Goal: Browse casually: Explore the website without a specific task or goal

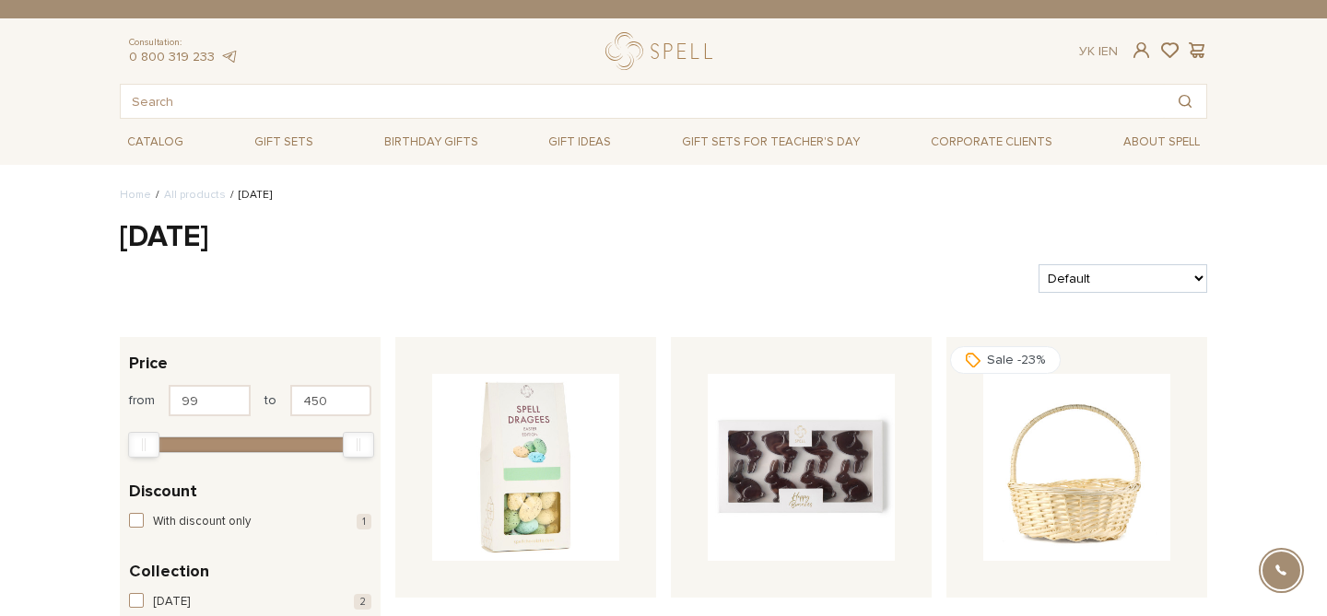
click at [174, 239] on h1 "[DATE]" at bounding box center [663, 237] width 1087 height 39
click at [174, 239] on h1 "Easter" at bounding box center [663, 237] width 1087 height 39
click at [385, 219] on h1 "Easter" at bounding box center [663, 237] width 1087 height 39
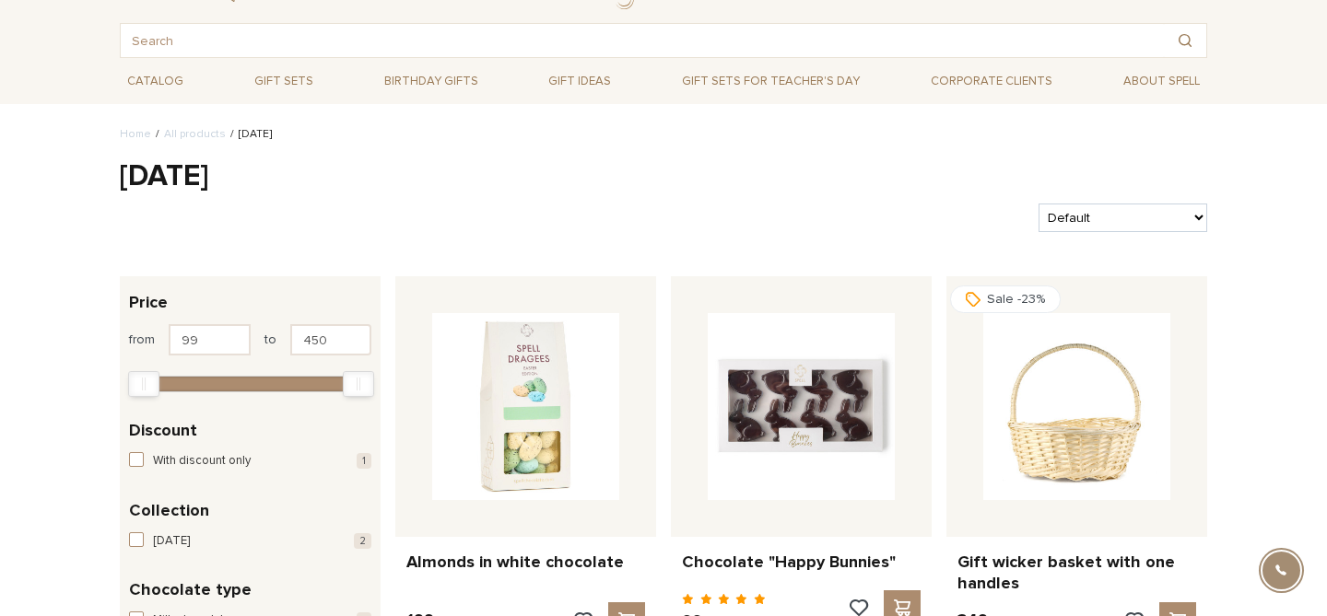
scroll to position [84, 0]
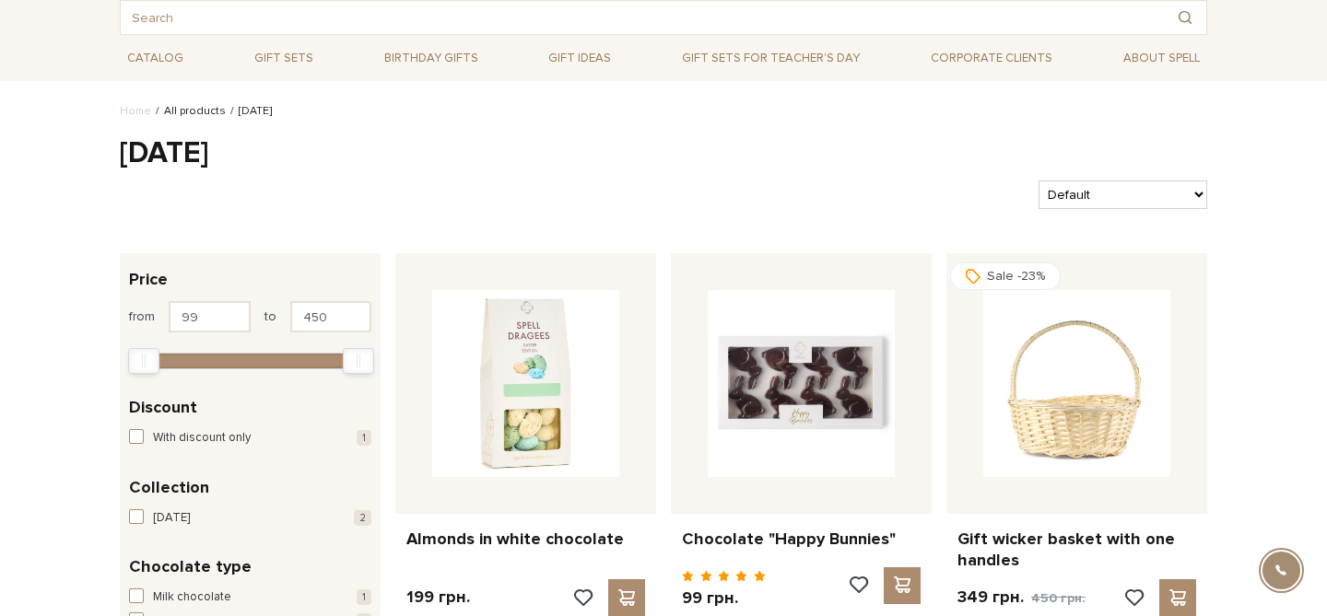
click at [193, 111] on link "All products" at bounding box center [195, 111] width 62 height 14
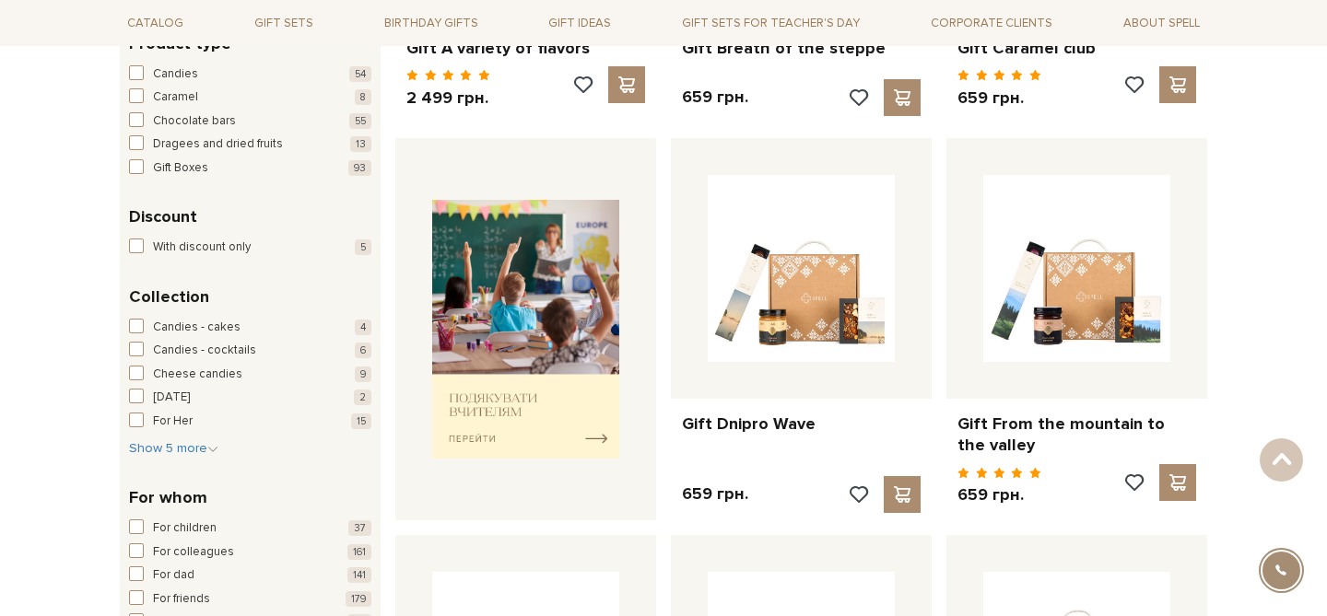
scroll to position [618, 0]
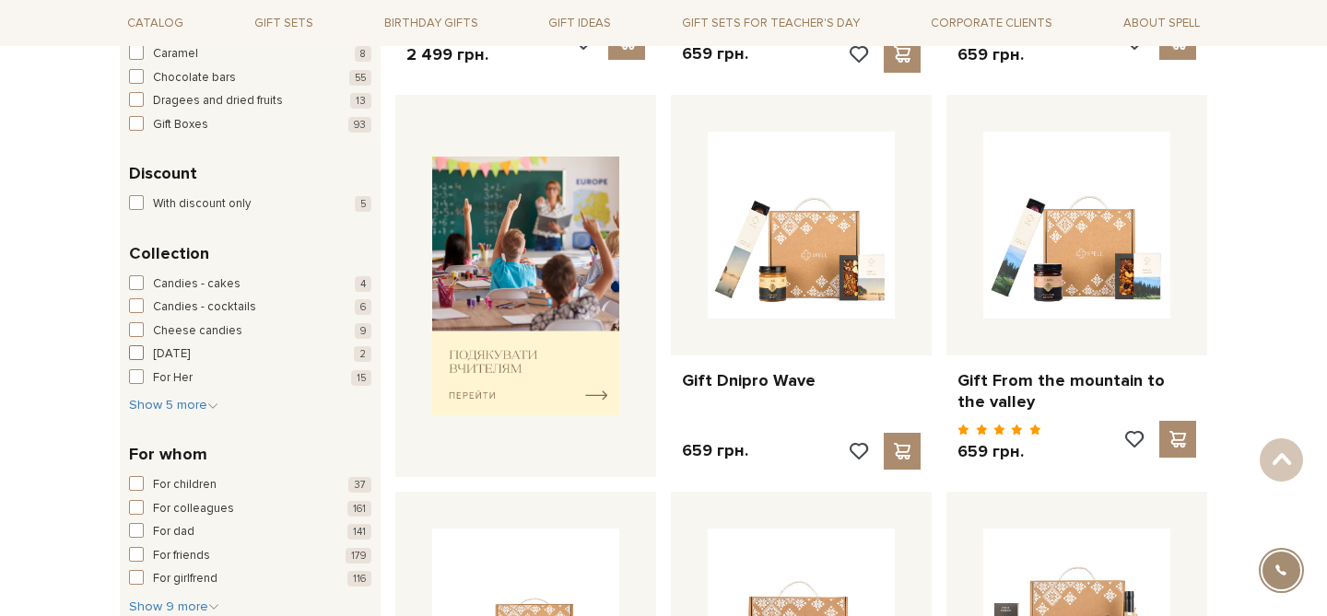
click at [137, 356] on span "button" at bounding box center [136, 352] width 15 height 15
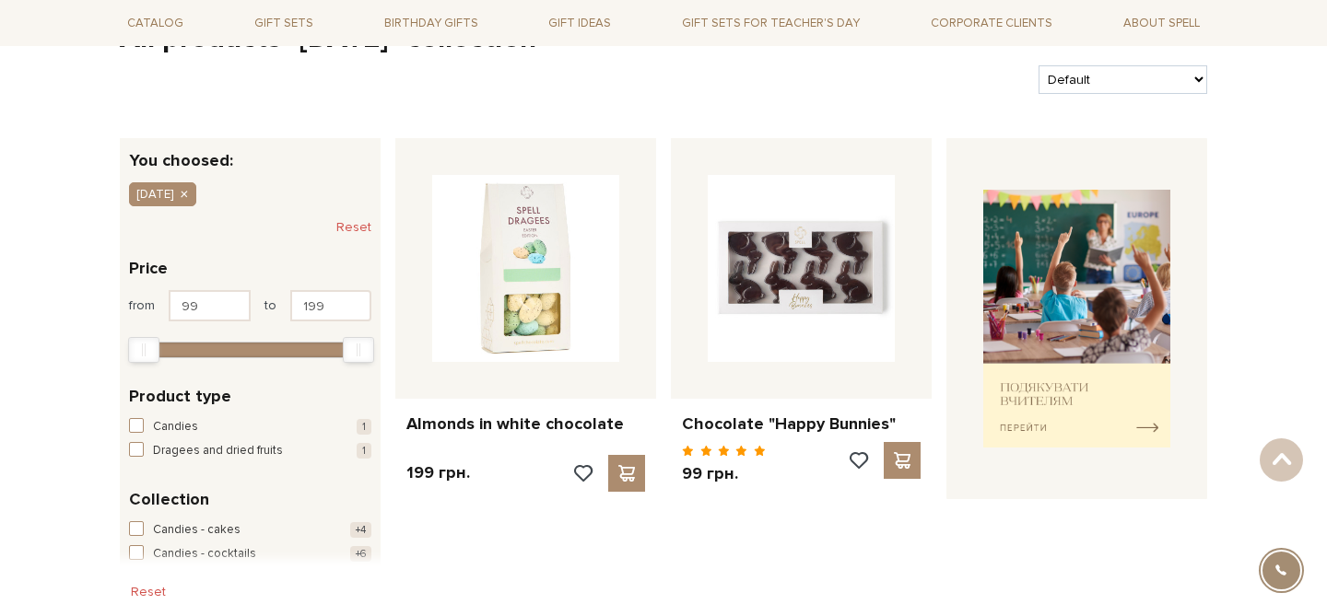
scroll to position [200, 0]
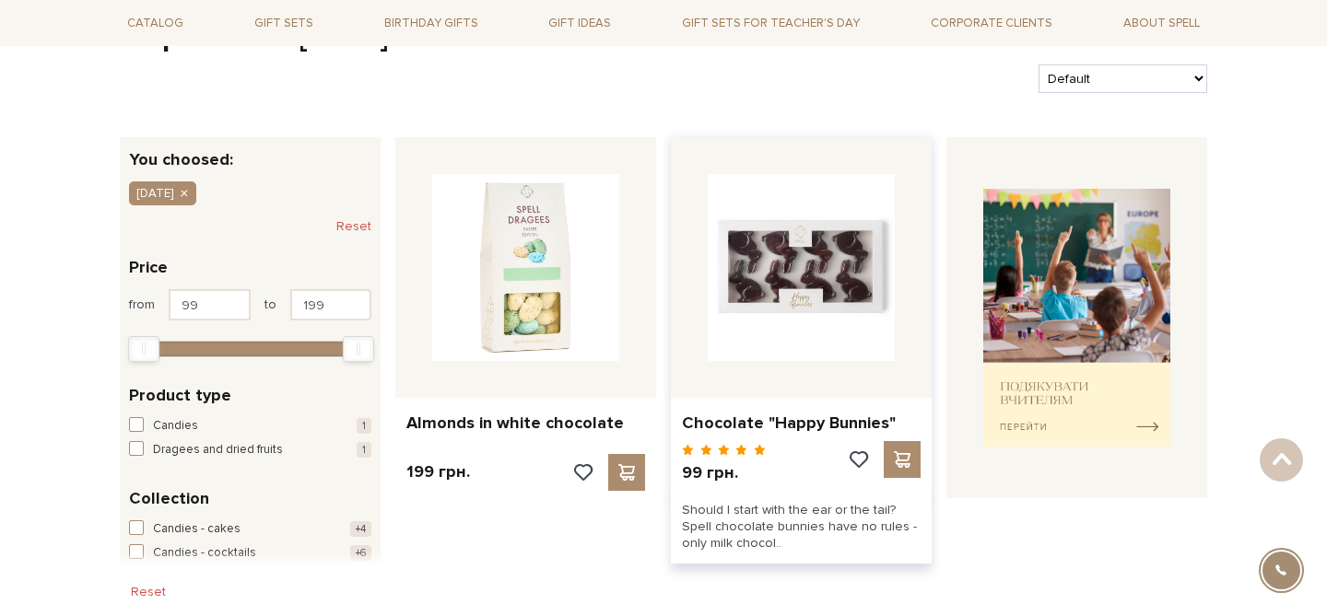
click at [802, 267] on img at bounding box center [801, 267] width 187 height 187
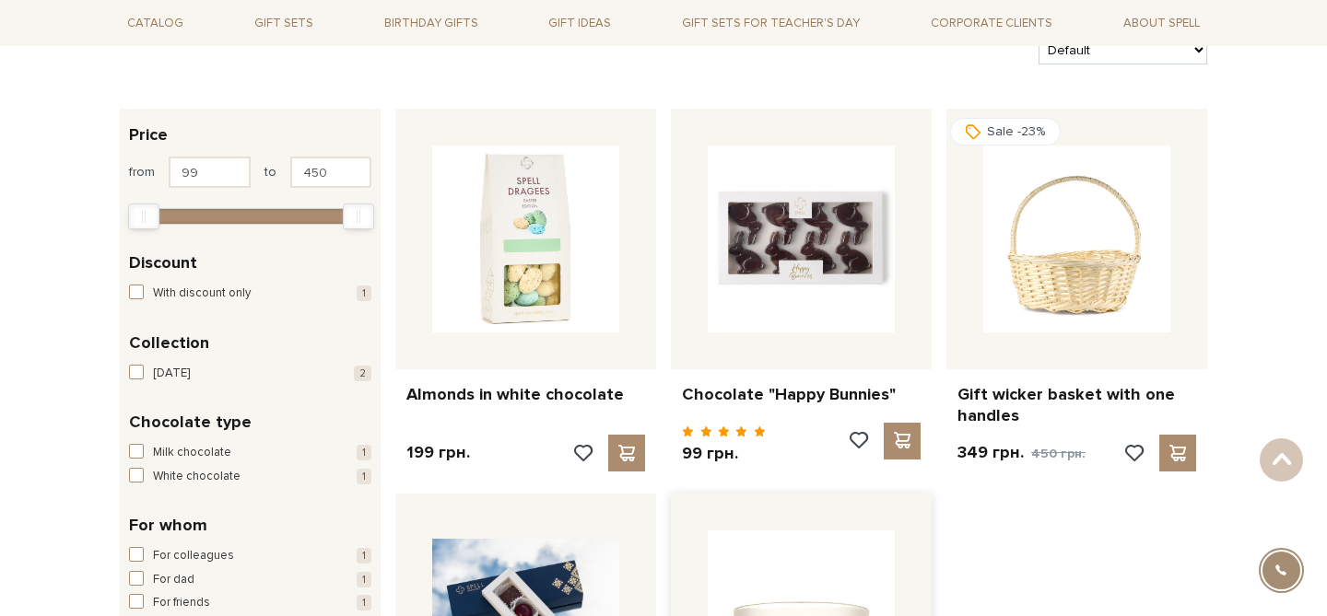
scroll to position [208, 0]
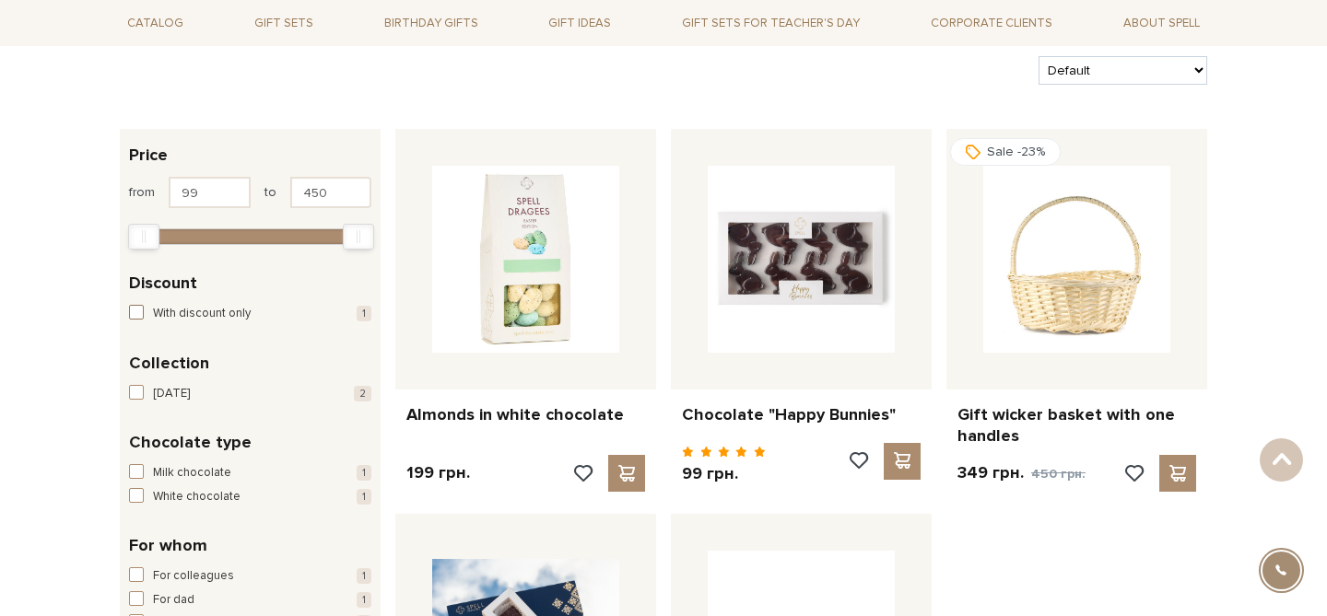
click at [133, 310] on span "button" at bounding box center [136, 312] width 15 height 15
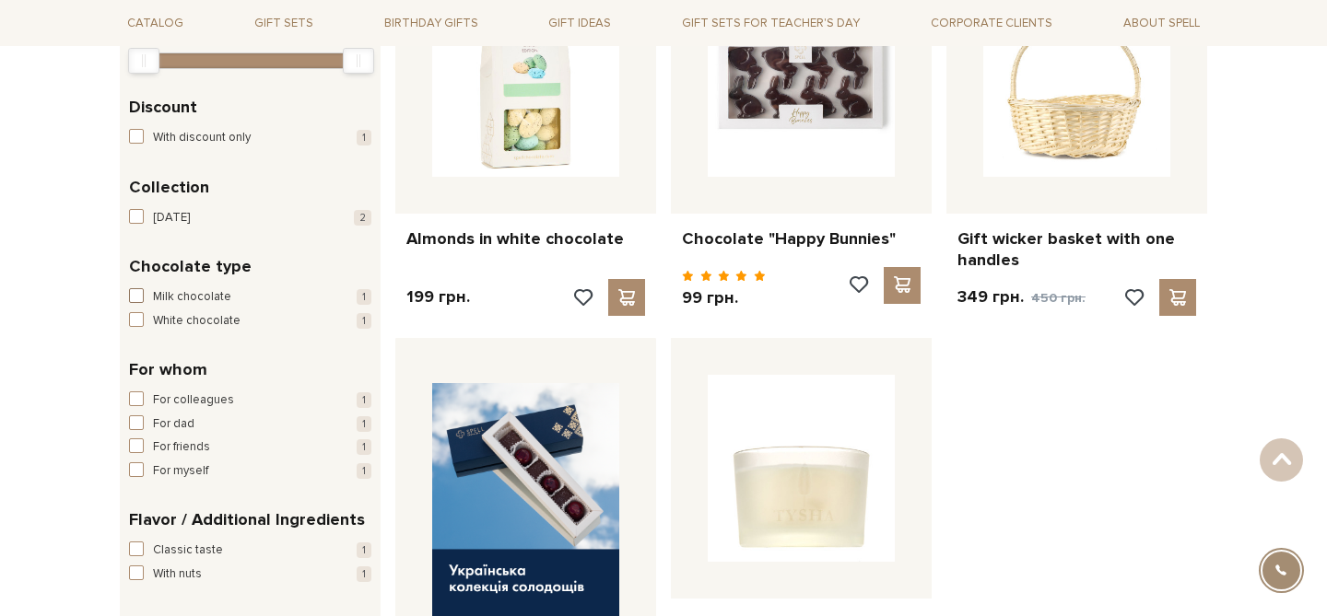
click at [142, 296] on span "button" at bounding box center [136, 295] width 15 height 15
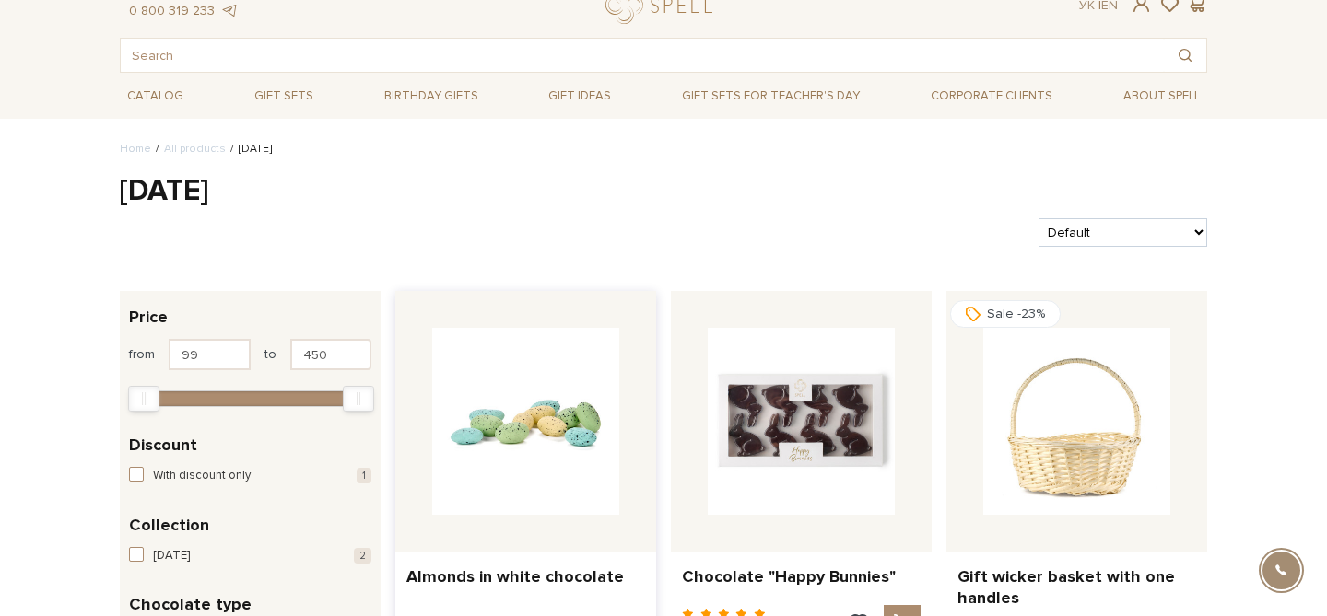
scroll to position [50, 0]
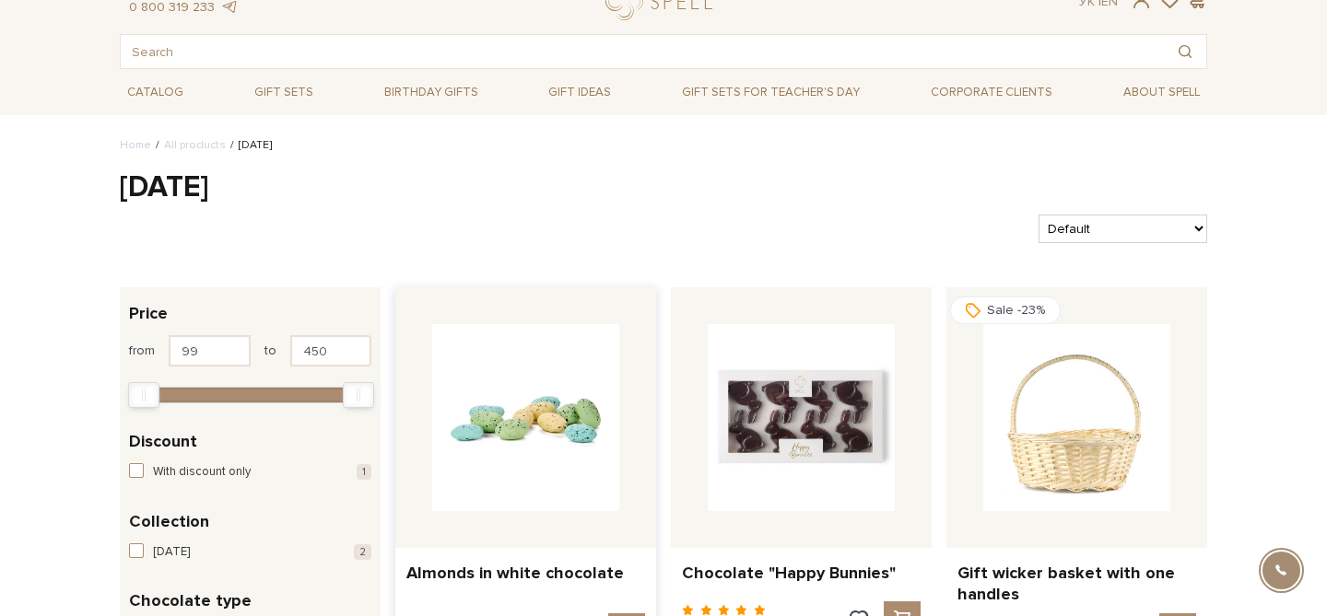
click at [539, 357] on img at bounding box center [525, 417] width 187 height 187
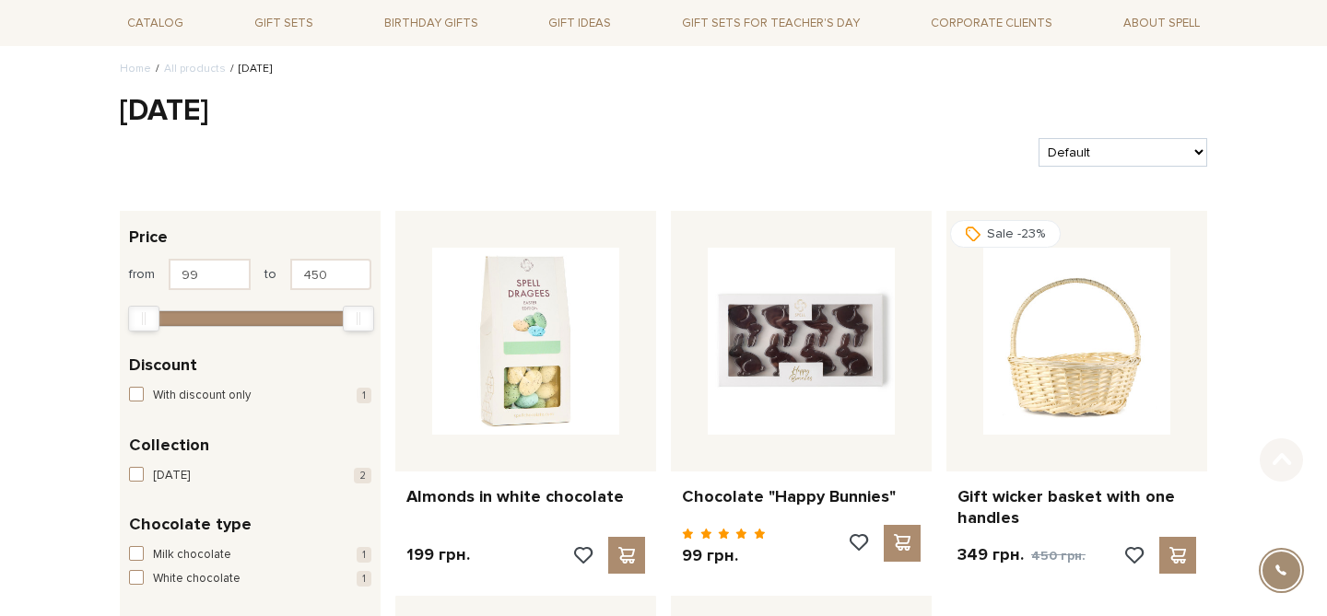
scroll to position [165, 0]
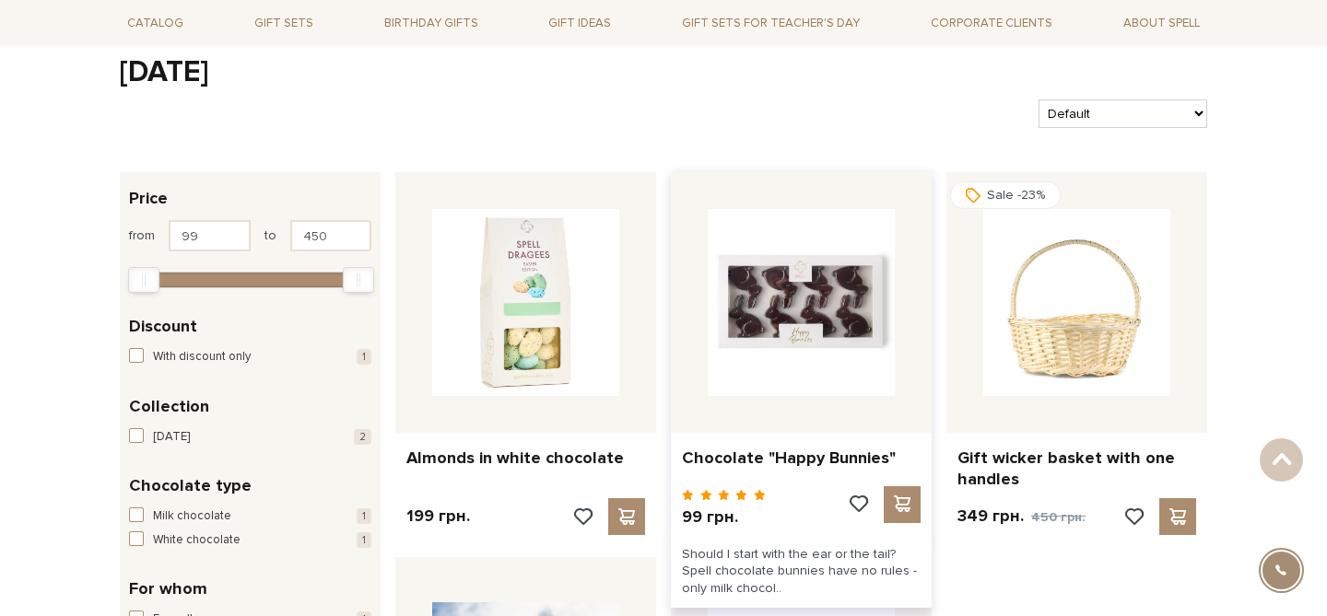
click at [793, 325] on img at bounding box center [801, 302] width 187 height 187
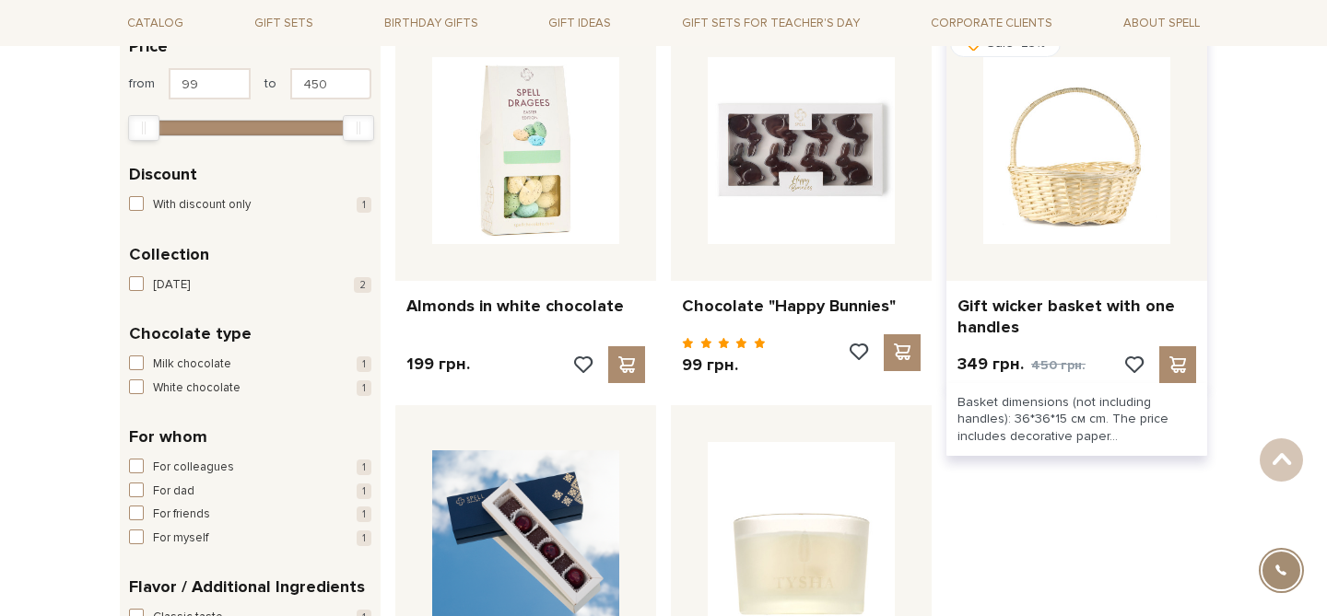
scroll to position [343, 0]
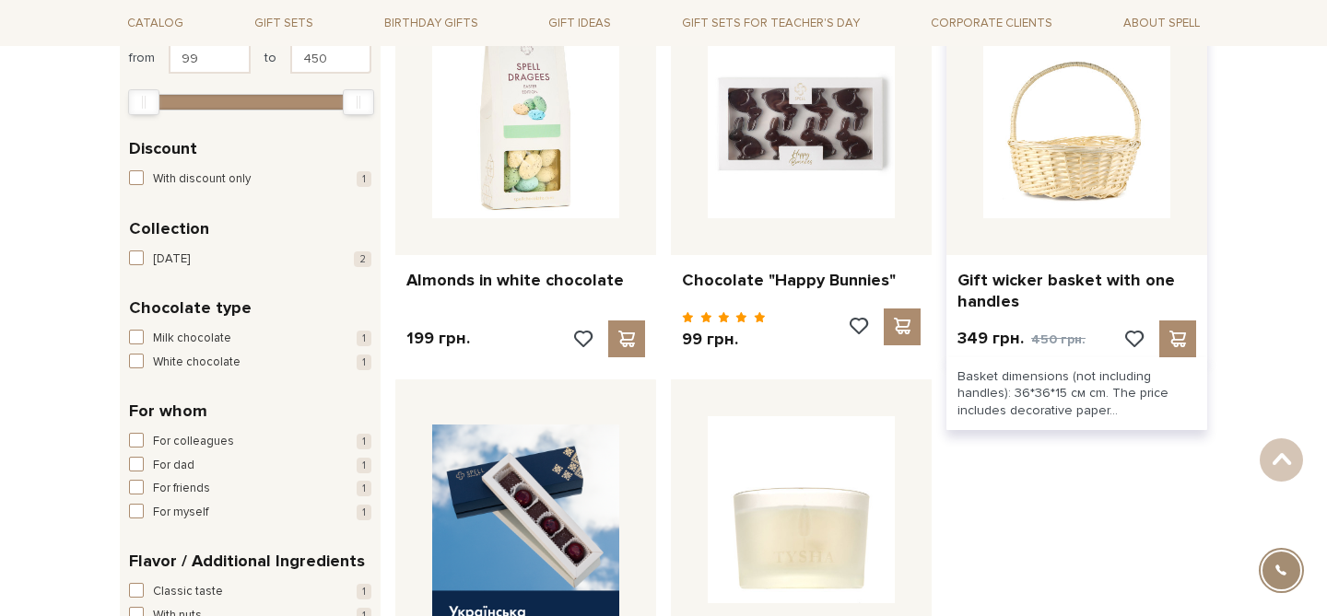
click at [1089, 169] on img at bounding box center [1076, 124] width 187 height 187
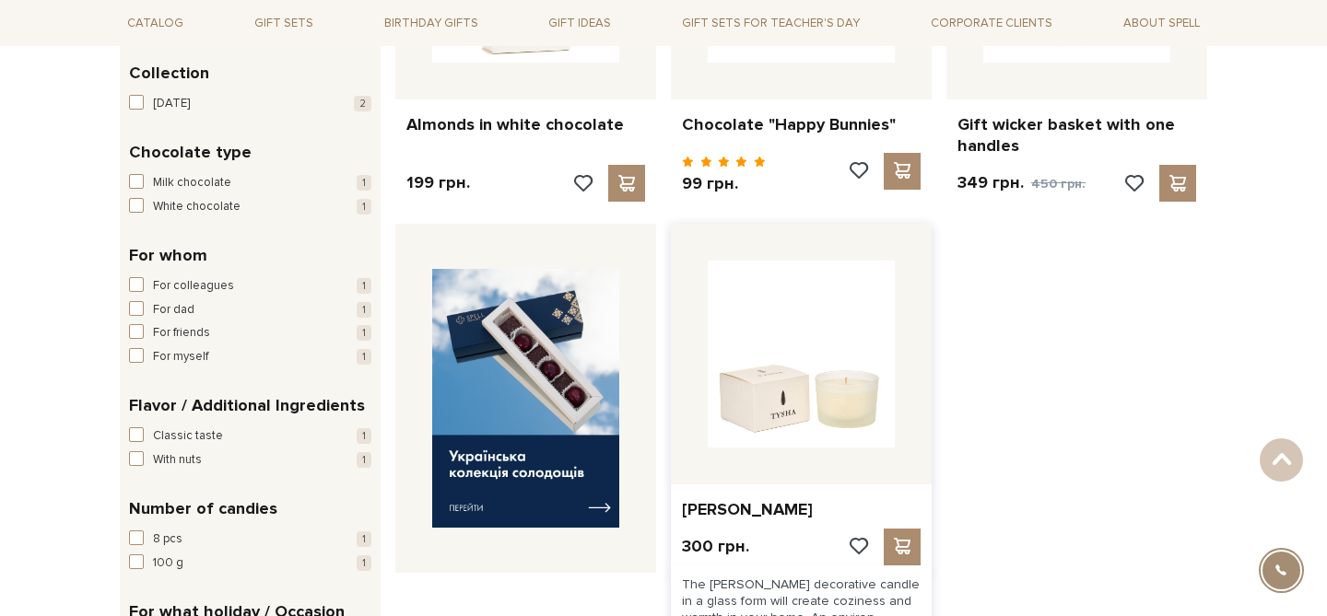
scroll to position [520, 0]
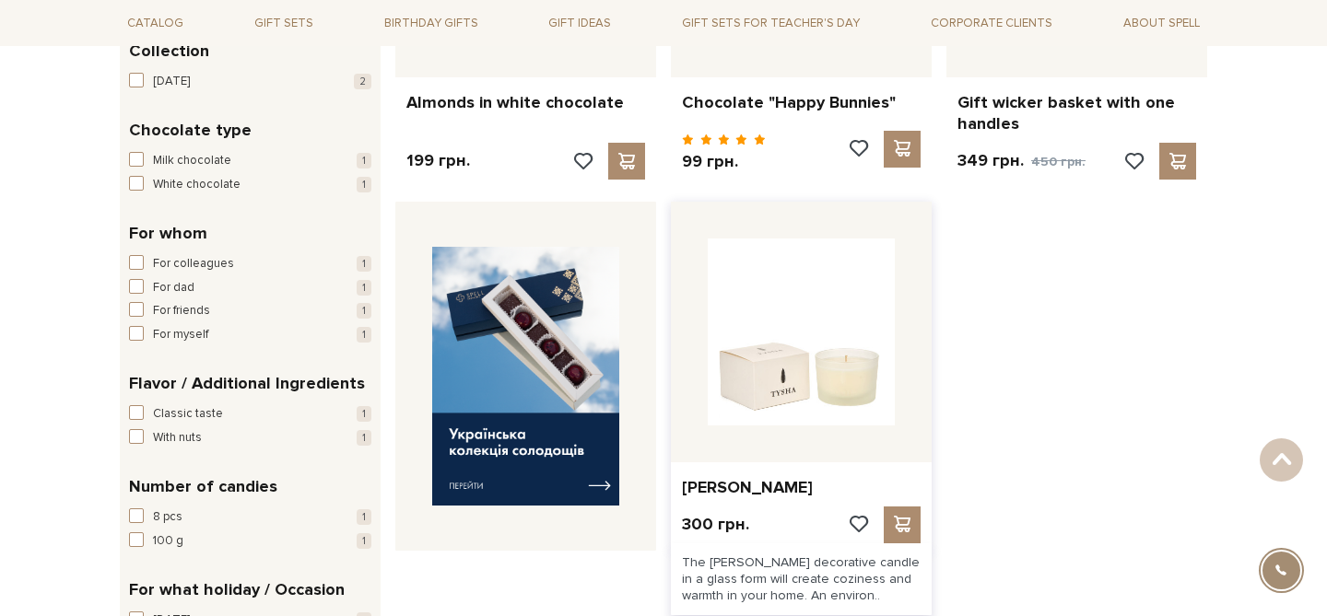
click at [803, 404] on img at bounding box center [801, 332] width 187 height 187
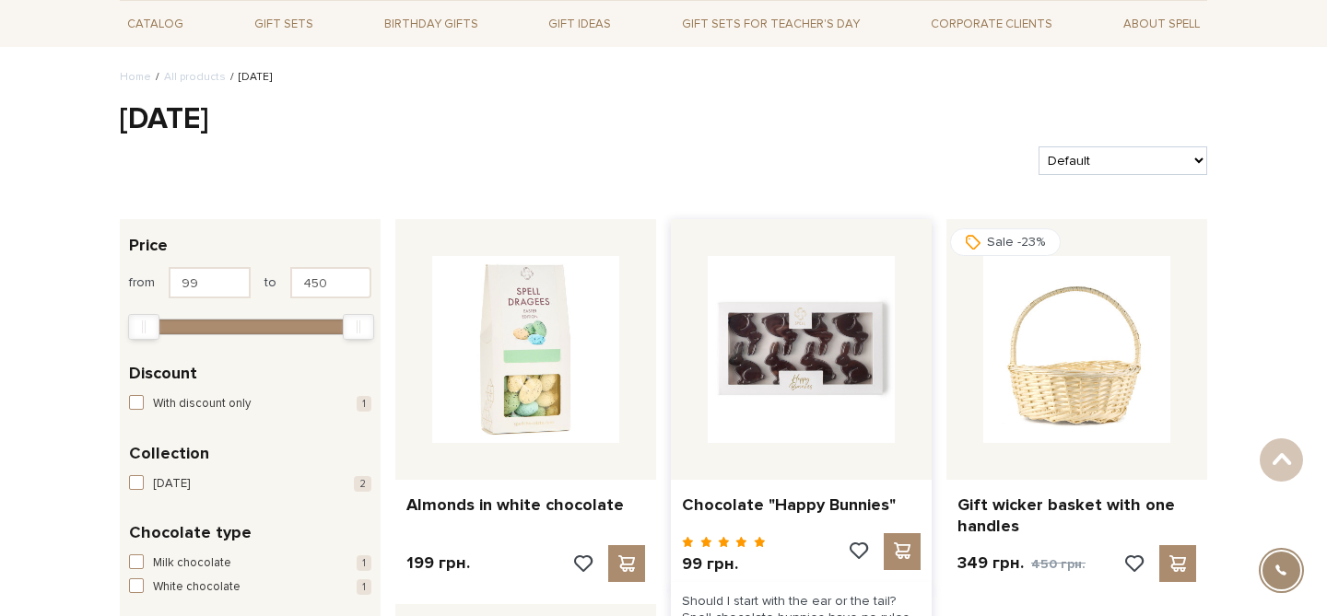
scroll to position [103, 0]
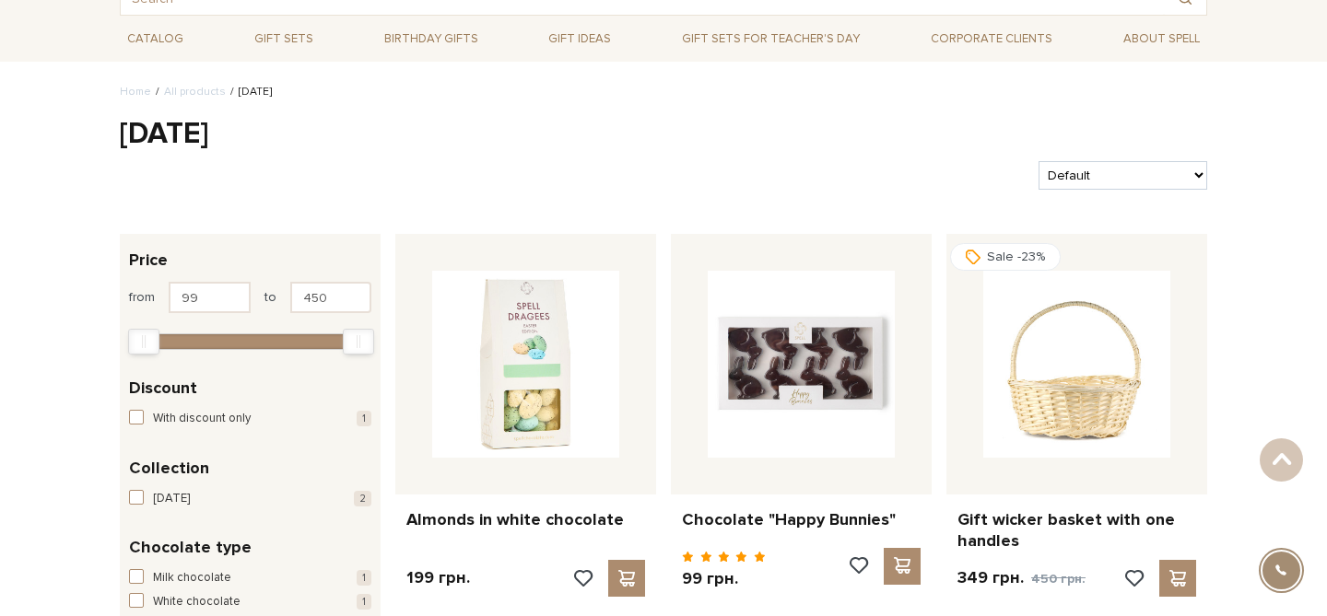
click at [124, 131] on h1 "[DATE]" at bounding box center [663, 134] width 1087 height 39
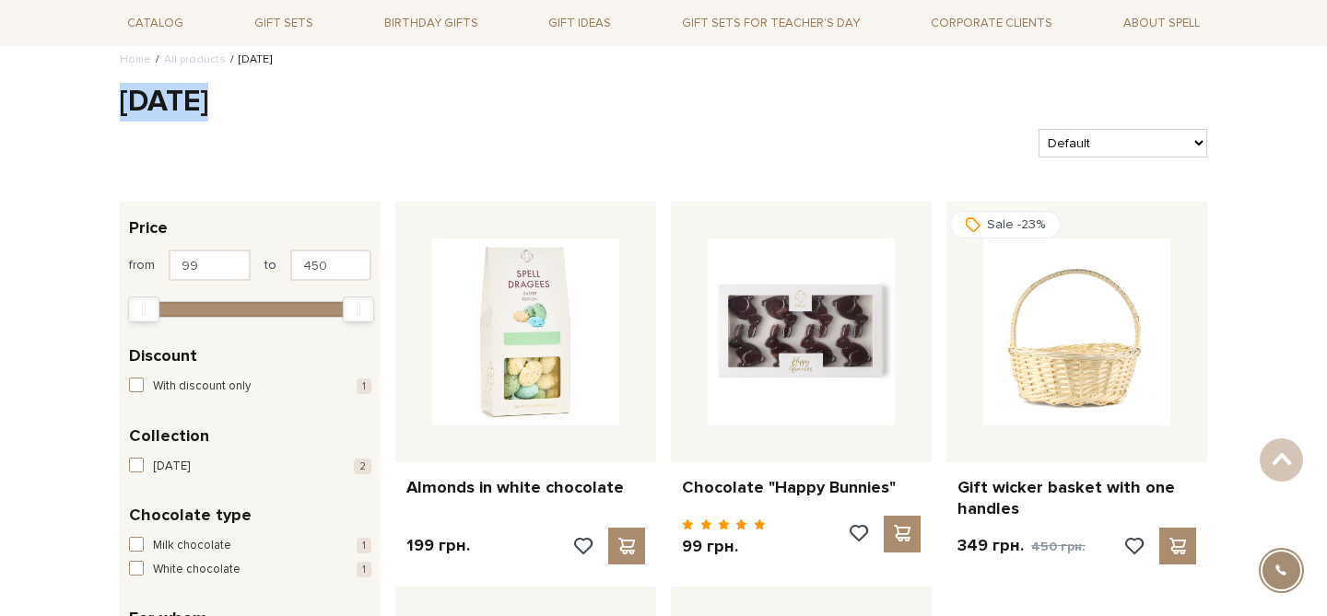
scroll to position [138, 0]
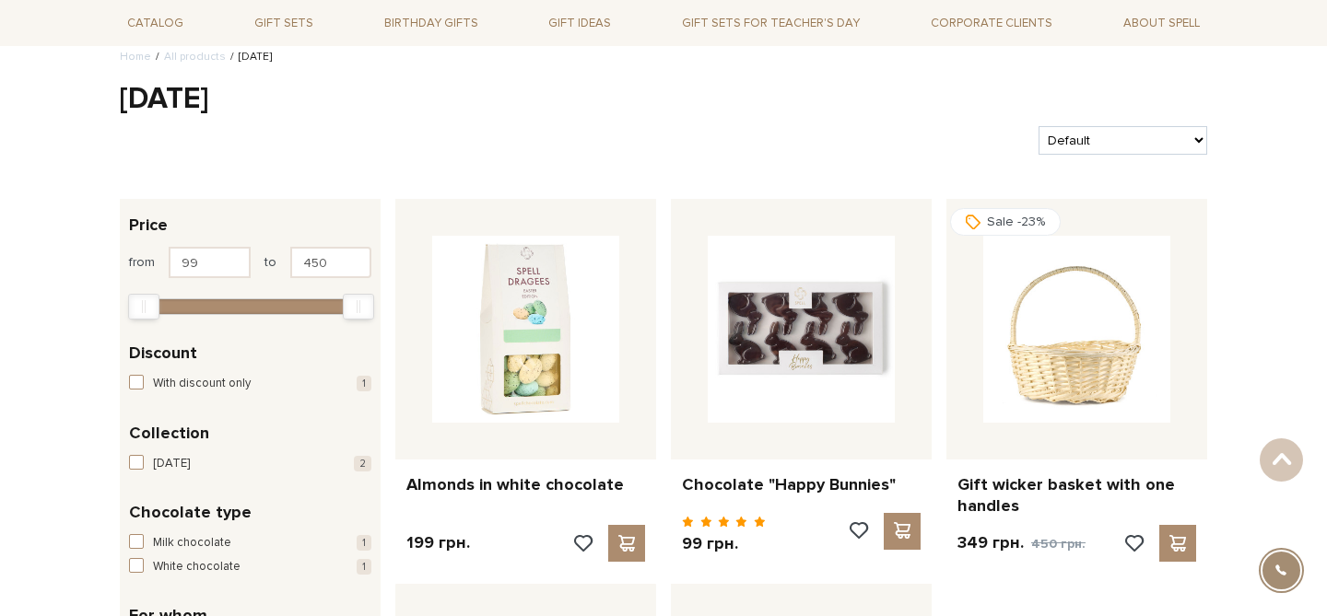
click at [474, 140] on div at bounding box center [571, 140] width 918 height 29
click at [731, 341] on img at bounding box center [801, 329] width 187 height 187
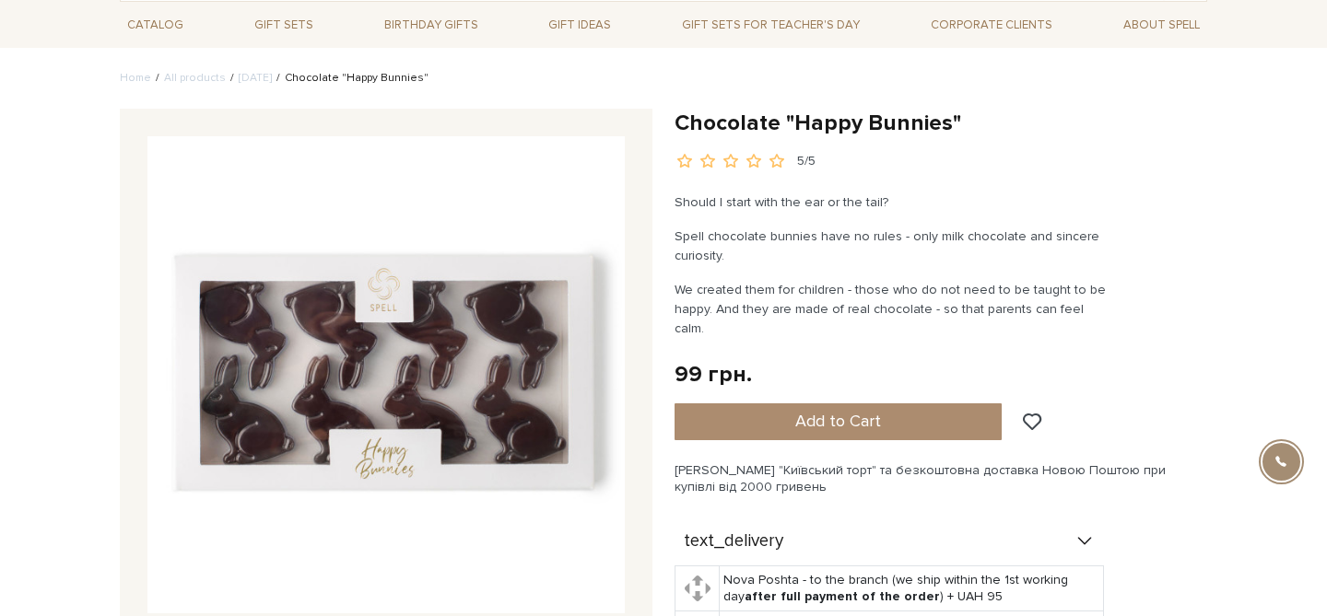
scroll to position [111, 0]
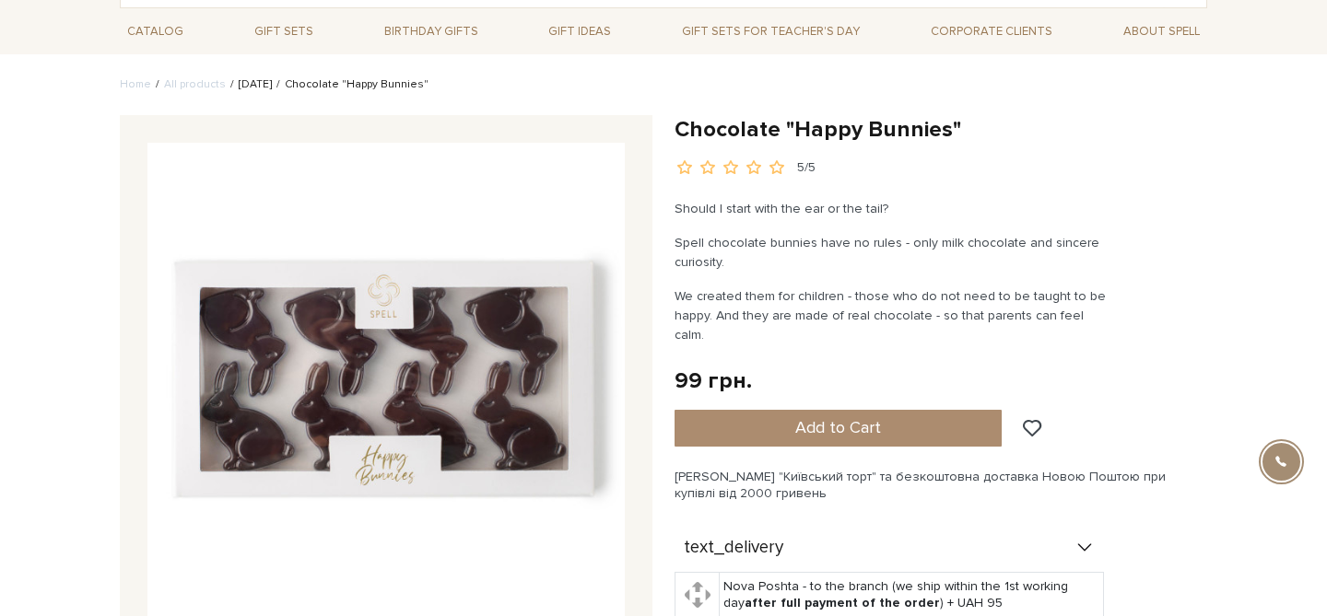
click at [239, 83] on link "[DATE]" at bounding box center [255, 84] width 33 height 14
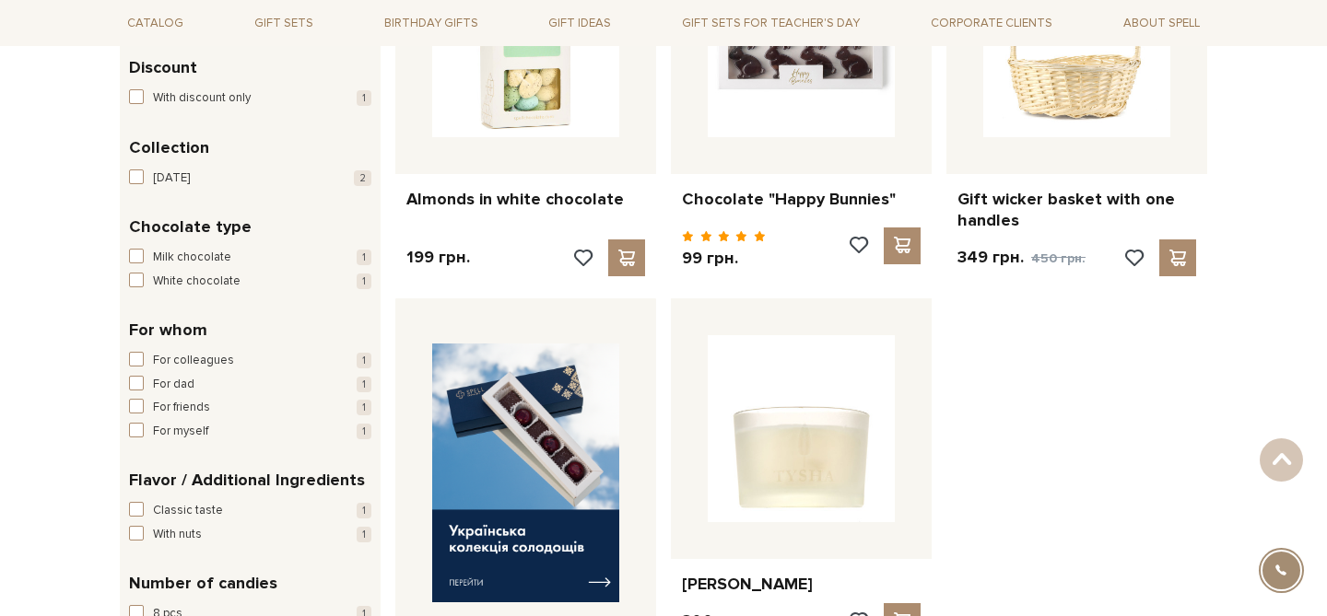
scroll to position [415, 0]
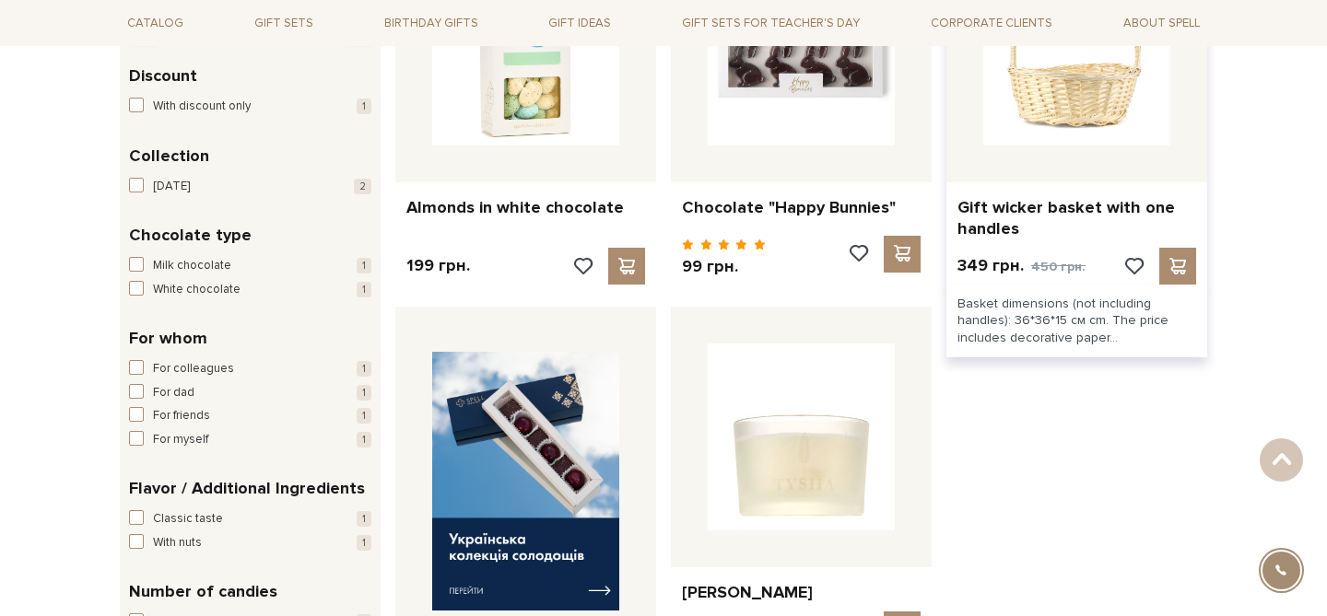
click at [1059, 139] on img at bounding box center [1076, 52] width 187 height 187
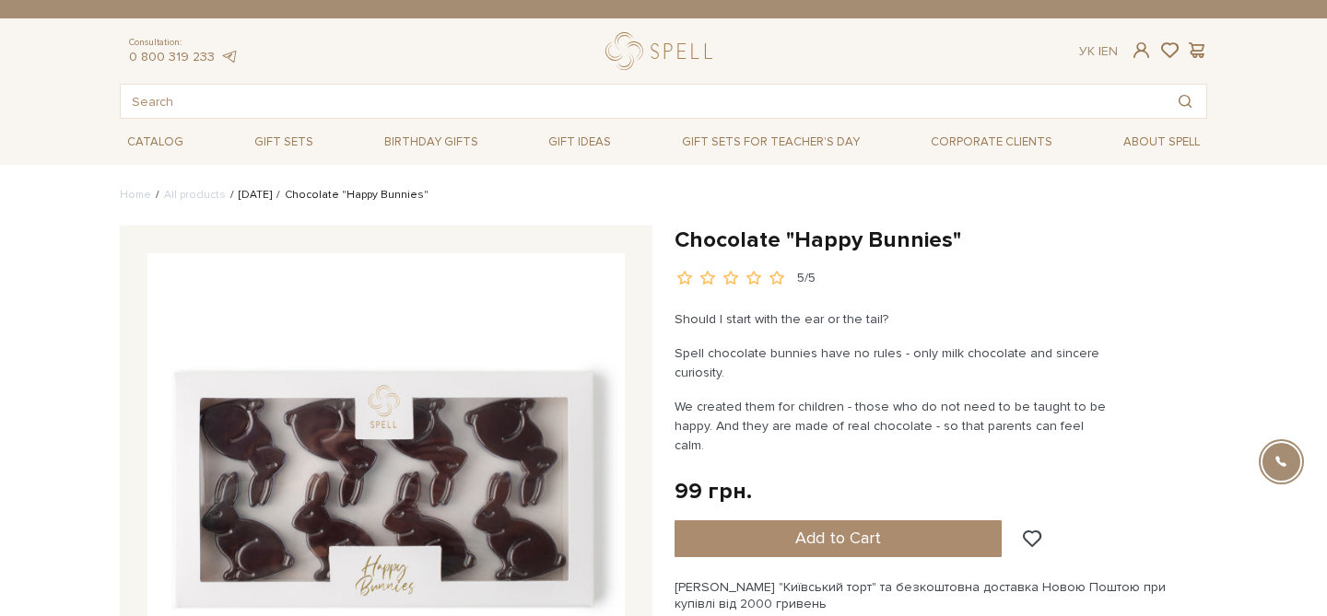
click at [243, 191] on link "Easter" at bounding box center [255, 195] width 33 height 14
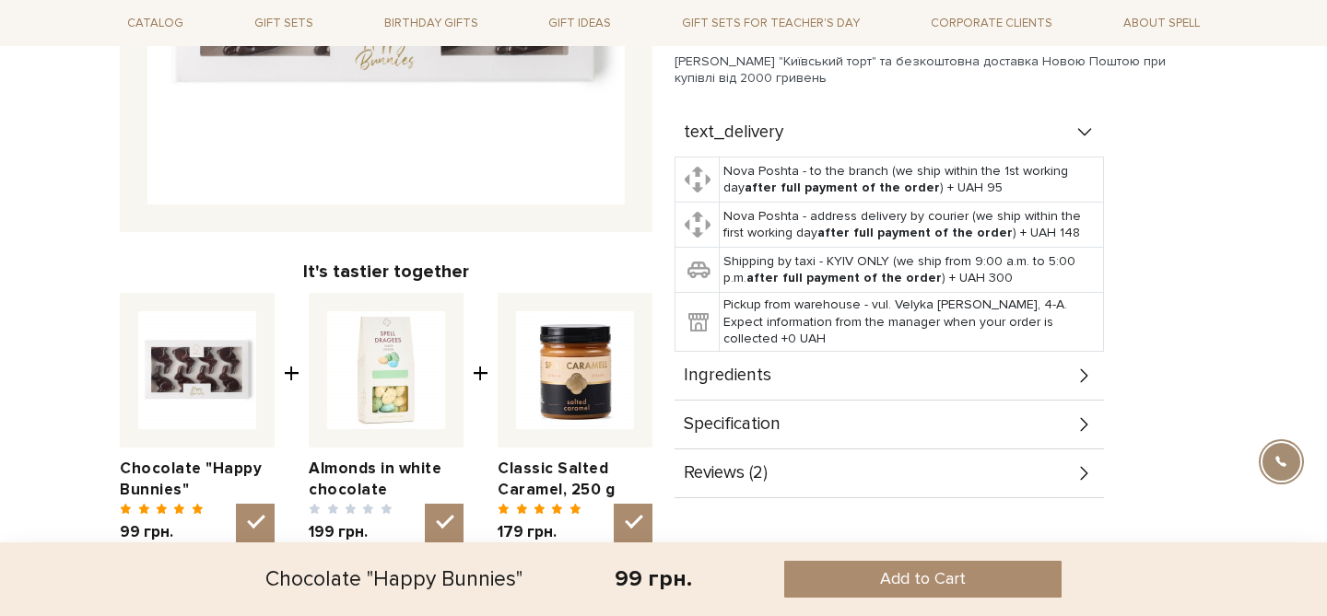
scroll to position [693, 0]
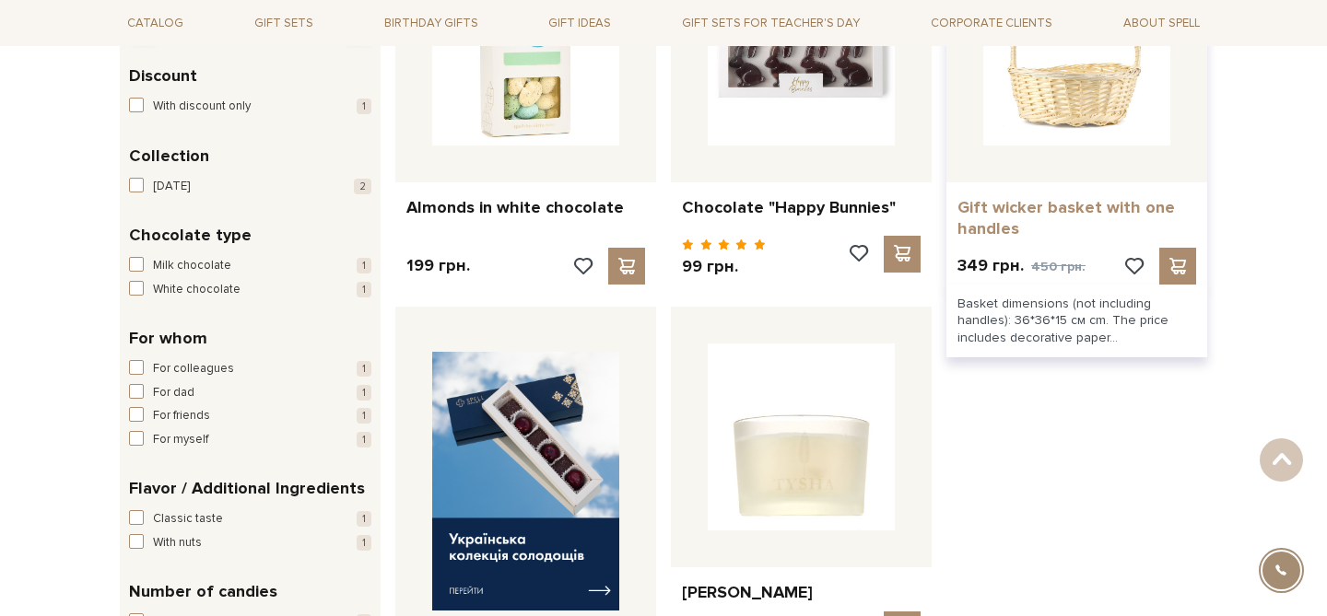
scroll to position [280, 0]
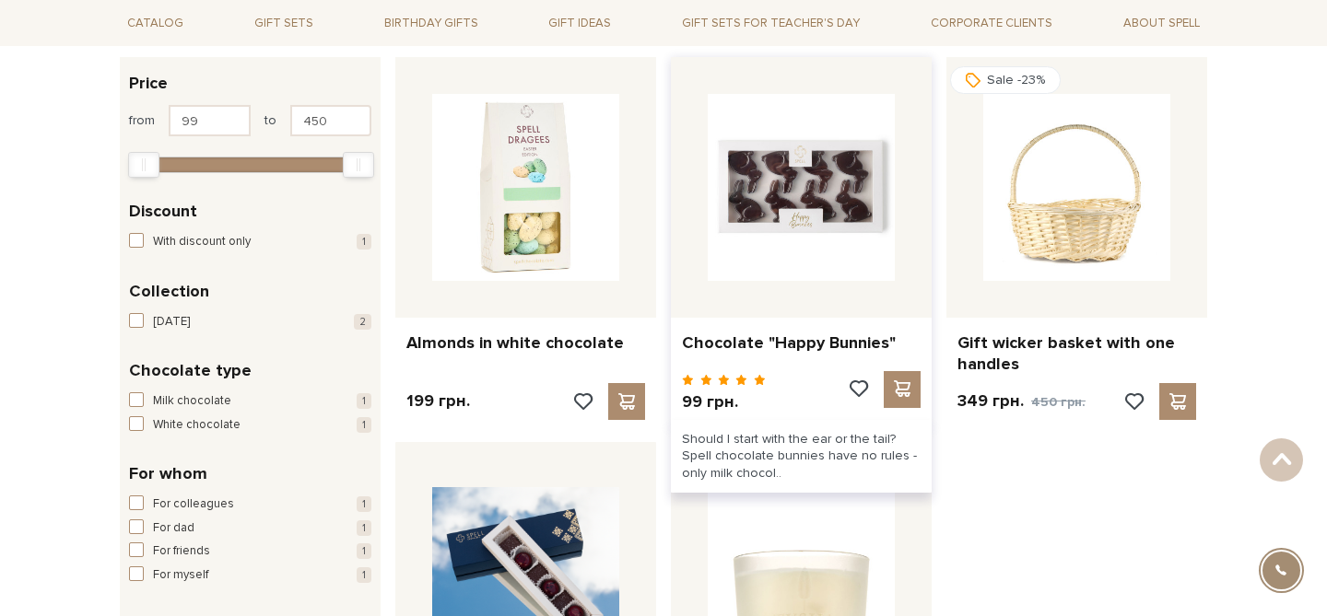
click at [848, 158] on img at bounding box center [801, 187] width 187 height 187
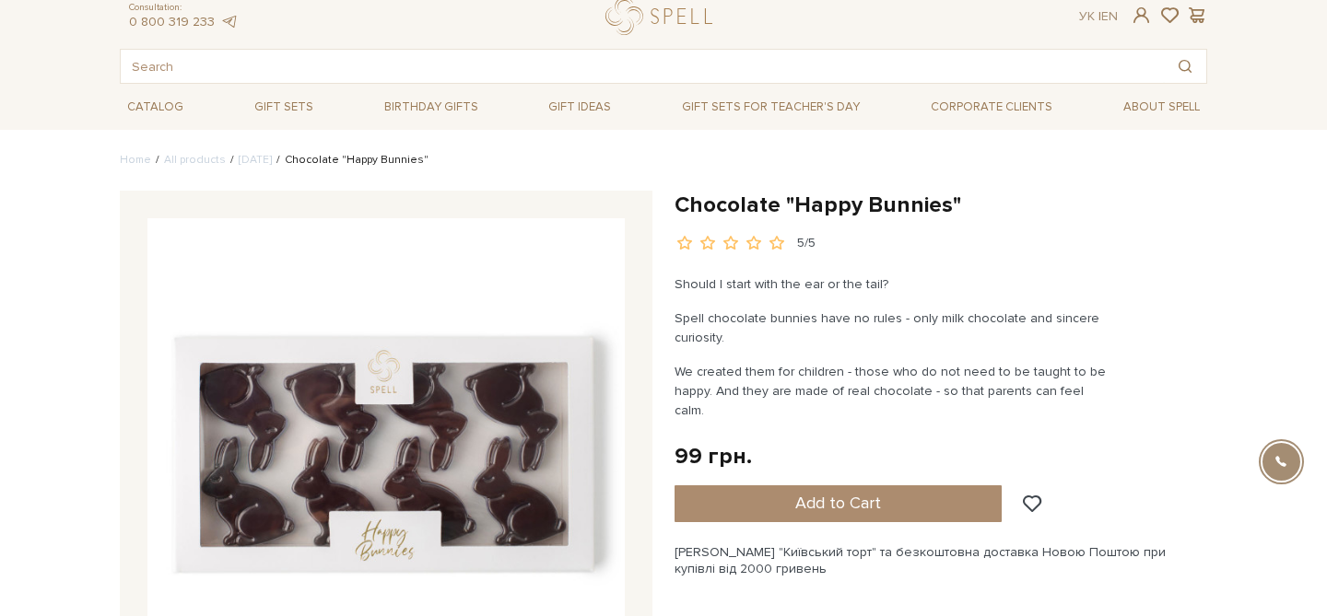
scroll to position [41, 0]
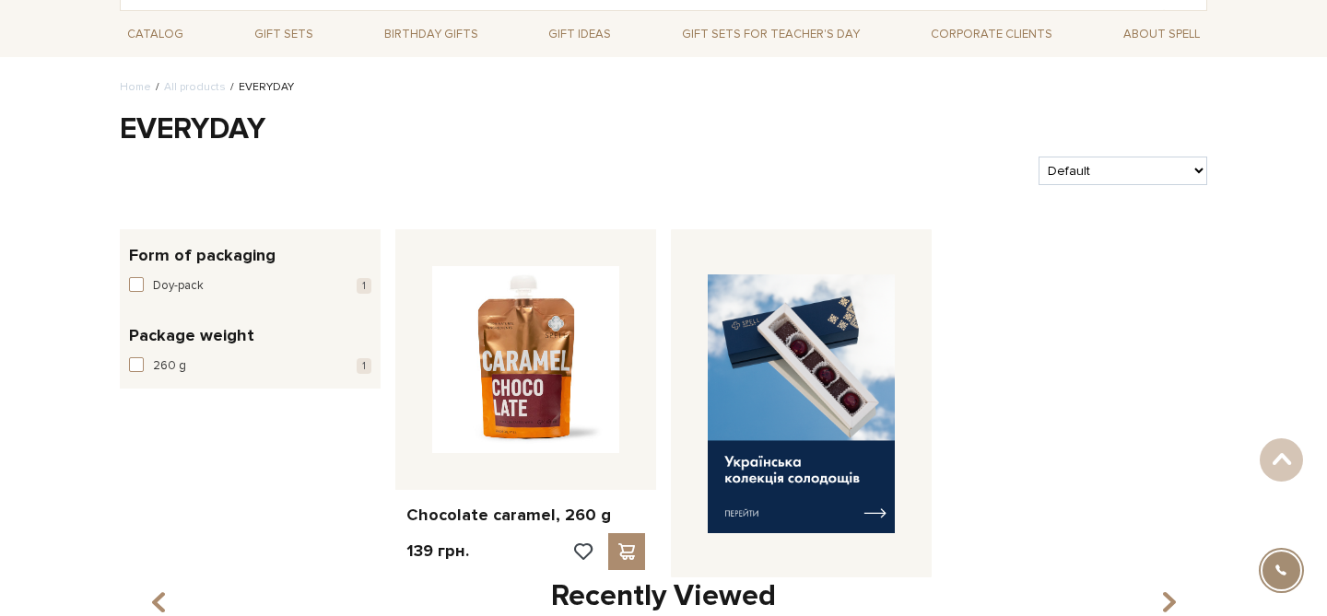
scroll to position [99, 0]
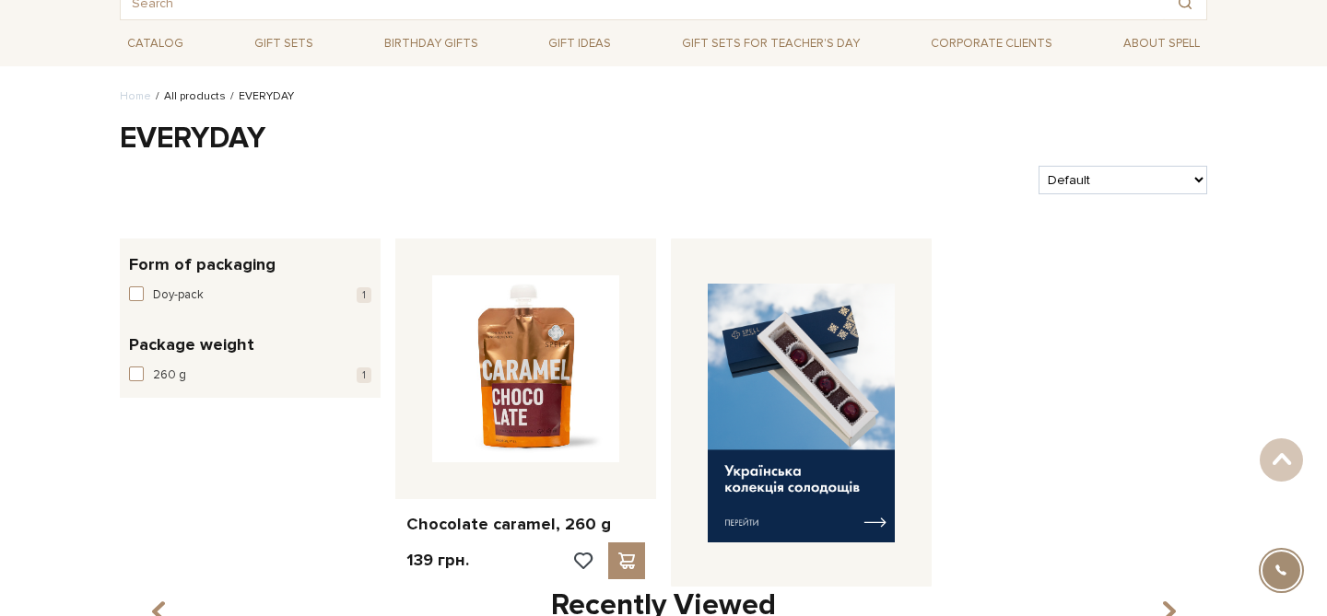
click at [168, 96] on link "All products" at bounding box center [195, 96] width 62 height 14
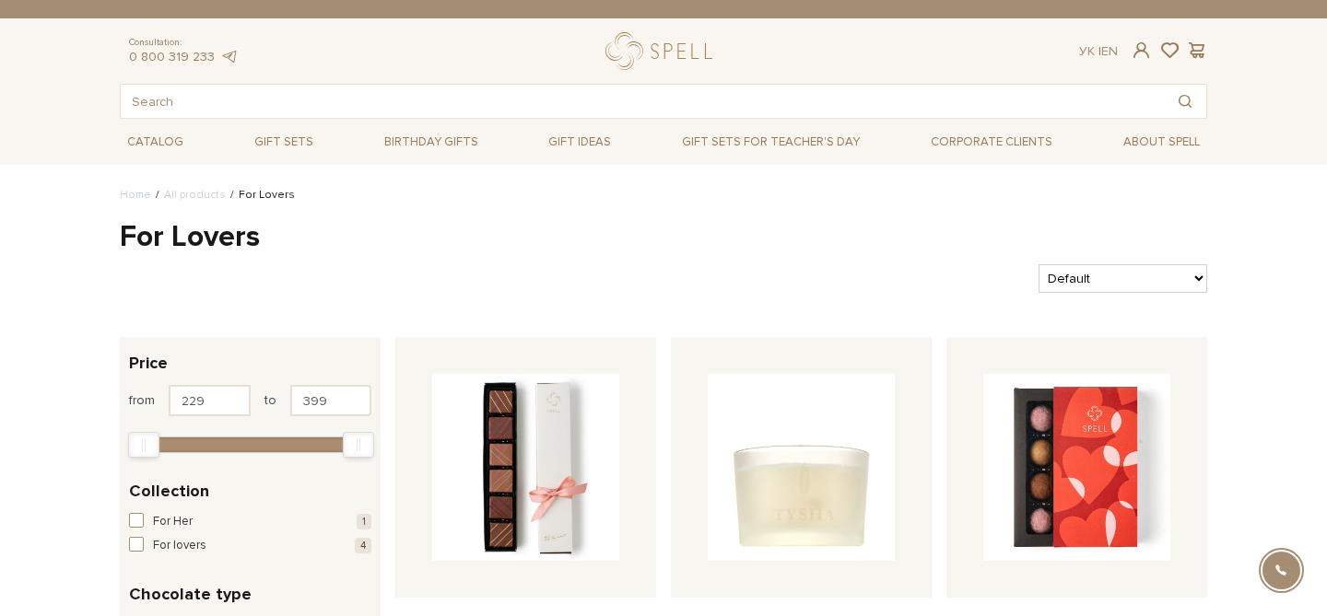
click at [174, 187] on li "All products" at bounding box center [188, 195] width 75 height 17
click at [180, 193] on link "All products" at bounding box center [195, 195] width 62 height 14
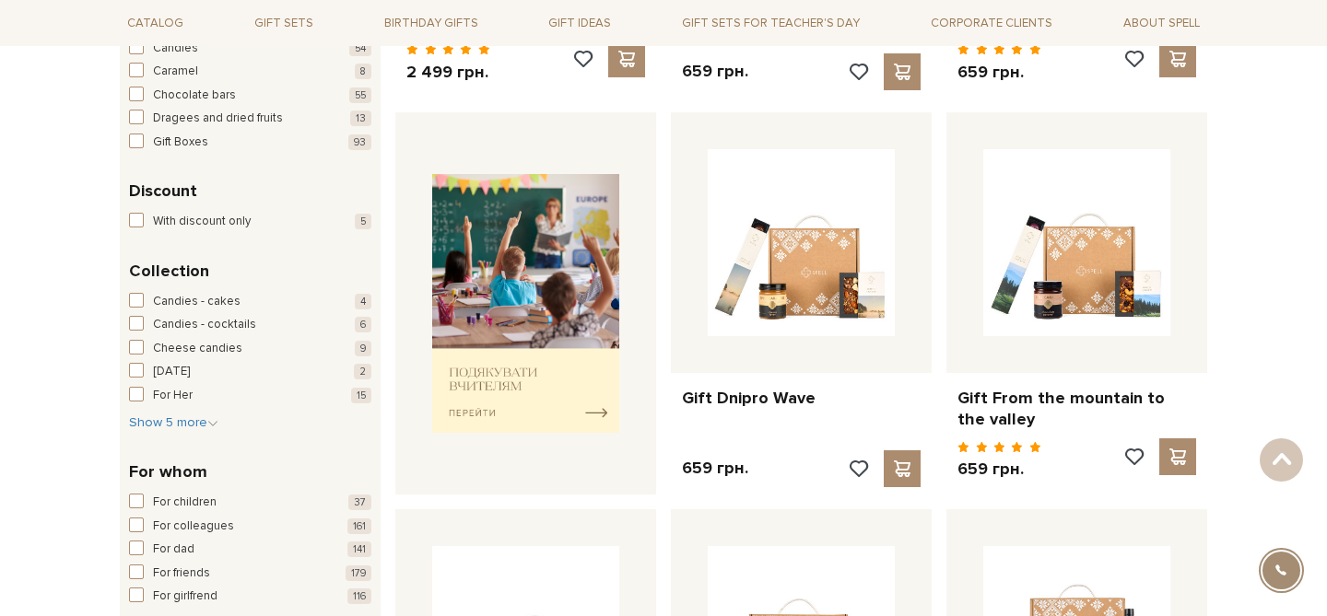
scroll to position [608, 0]
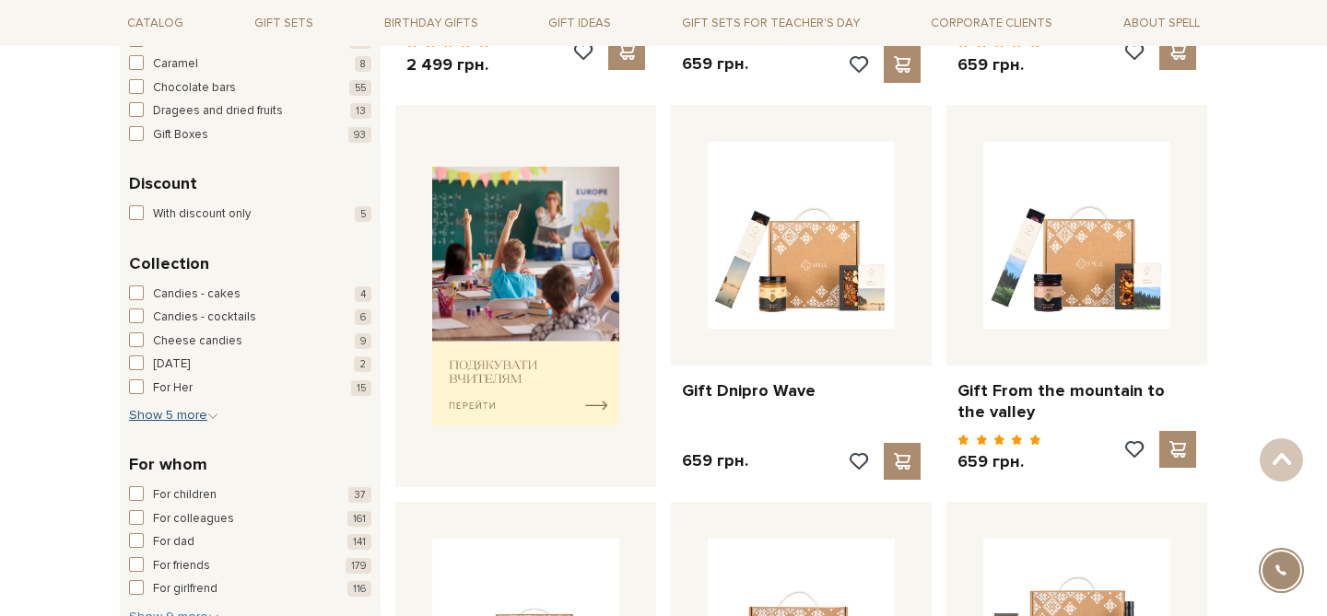
click at [186, 423] on button "Show 5 more Hide" at bounding box center [173, 415] width 89 height 18
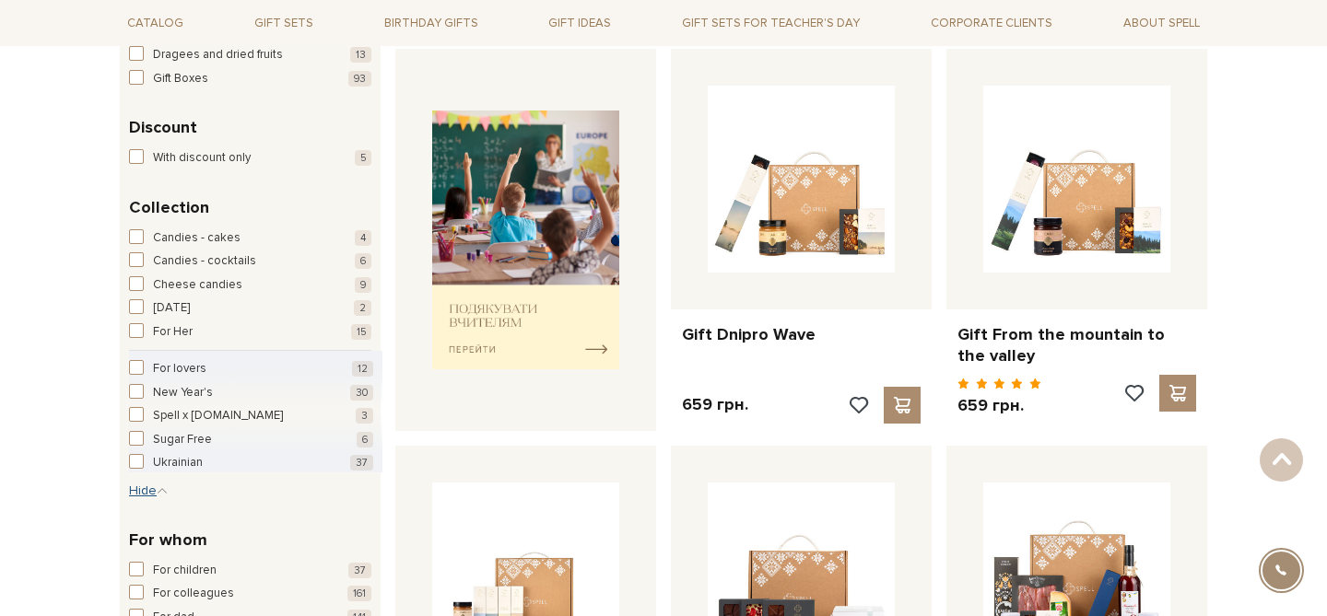
scroll to position [666, 0]
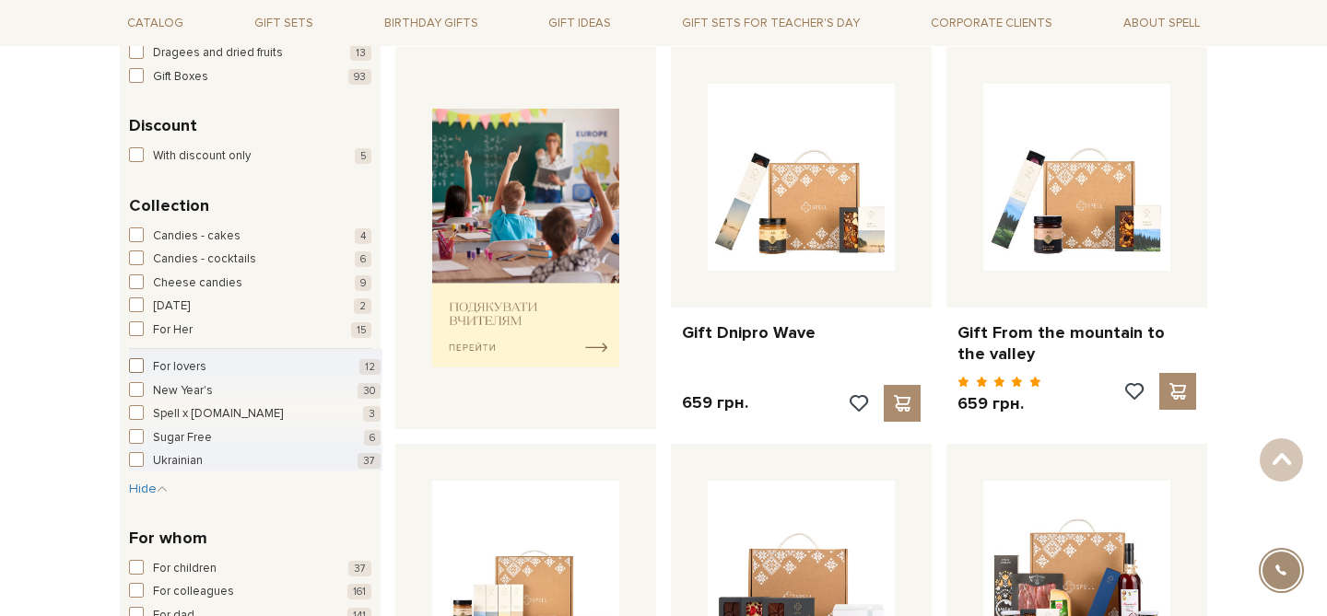
click at [137, 358] on span "button" at bounding box center [136, 365] width 15 height 15
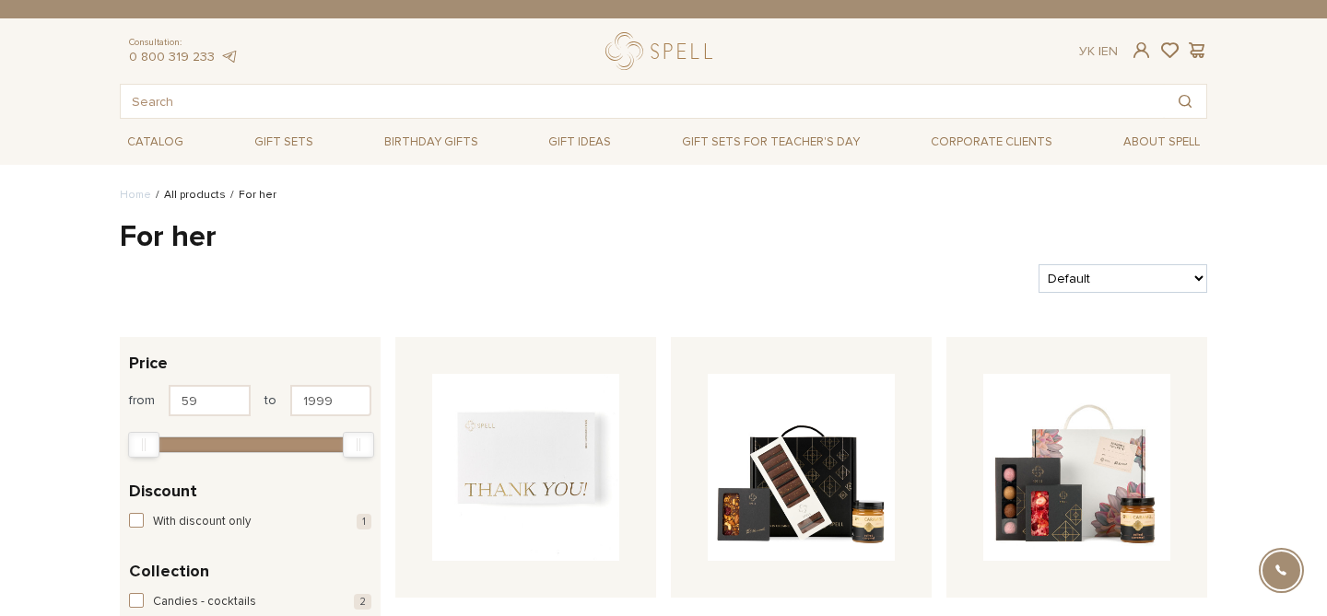
click at [184, 190] on link "All products" at bounding box center [195, 195] width 62 height 14
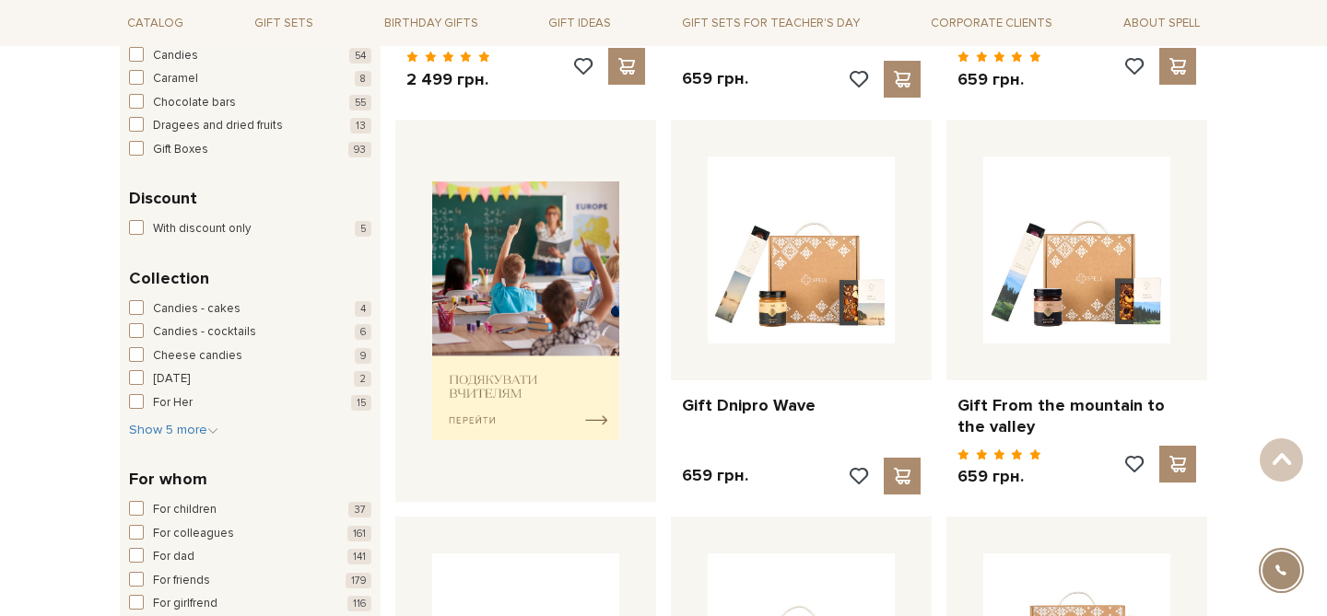
scroll to position [628, 0]
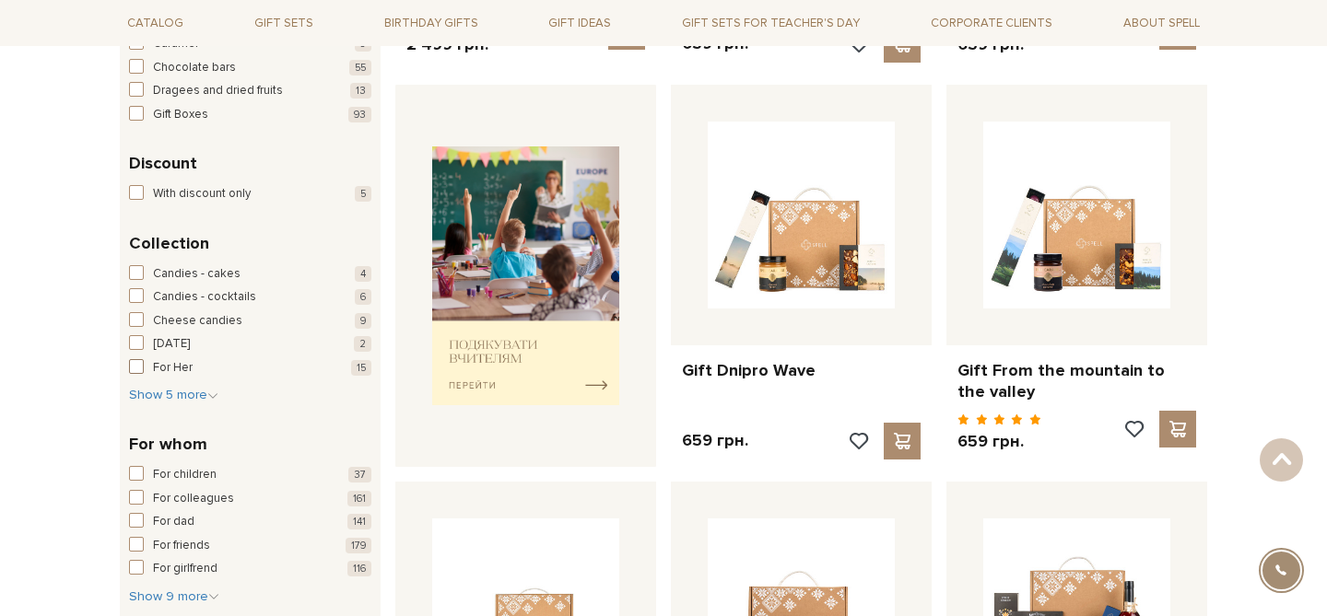
click at [140, 366] on span "button" at bounding box center [136, 366] width 15 height 15
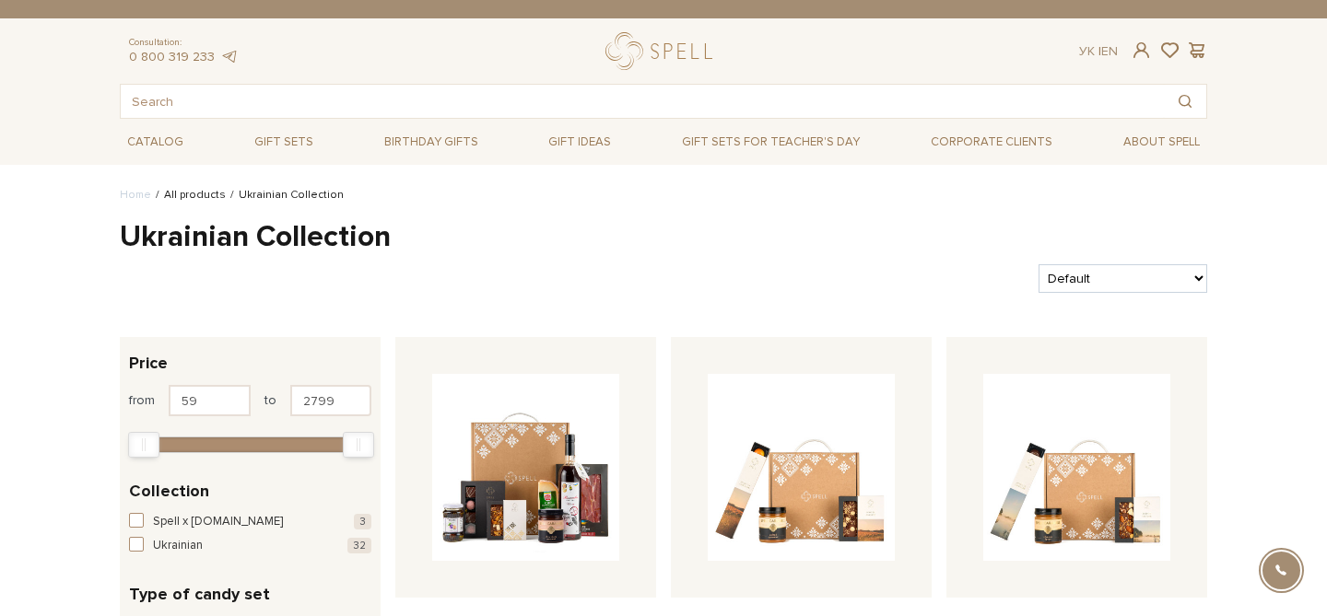
click at [175, 194] on link "All products" at bounding box center [195, 195] width 62 height 14
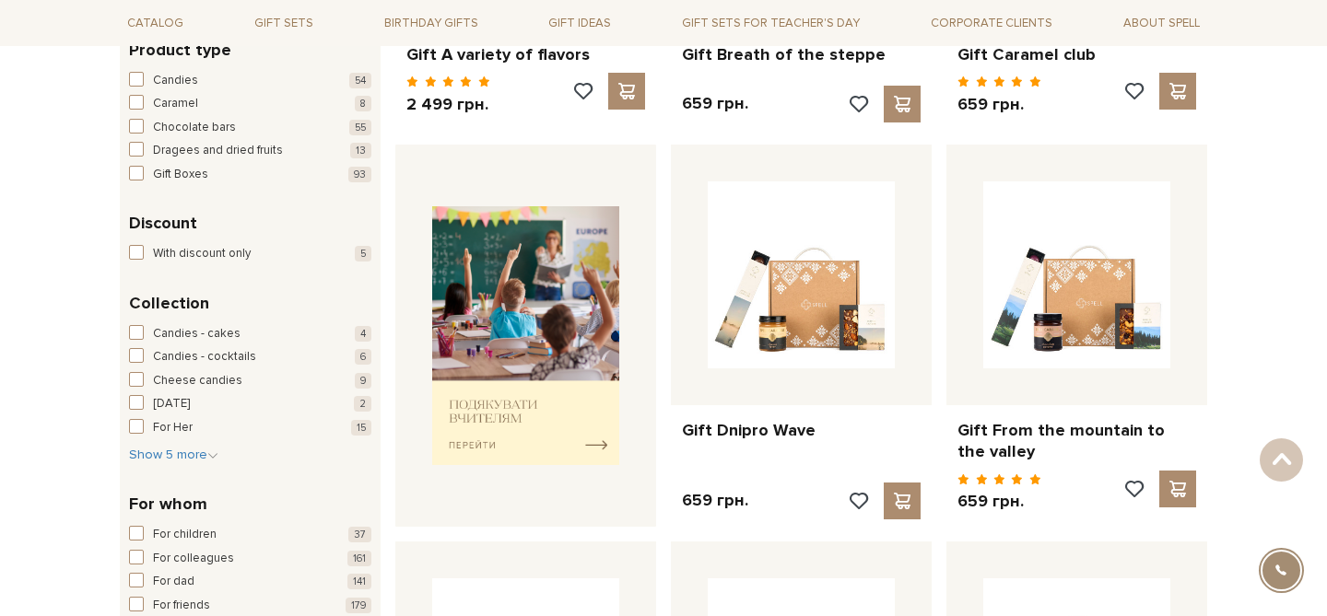
scroll to position [569, 0]
click at [171, 454] on span "Show 5 more" at bounding box center [173, 454] width 89 height 16
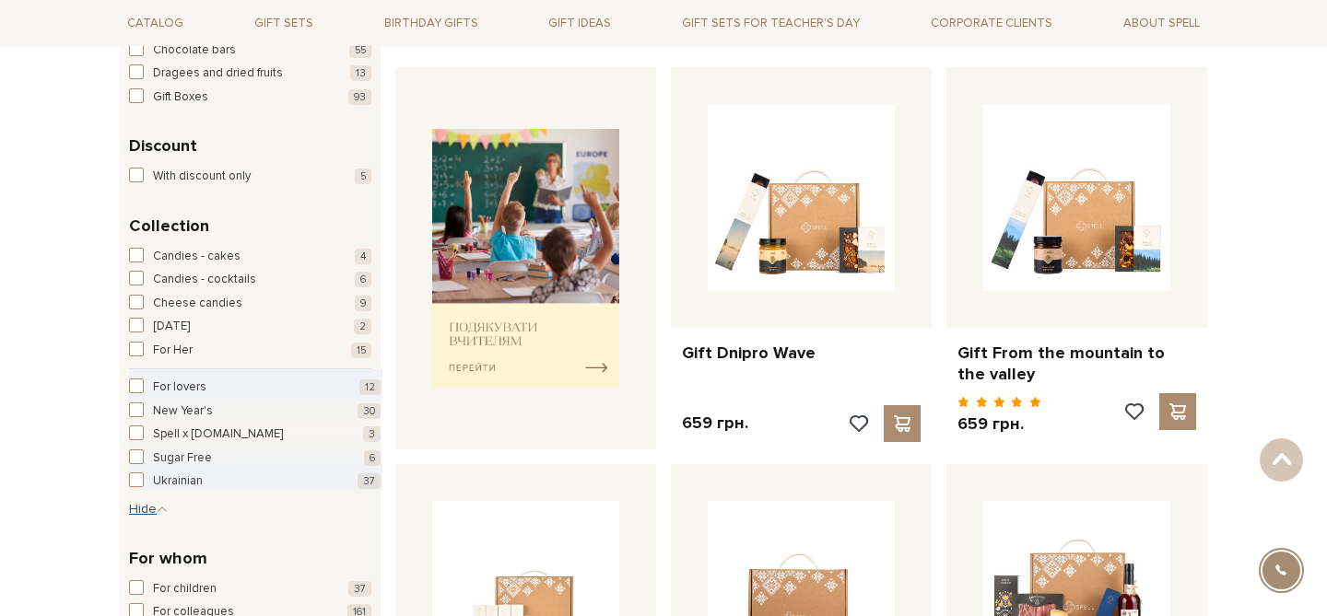
scroll to position [686, 0]
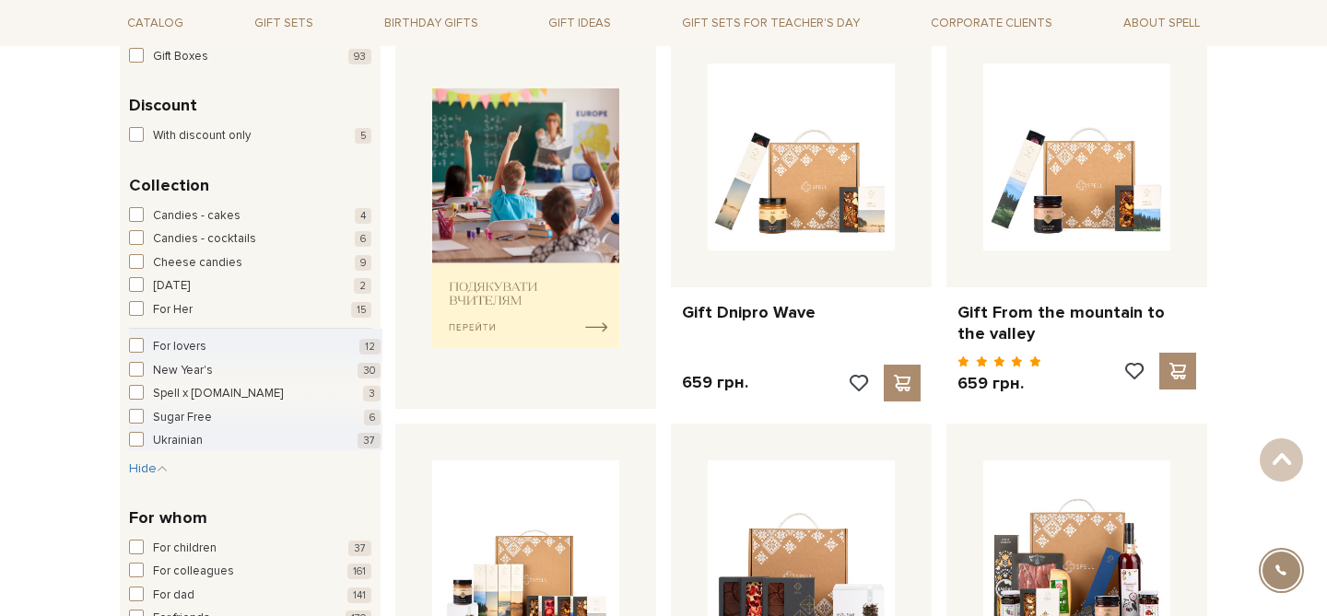
click at [128, 442] on div "Collection Candies - cakes 4 Candies - cocktails 6 Cheese candies 9 Easter 2 Fo…" at bounding box center [250, 325] width 261 height 333
click at [143, 441] on span "button" at bounding box center [136, 439] width 15 height 15
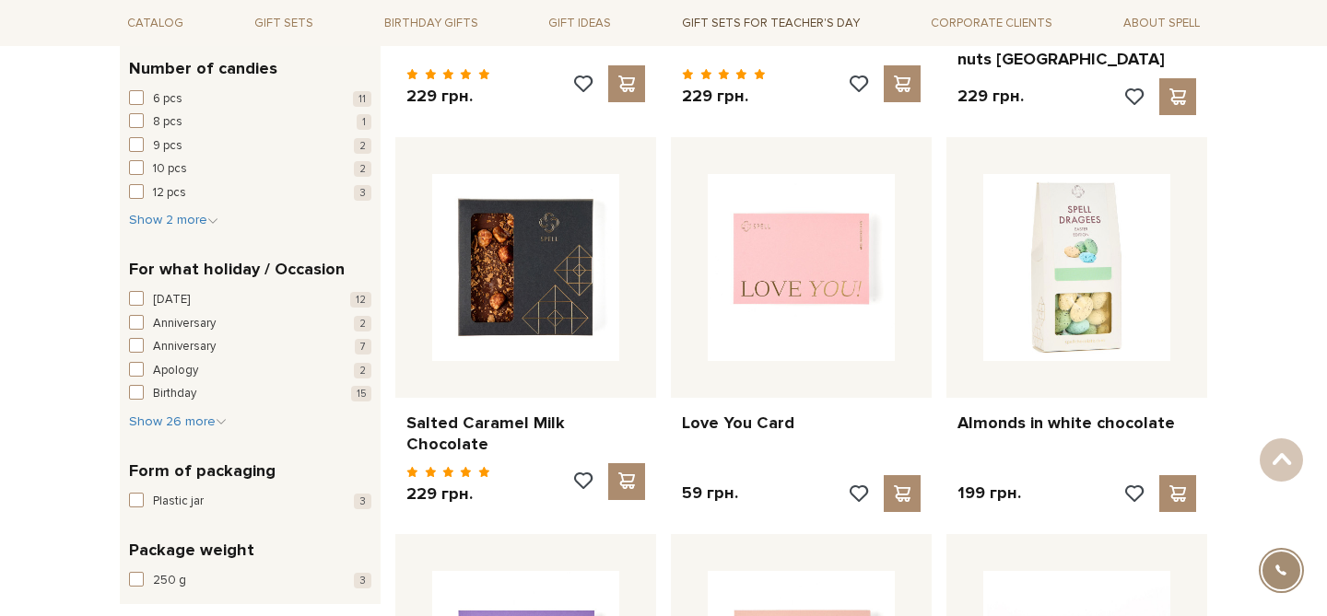
scroll to position [1351, 0]
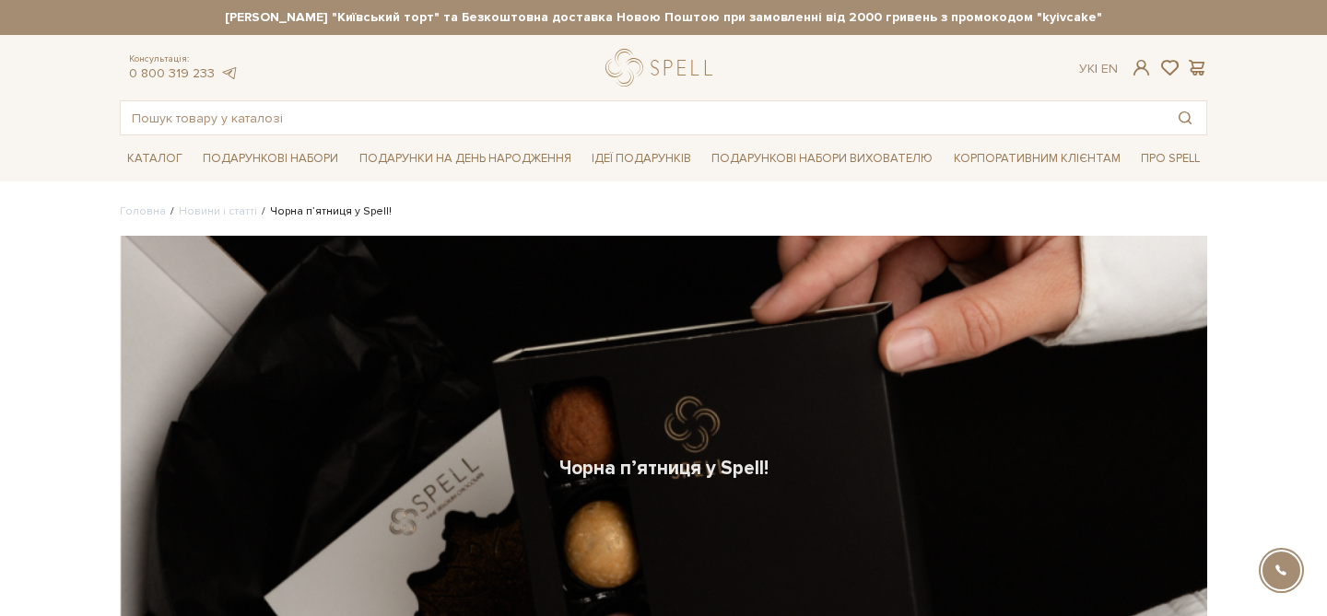
click at [234, 218] on li "Новини і статті" at bounding box center [211, 212] width 91 height 17
click at [227, 212] on link "Новини і статті" at bounding box center [218, 212] width 78 height 14
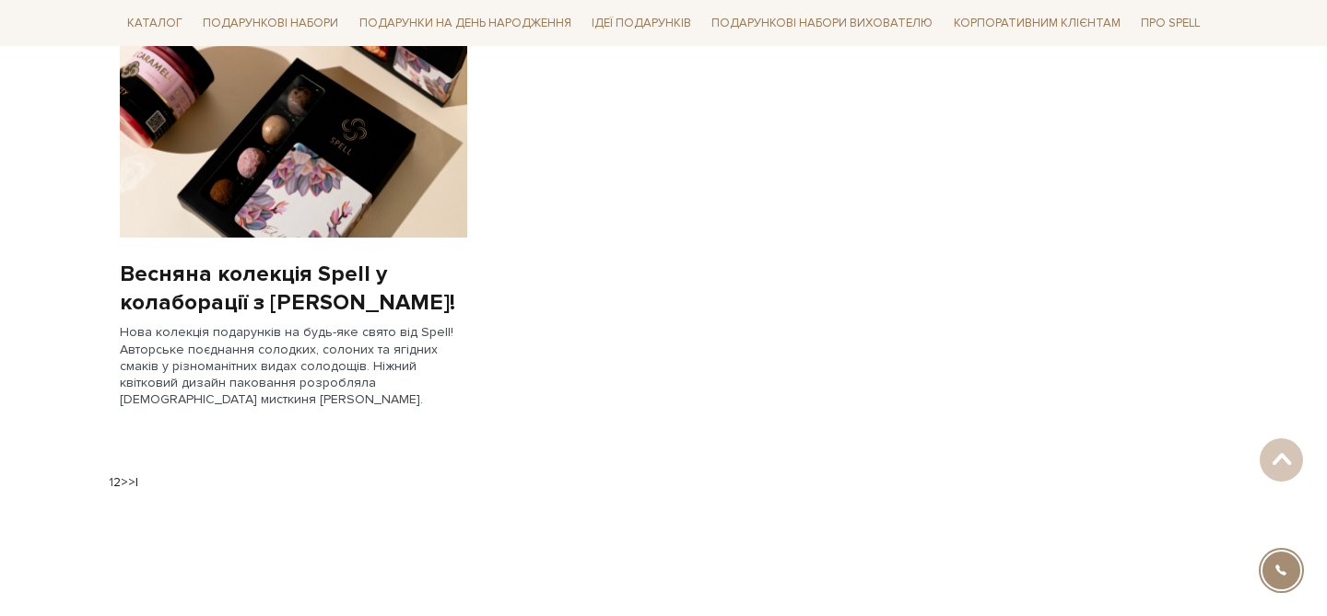
scroll to position [1830, 0]
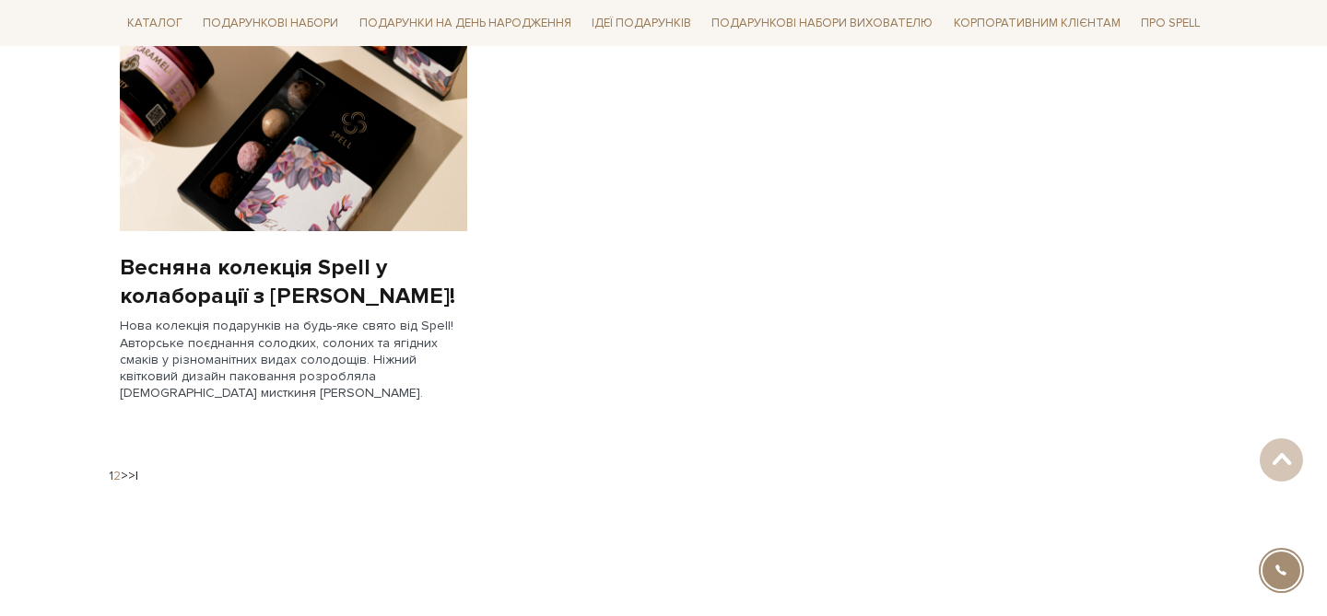
click at [118, 475] on link "2" at bounding box center [116, 476] width 7 height 16
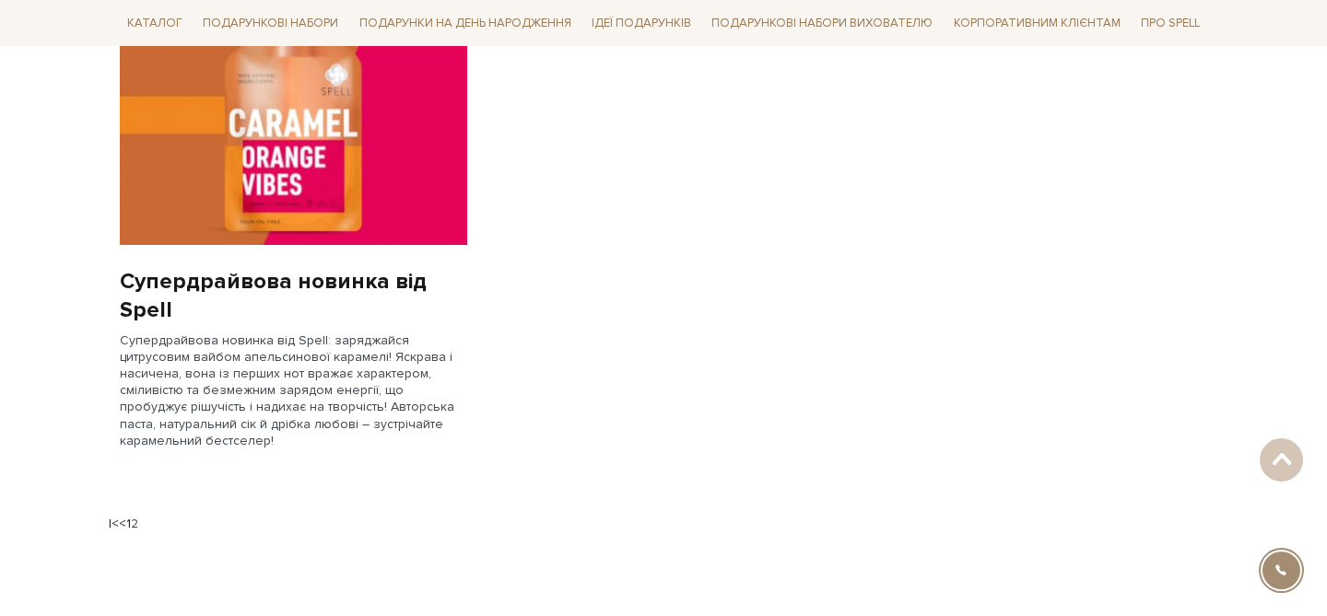
scroll to position [1262, 0]
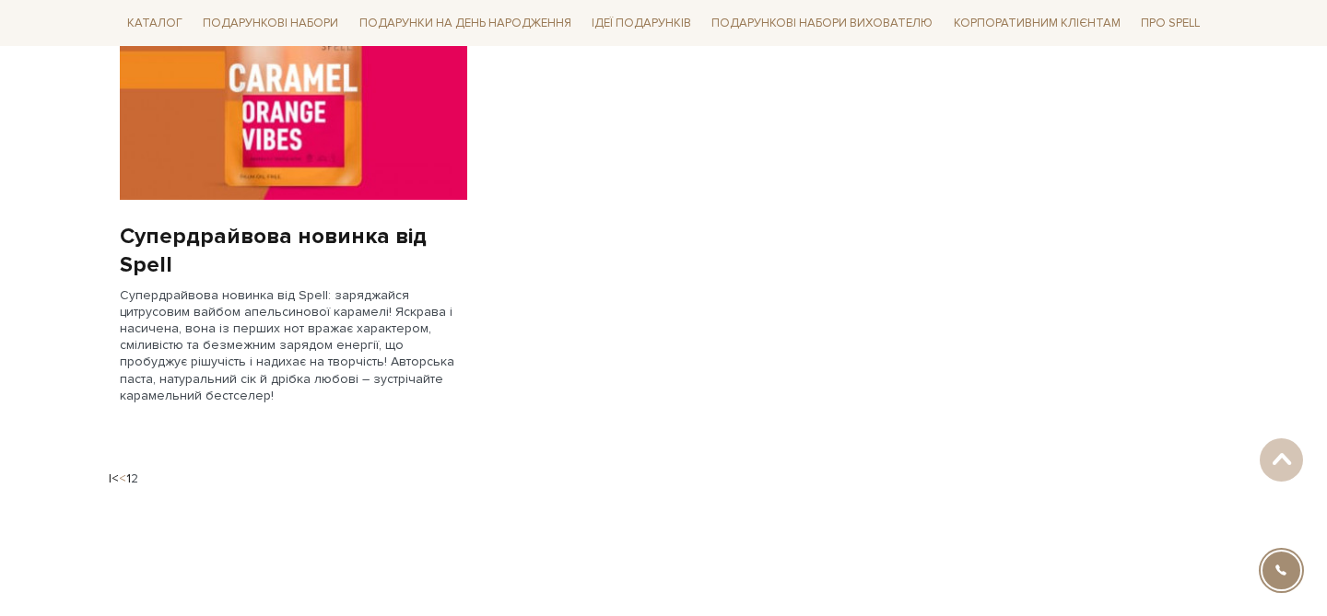
click at [119, 471] on link "<" at bounding box center [122, 479] width 7 height 16
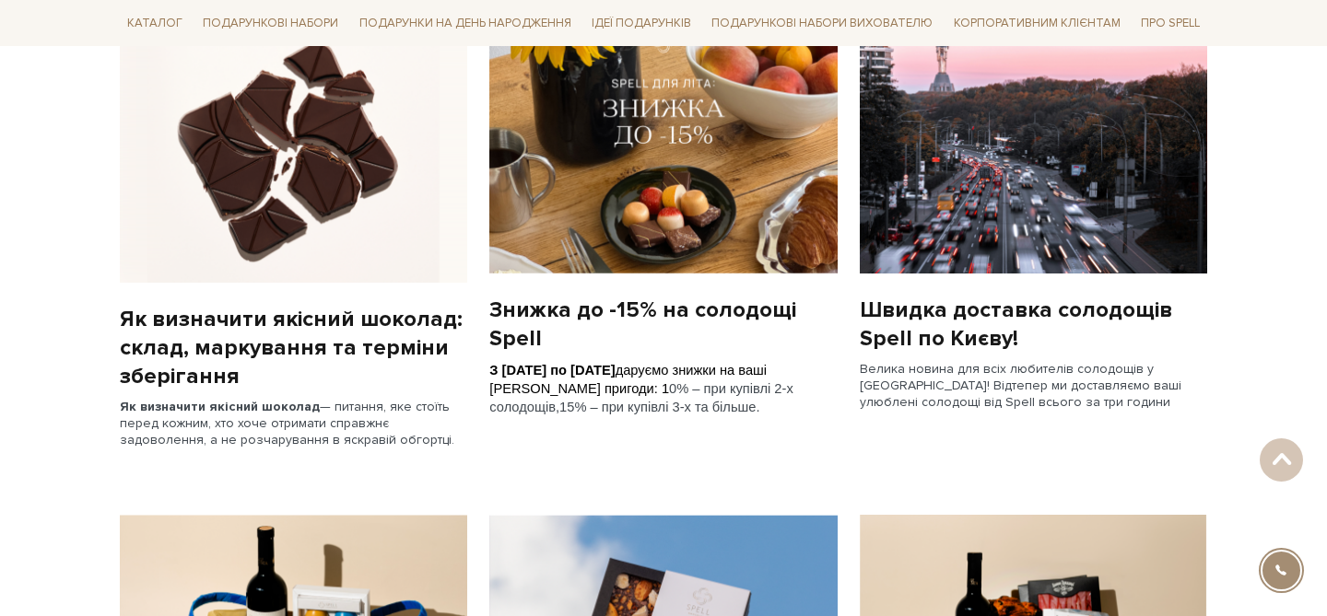
scroll to position [779, 0]
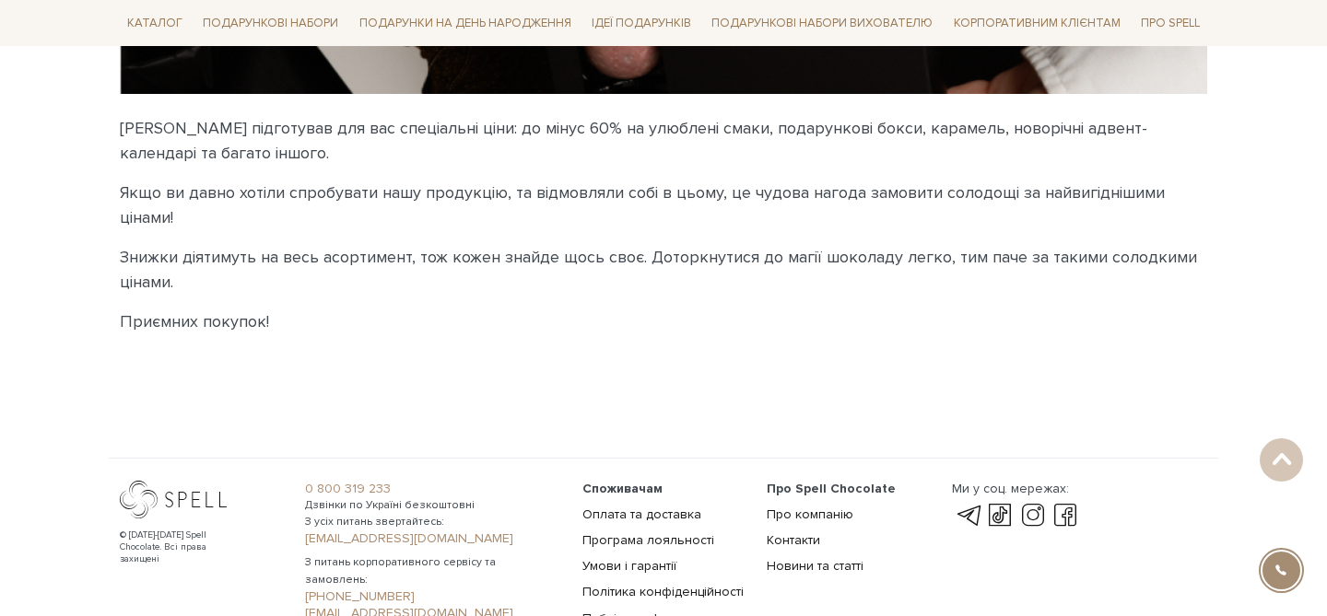
scroll to position [624, 0]
click at [653, 260] on p "Знижки діятимуть на весь асортимент, тож кожен знайде щось своє. Доторкнутися д…" at bounding box center [663, 269] width 1087 height 50
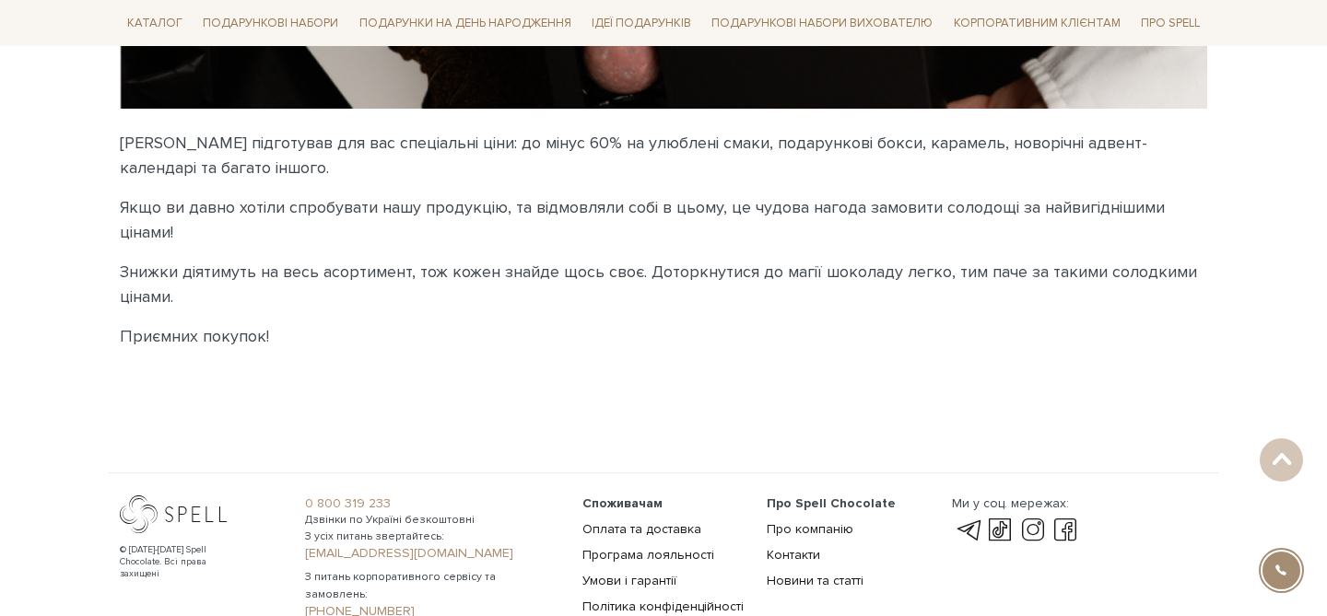
scroll to position [637, 0]
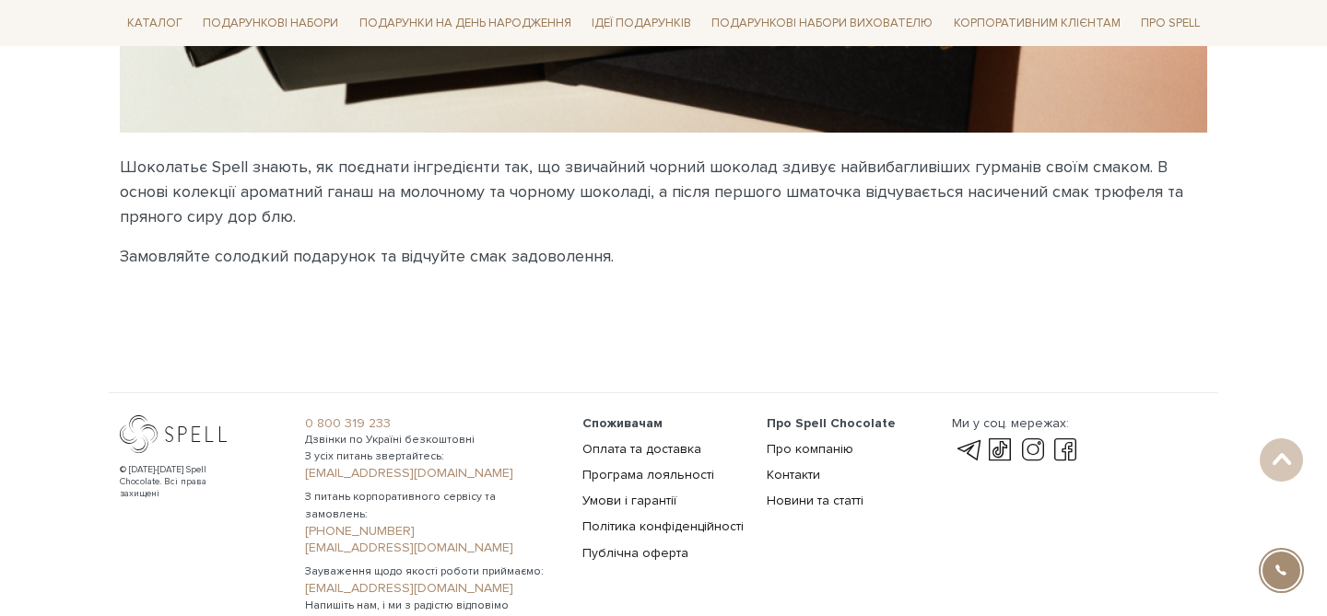
scroll to position [585, 0]
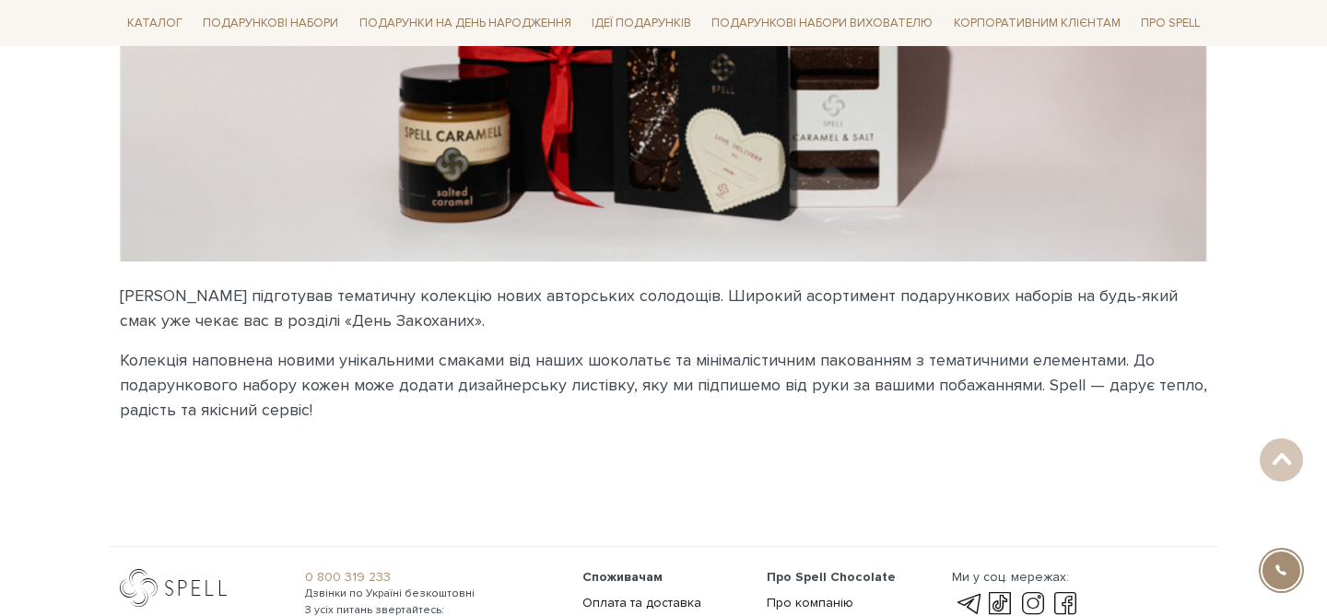
scroll to position [450, 0]
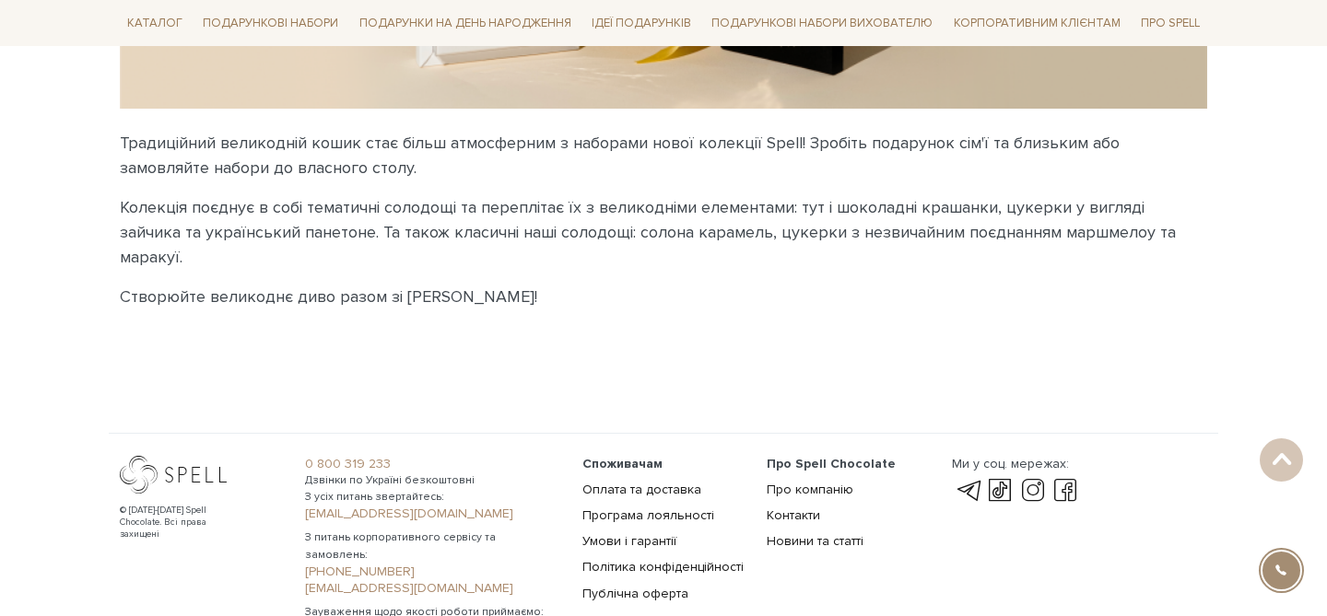
scroll to position [609, 0]
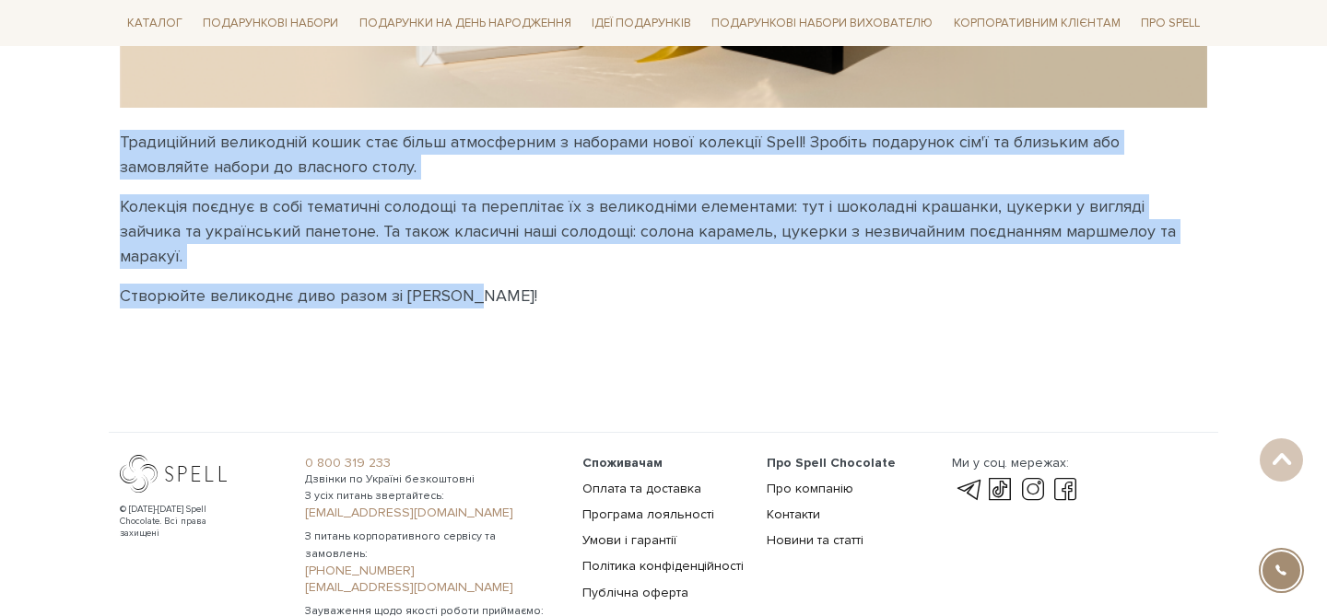
drag, startPoint x: 452, startPoint y: 277, endPoint x: 119, endPoint y: 141, distance: 360.3
click at [119, 142] on div "Традиційний великодній кошик стає більш атмосферним з наборами нової колекції S…" at bounding box center [663, 226] width 1109 height 193
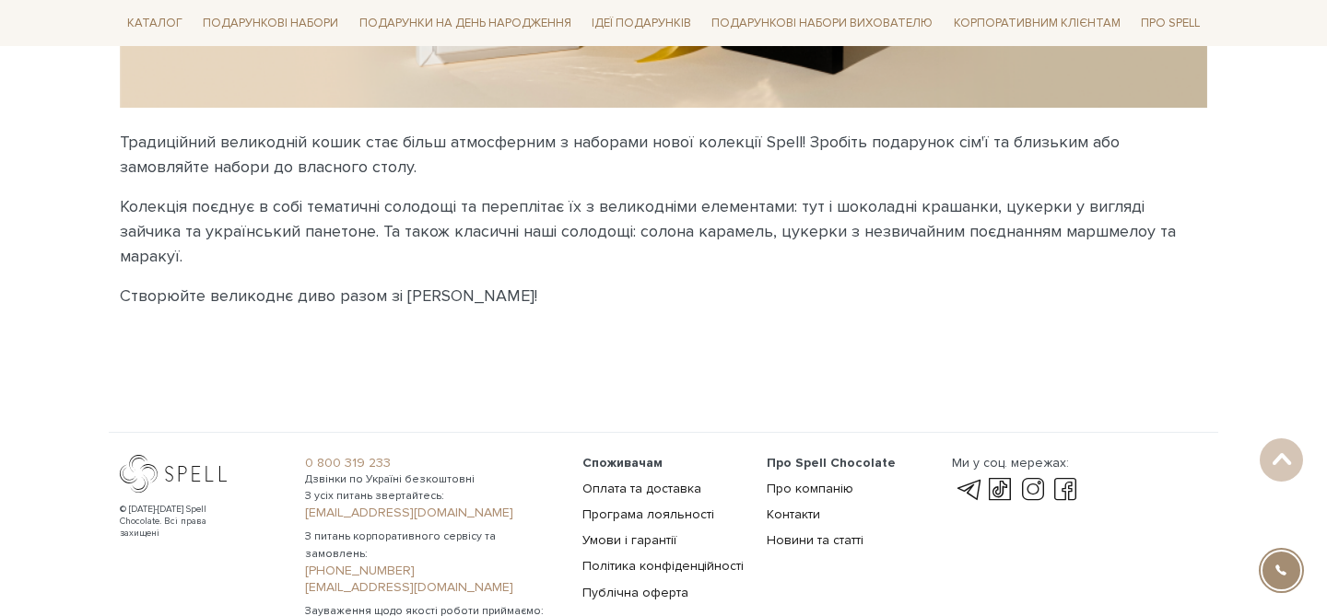
click at [197, 147] on p "Традиційний великодній кошик стає більш атмосферним з наборами нової колекції S…" at bounding box center [663, 155] width 1087 height 50
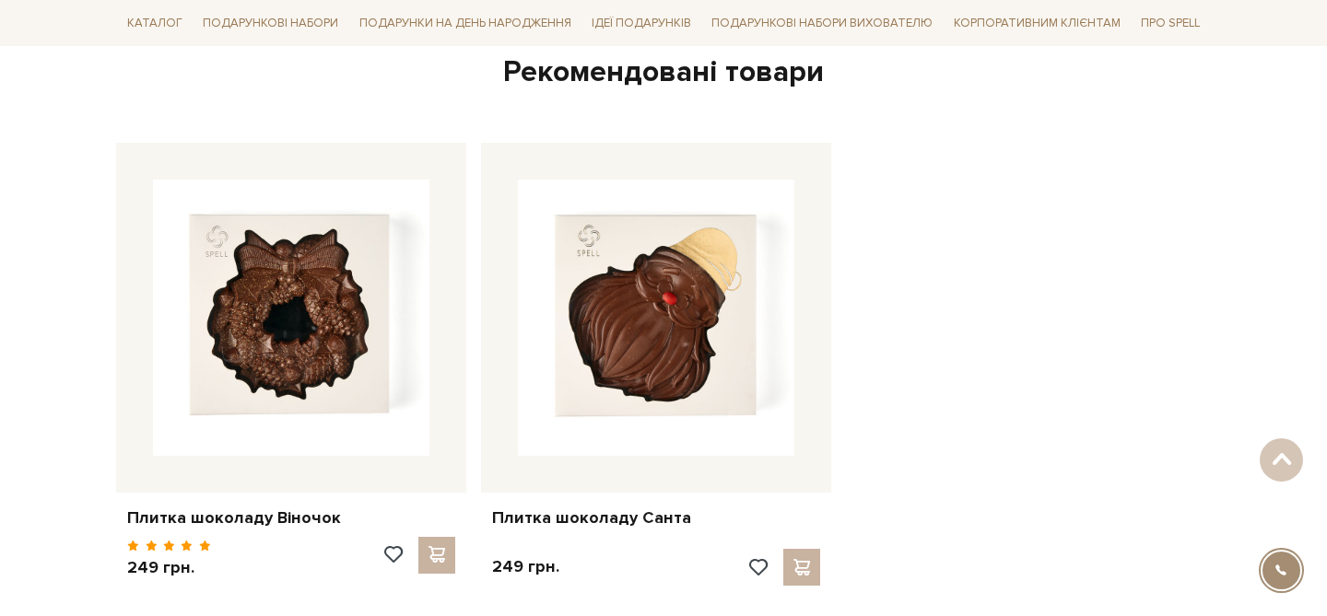
scroll to position [900, 0]
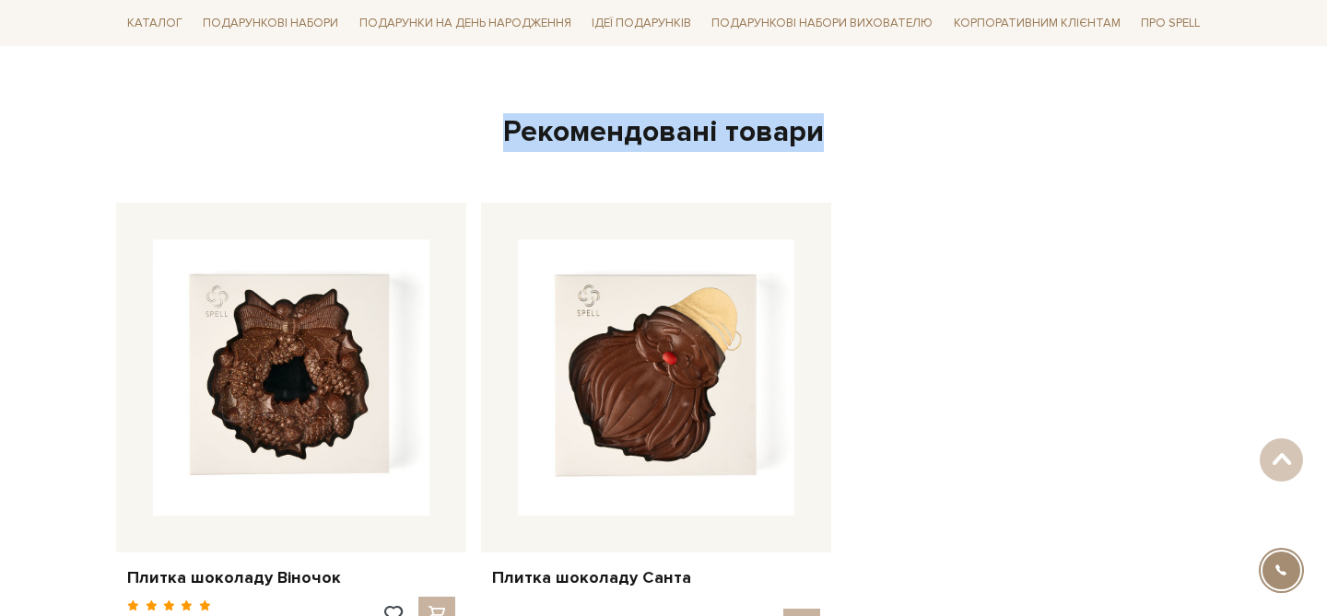
drag, startPoint x: 799, startPoint y: 133, endPoint x: 479, endPoint y: 127, distance: 319.7
click at [479, 127] on div "Рекомендовані товари" at bounding box center [663, 121] width 1087 height 61
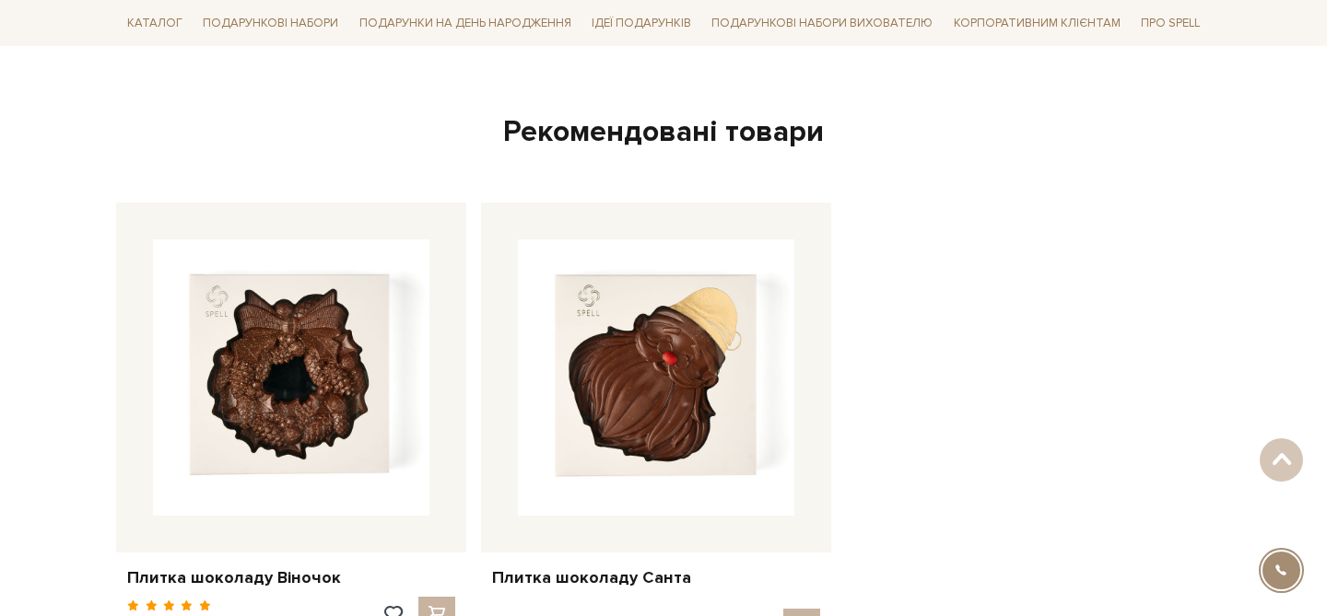
click at [906, 278] on div "Плитка шоколаду Віночок 249 грн." at bounding box center [655, 420] width 1109 height 465
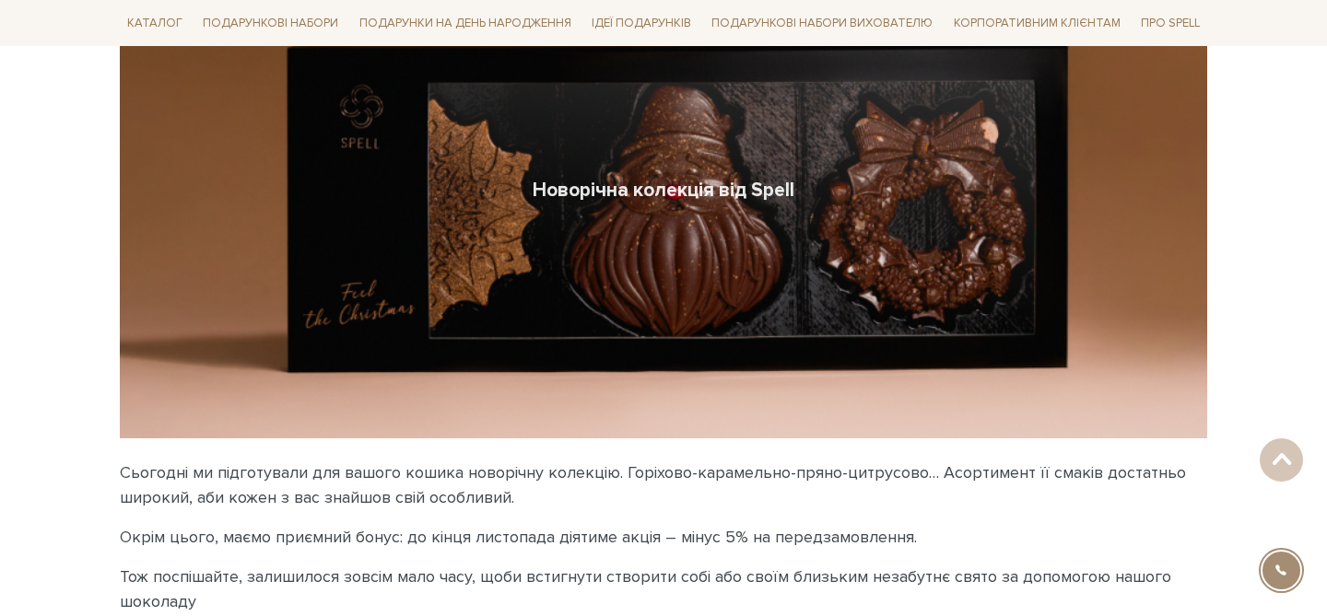
scroll to position [316, 0]
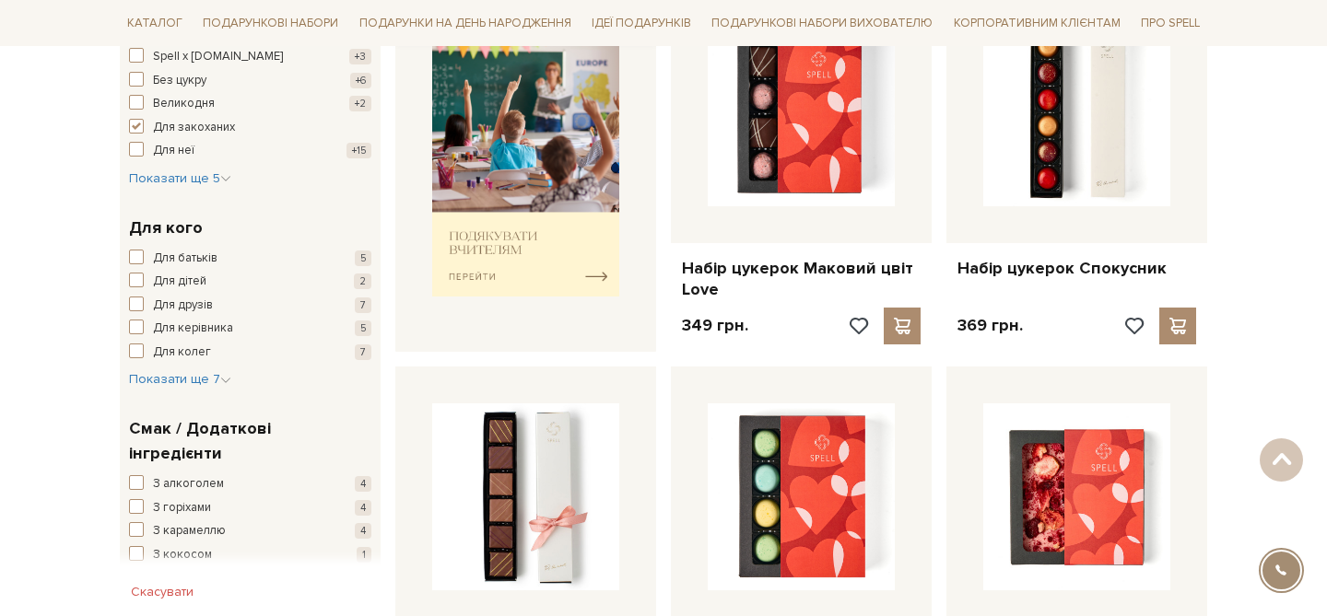
scroll to position [832, 0]
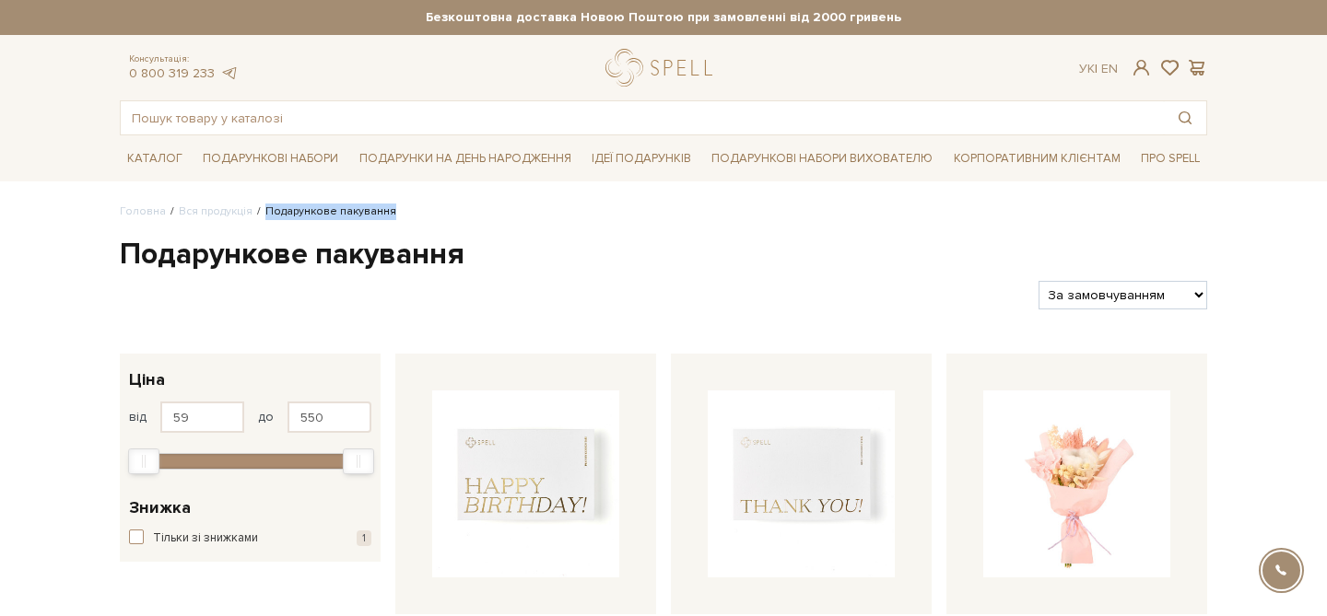
drag, startPoint x: 394, startPoint y: 214, endPoint x: 261, endPoint y: 211, distance: 133.6
click at [260, 211] on ul "Головна Вся продукція Подарункове пакування" at bounding box center [663, 212] width 1087 height 17
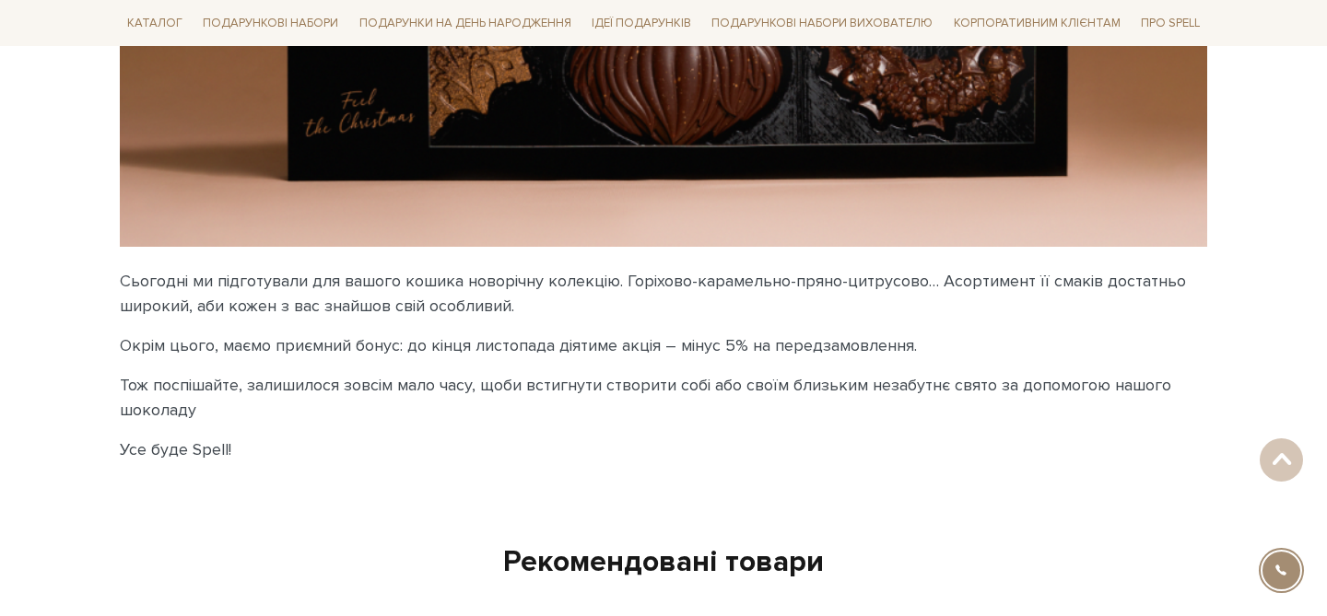
scroll to position [471, 0]
drag, startPoint x: 909, startPoint y: 345, endPoint x: 391, endPoint y: 344, distance: 518.7
click at [391, 344] on p "Окрім цього, маємо приємний бонус: до кінця листопада діятиме акція – мінус 5% …" at bounding box center [663, 345] width 1087 height 25
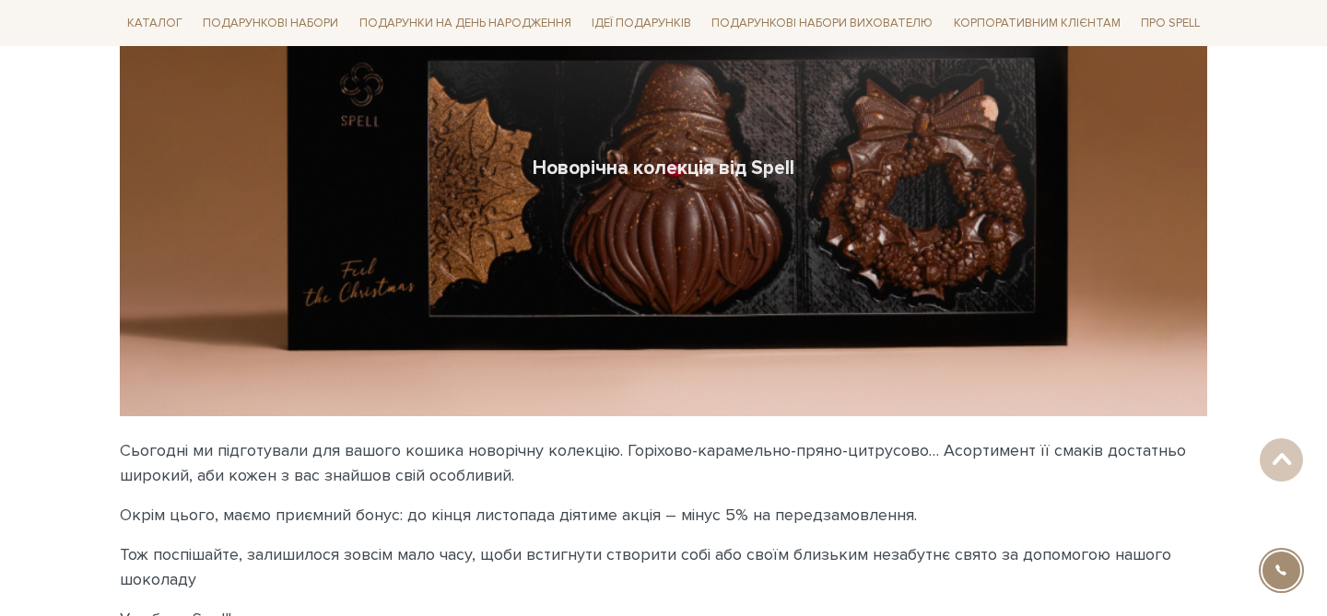
scroll to position [314, 0]
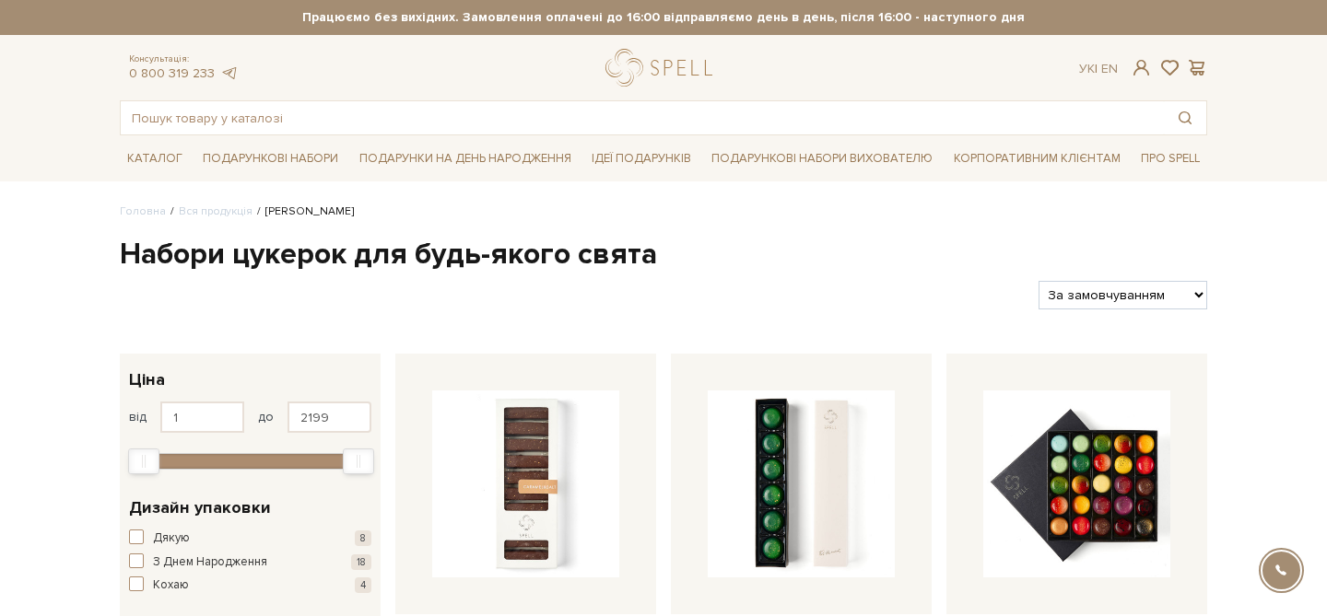
click at [424, 281] on div at bounding box center [571, 295] width 918 height 29
click at [986, 150] on link "Корпоративним клієнтам" at bounding box center [1036, 158] width 181 height 31
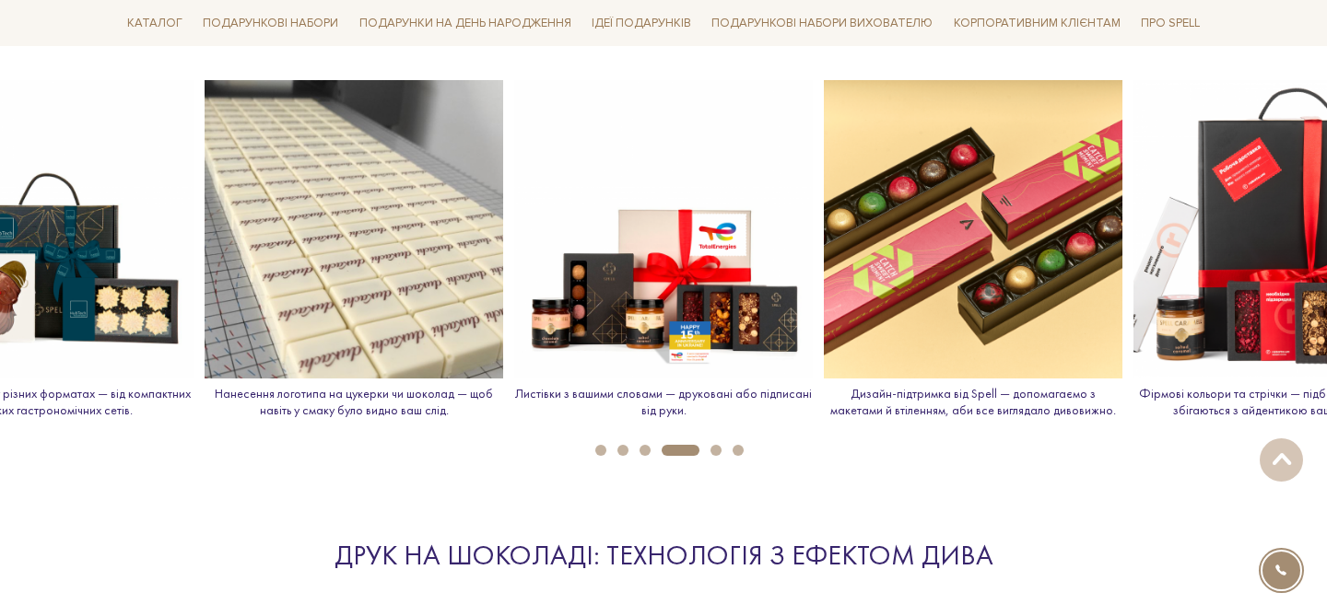
scroll to position [2117, 0]
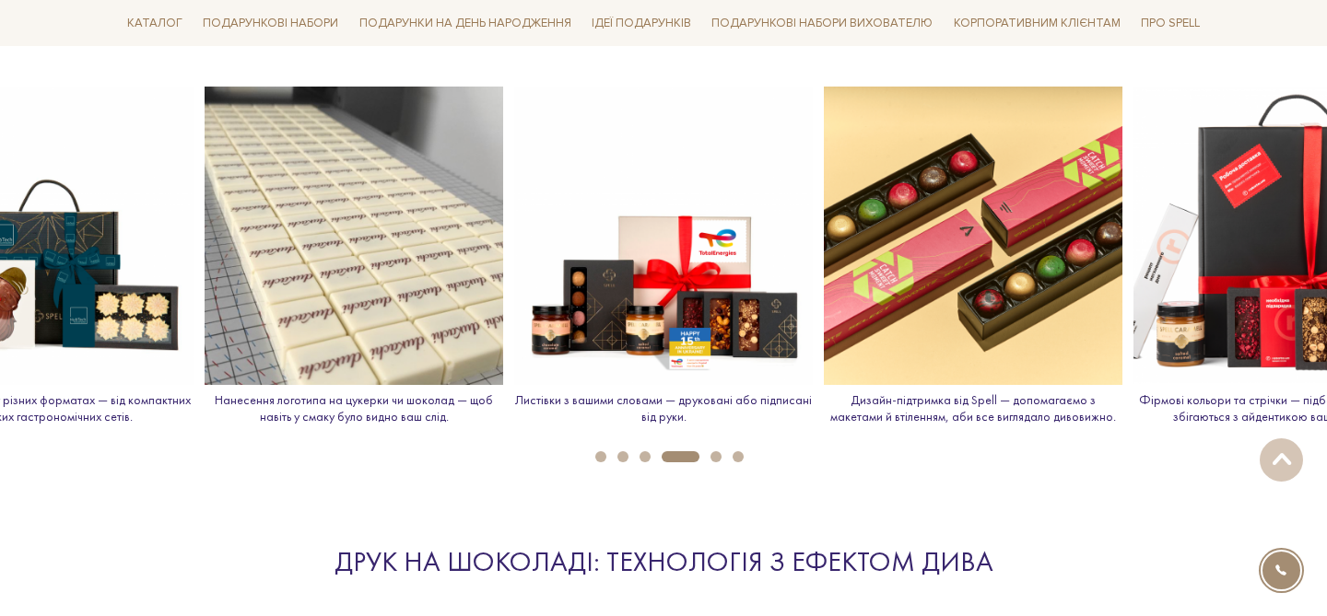
click at [908, 317] on img at bounding box center [973, 236] width 298 height 298
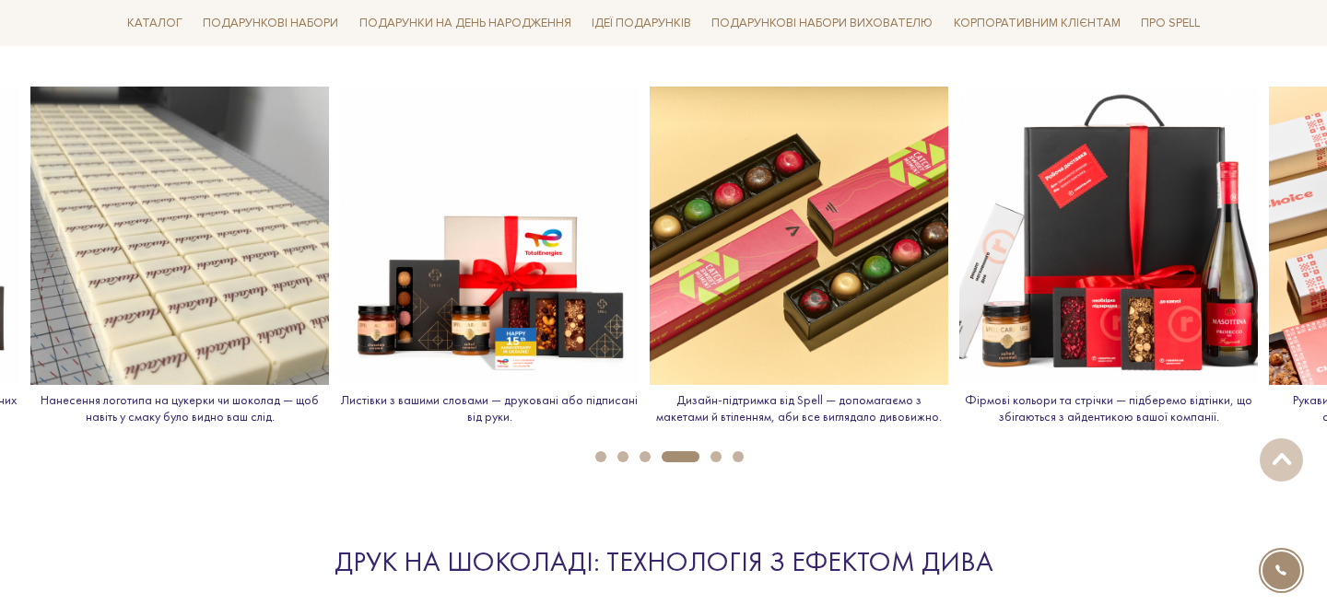
drag, startPoint x: 941, startPoint y: 275, endPoint x: 598, endPoint y: 323, distance: 346.2
click at [649, 327] on img at bounding box center [798, 236] width 298 height 298
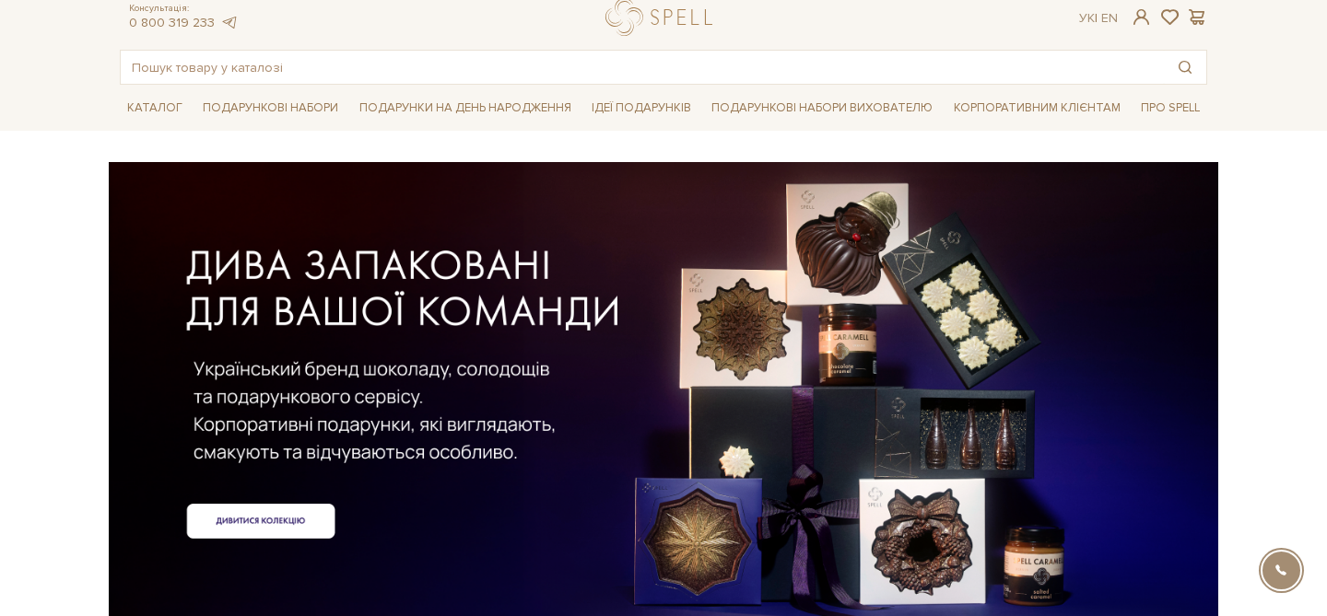
scroll to position [53, 0]
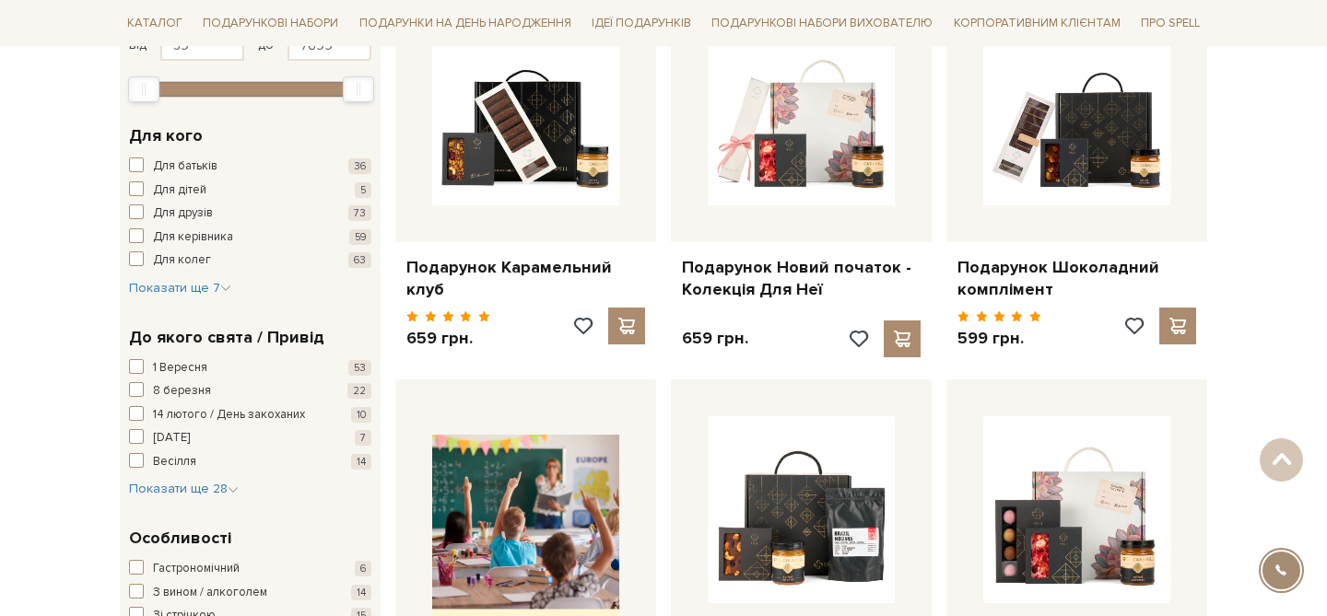
scroll to position [374, 0]
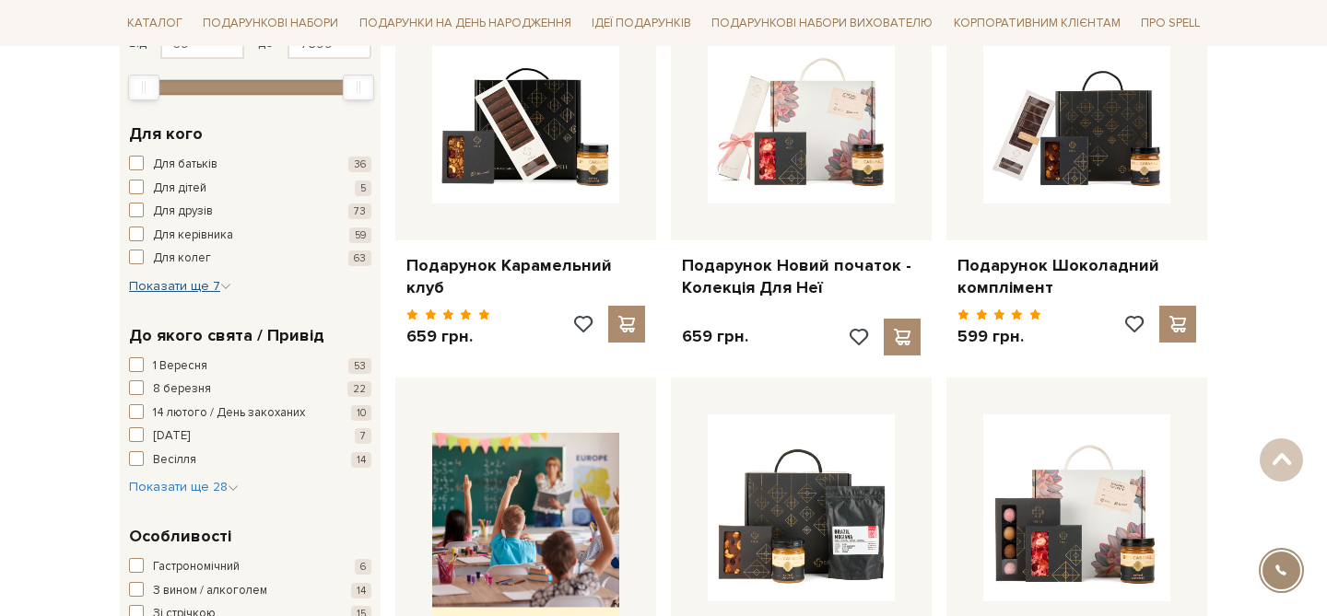
click at [193, 280] on span "Показати ще 7" at bounding box center [180, 286] width 102 height 16
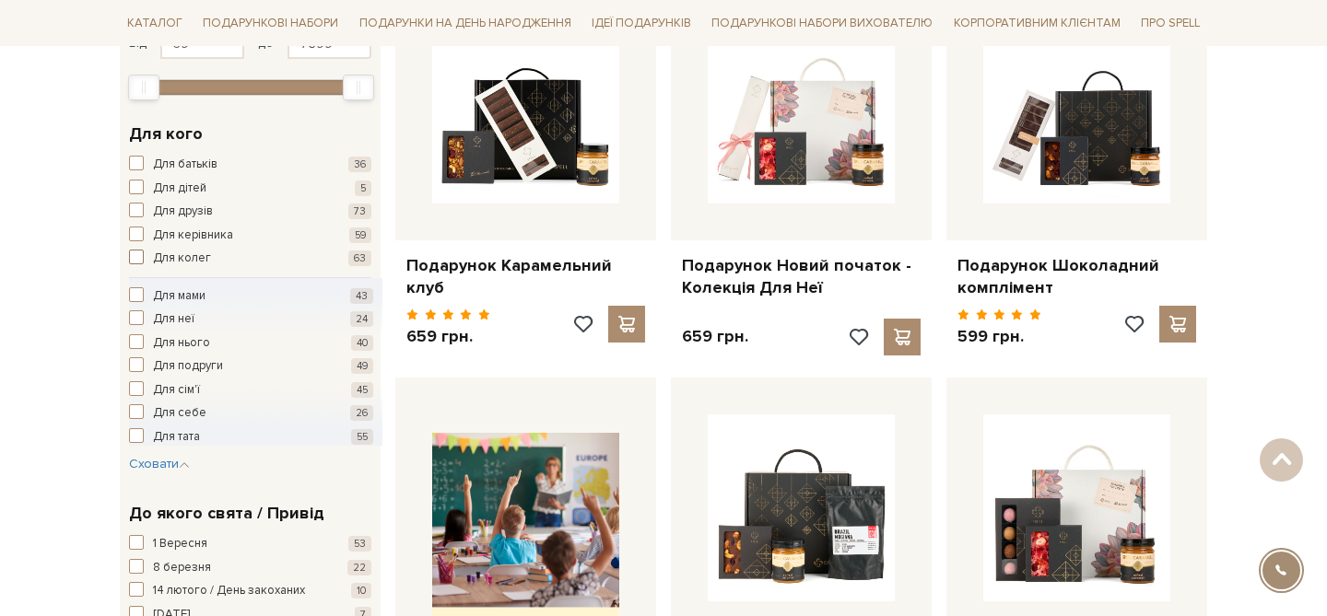
click at [137, 254] on span "button" at bounding box center [136, 257] width 15 height 15
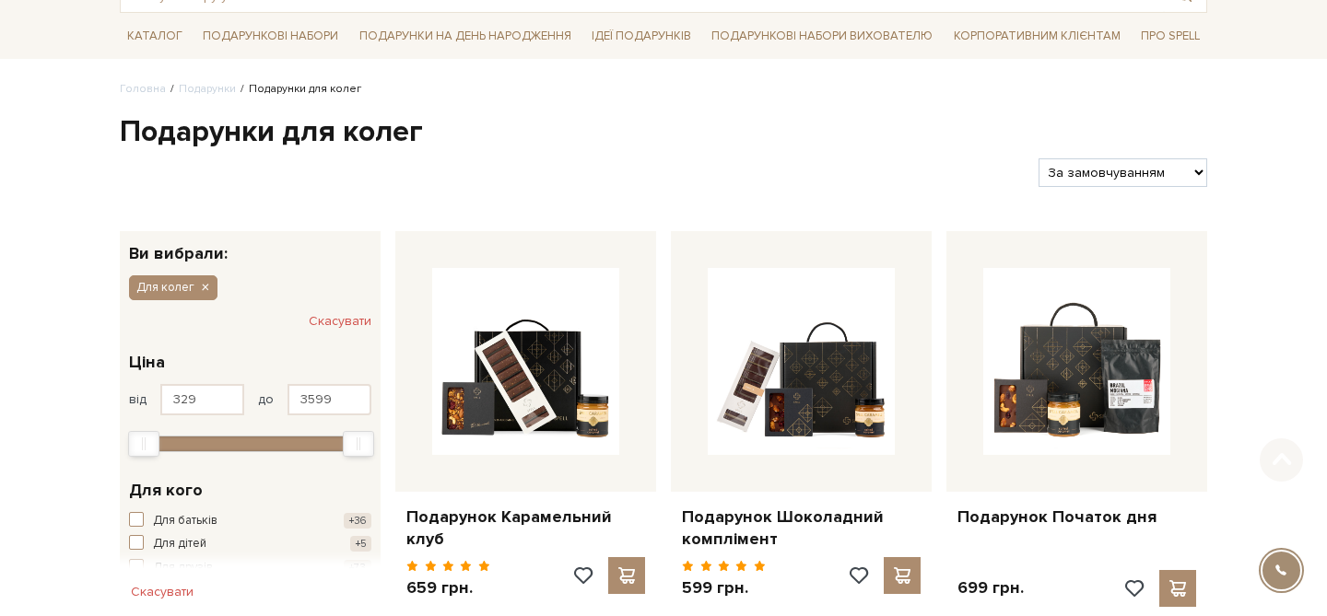
scroll to position [143, 0]
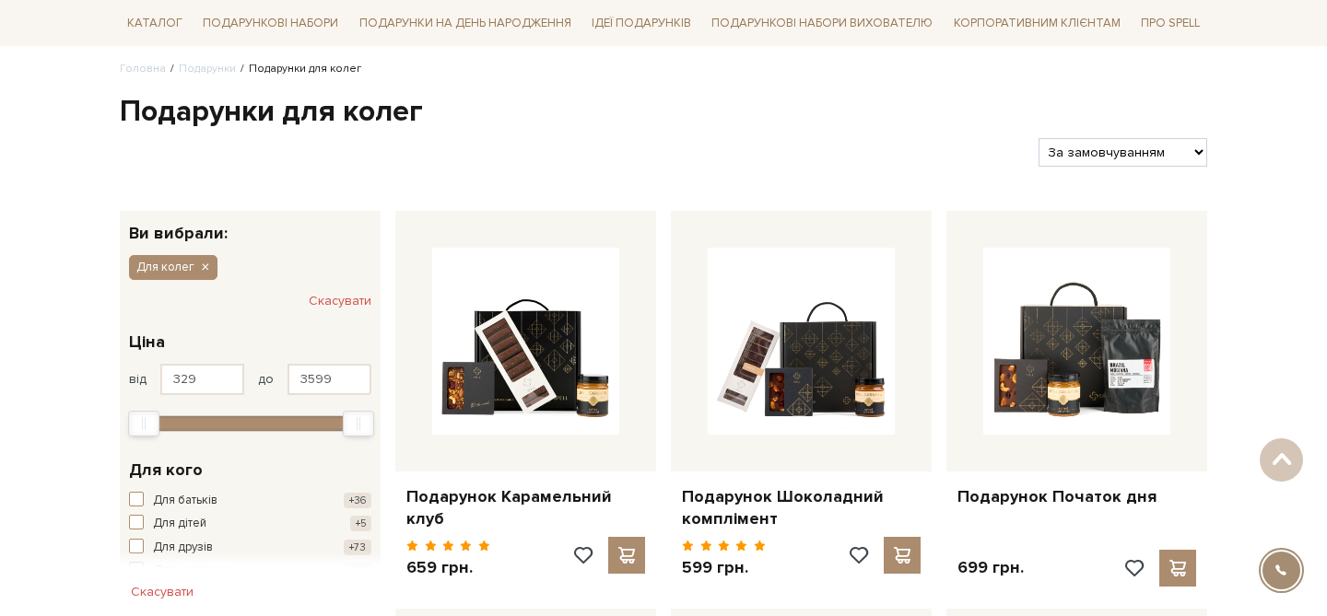
click at [329, 297] on button "Скасувати" at bounding box center [340, 301] width 63 height 29
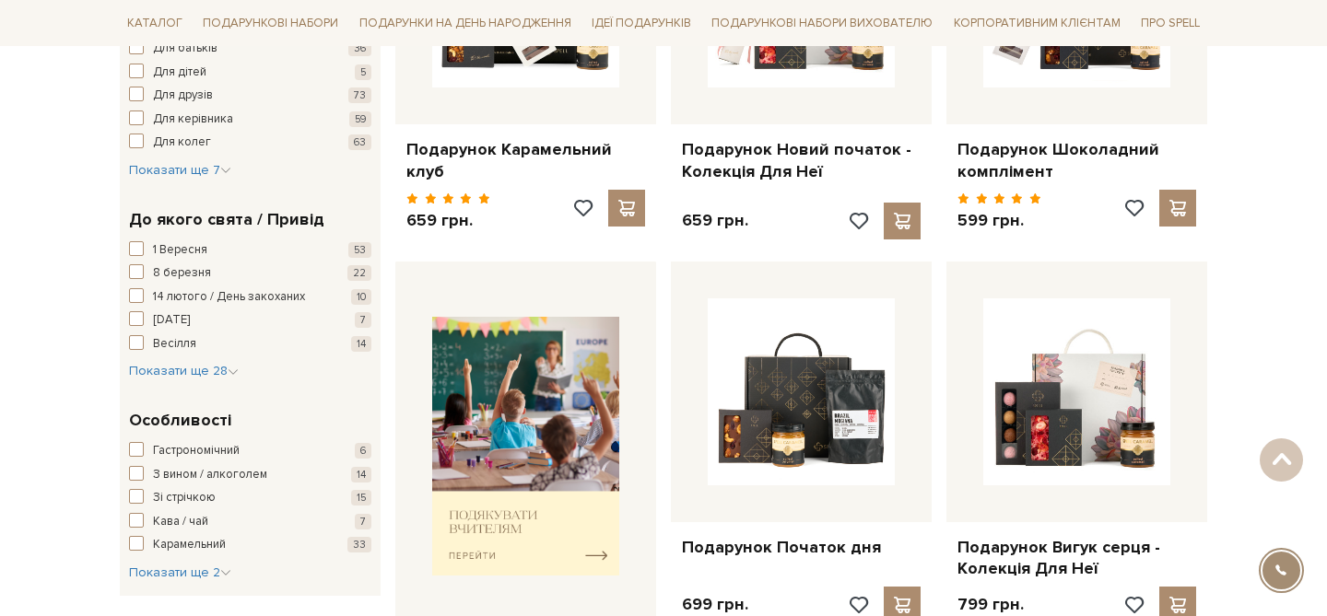
scroll to position [463, 0]
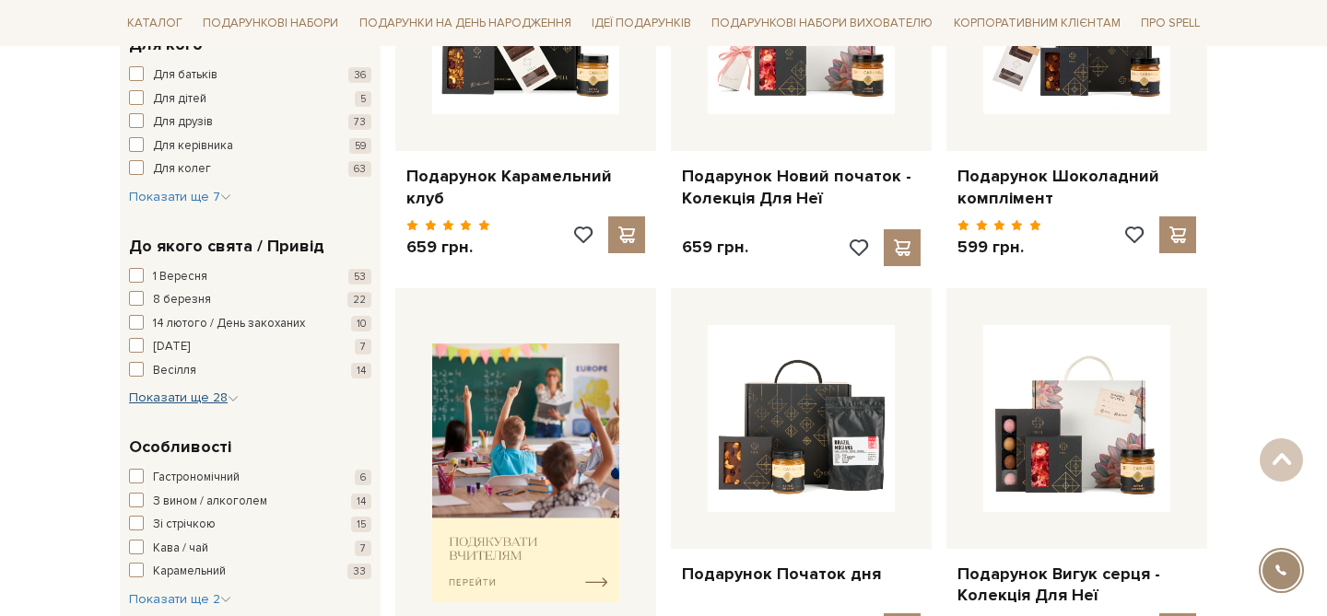
click at [212, 401] on span "Показати ще 28" at bounding box center [184, 398] width 110 height 16
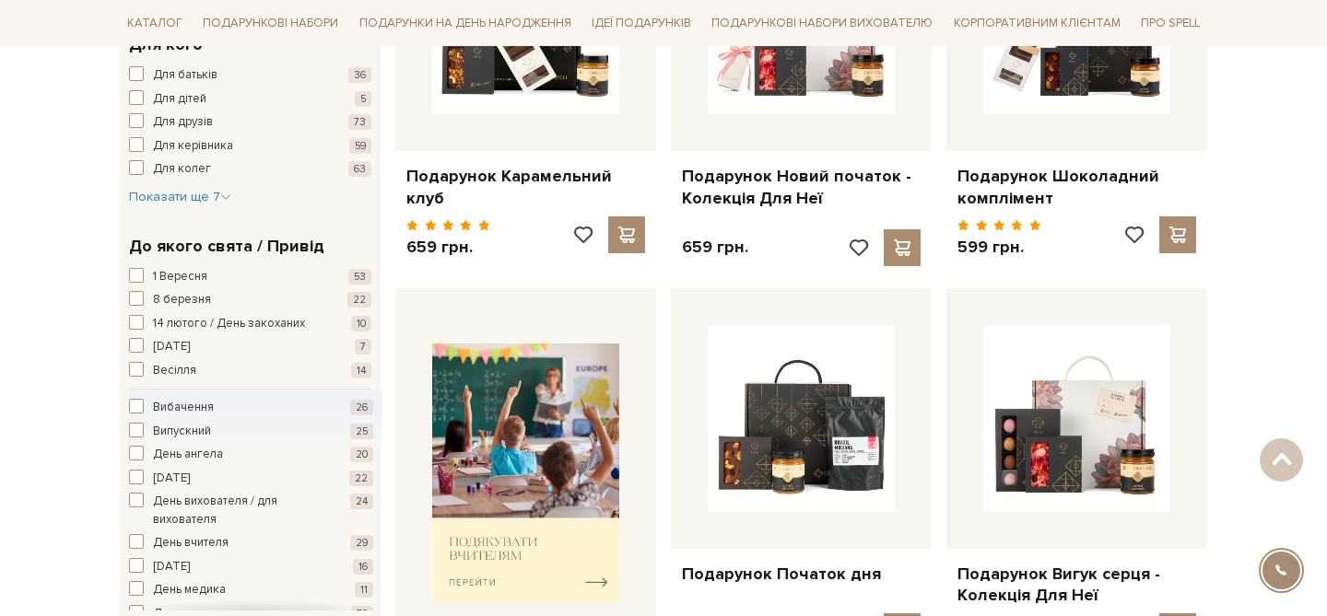
scroll to position [230, 0]
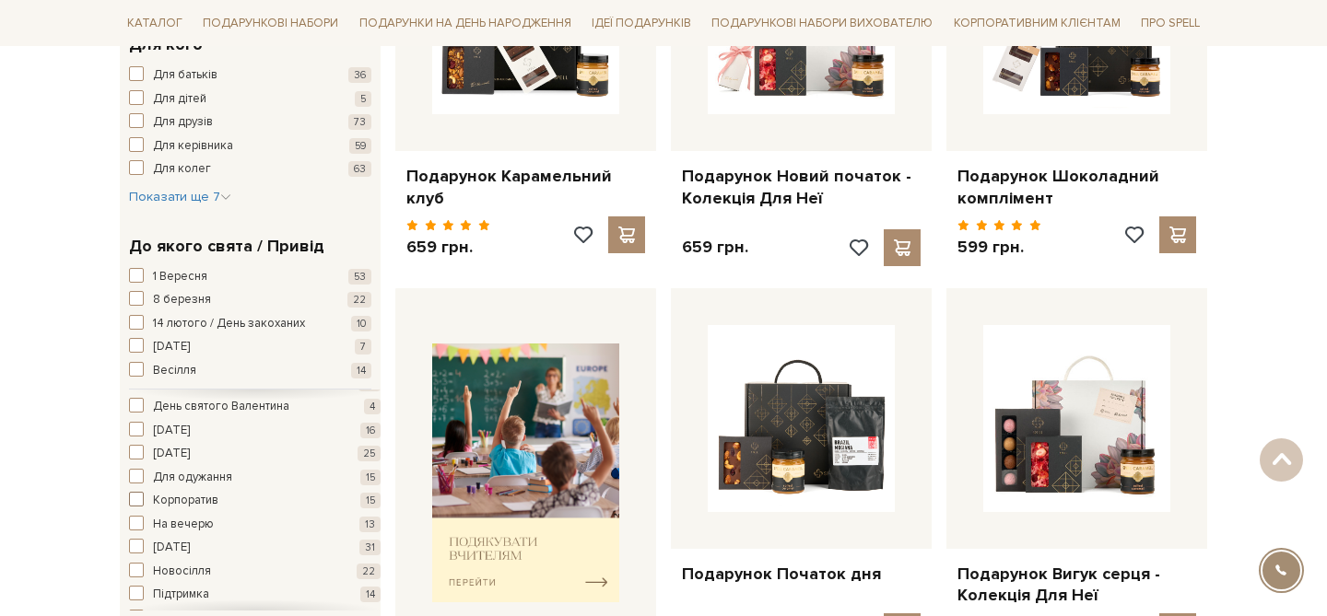
click at [137, 499] on span "button" at bounding box center [136, 499] width 15 height 15
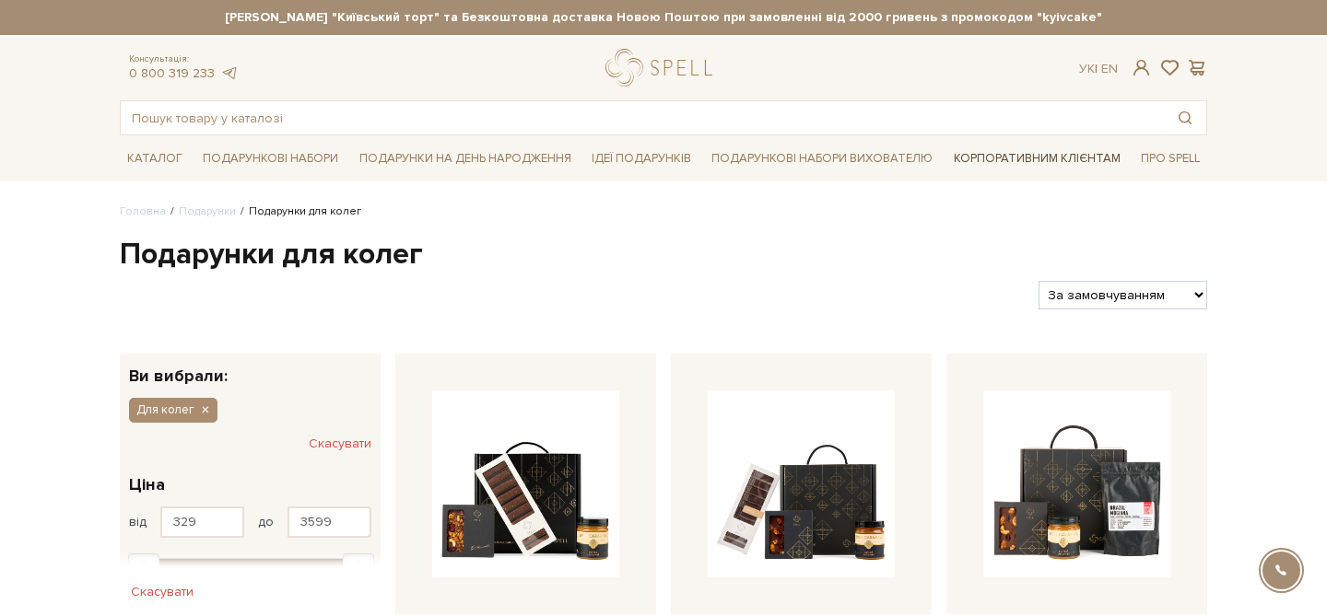
click at [973, 161] on link "Корпоративним клієнтам" at bounding box center [1036, 158] width 181 height 31
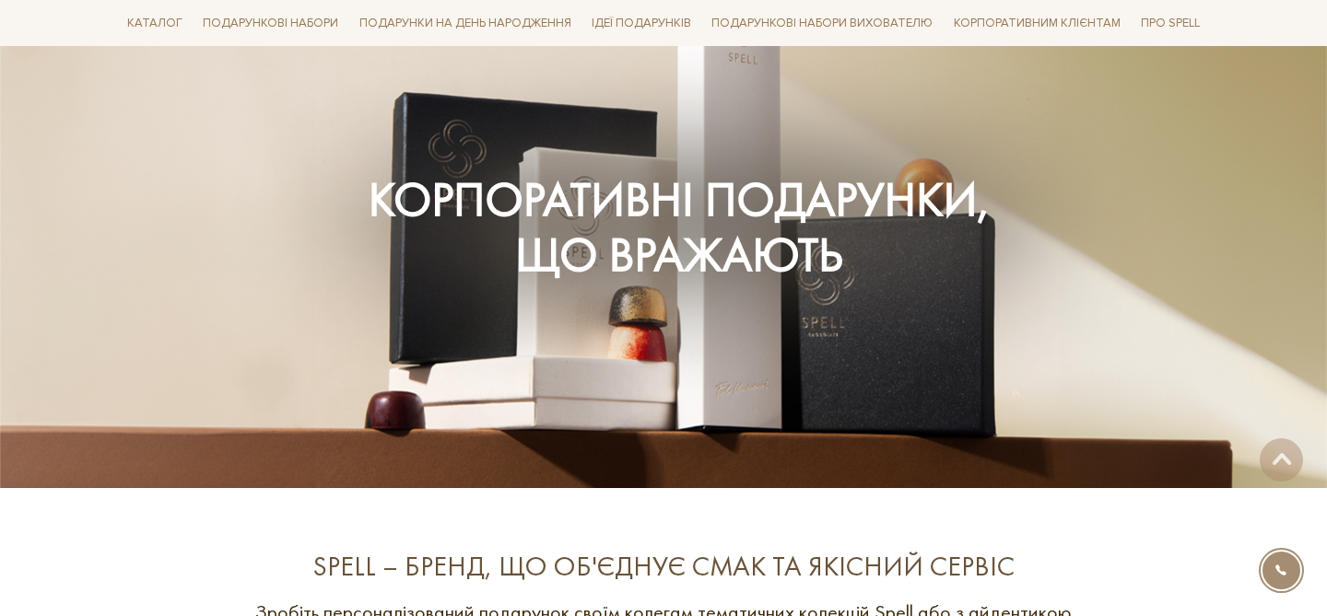
scroll to position [263, 0]
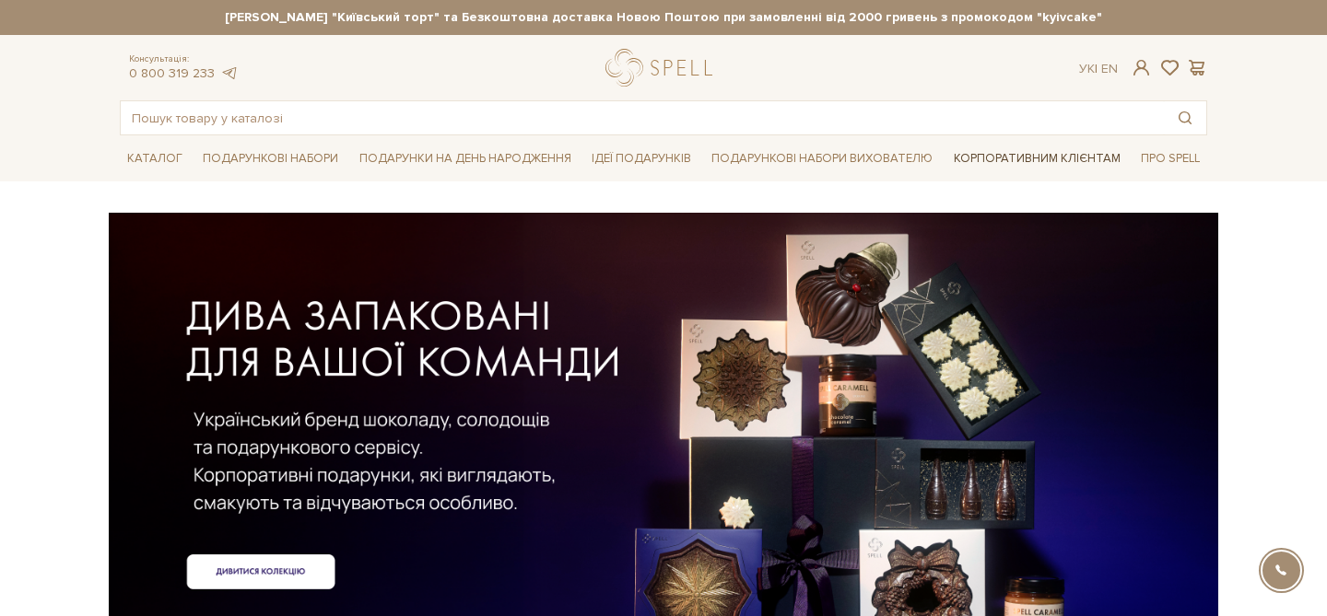
click at [992, 163] on link "Корпоративним клієнтам" at bounding box center [1036, 158] width 181 height 31
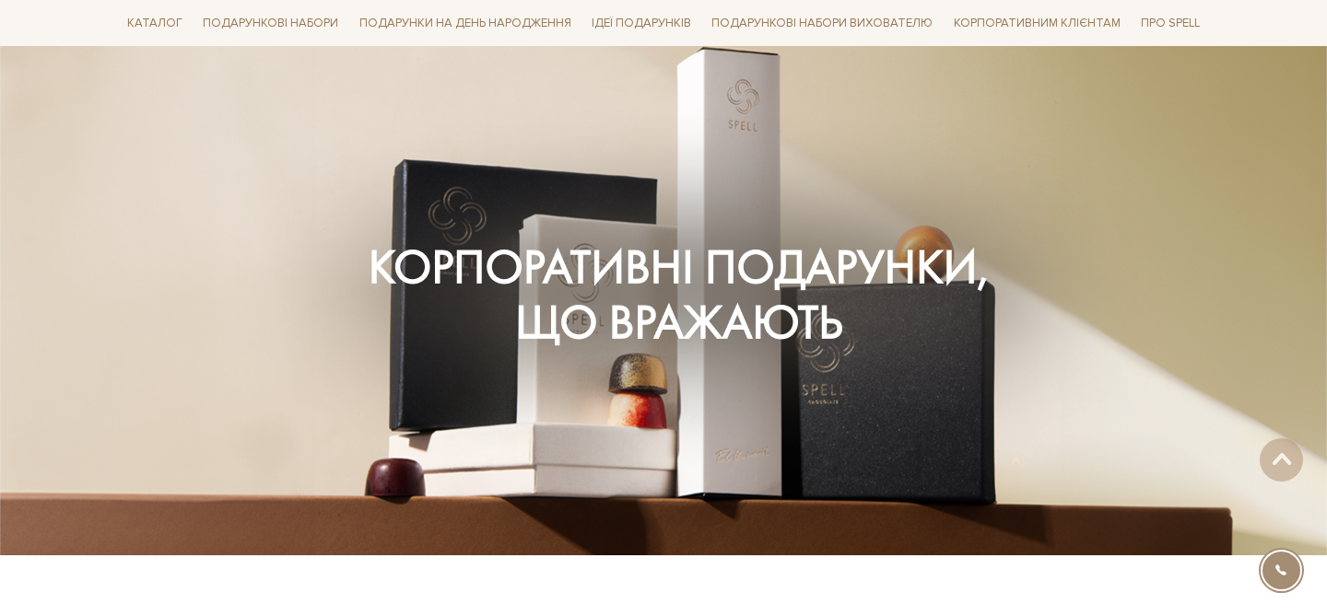
scroll to position [201, 0]
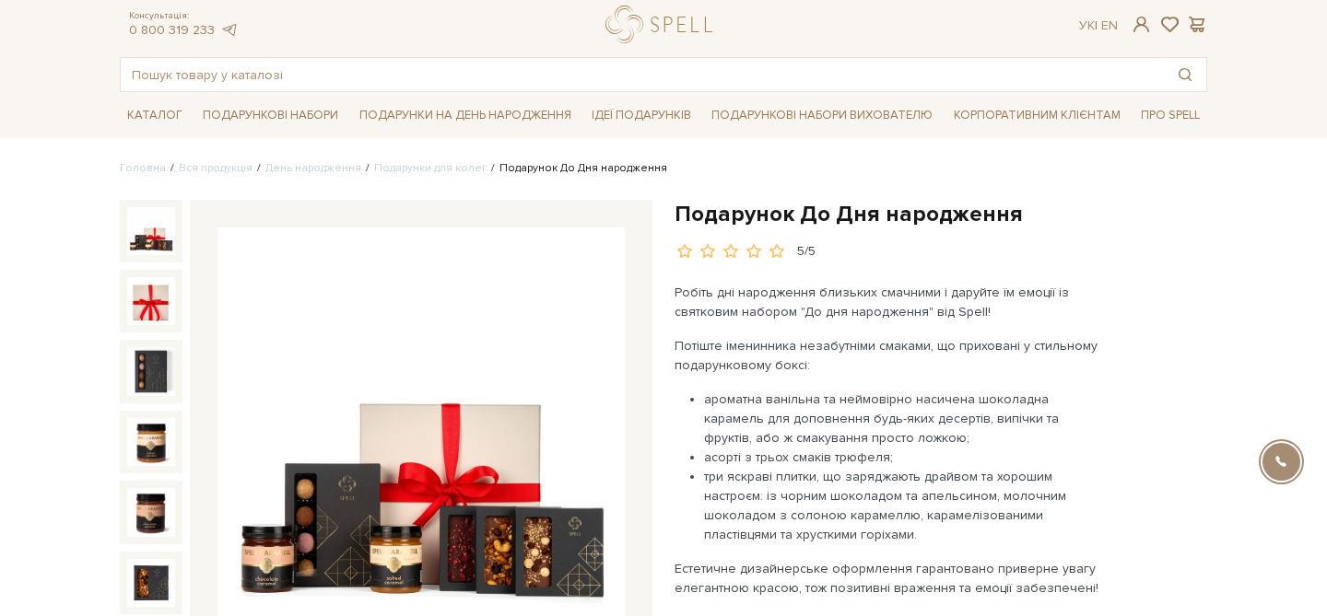
scroll to position [50, 0]
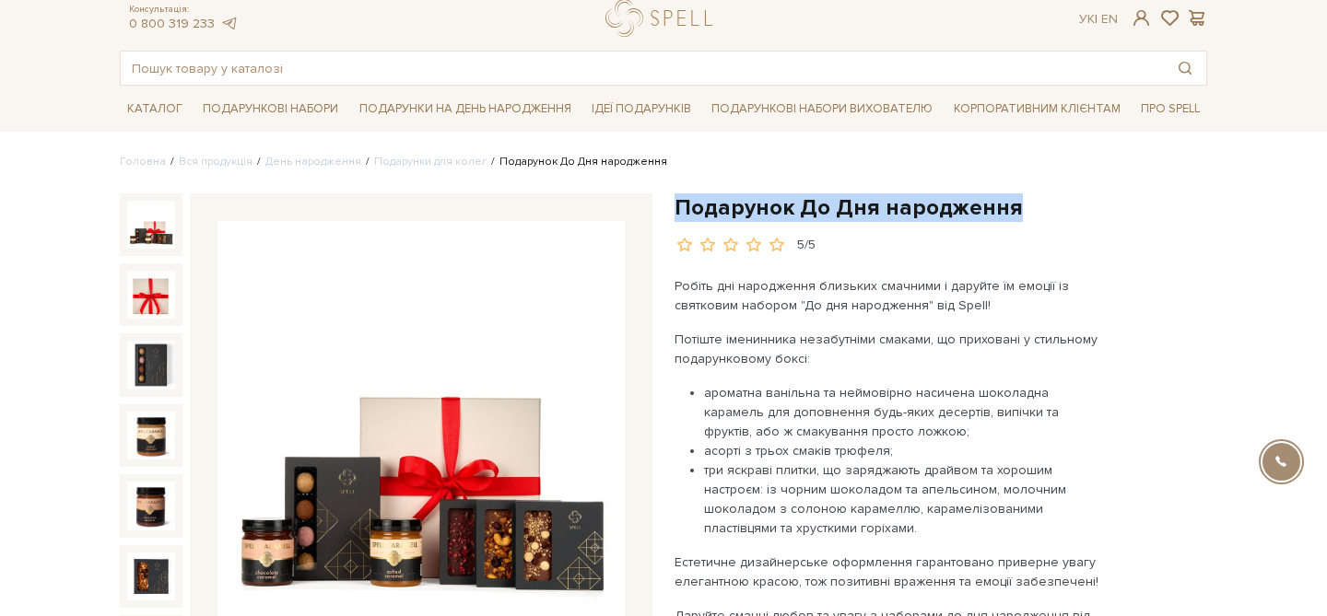
drag, startPoint x: 677, startPoint y: 205, endPoint x: 1019, endPoint y: 200, distance: 341.8
click at [1019, 200] on h1 "Подарунок До Дня народження" at bounding box center [940, 207] width 532 height 29
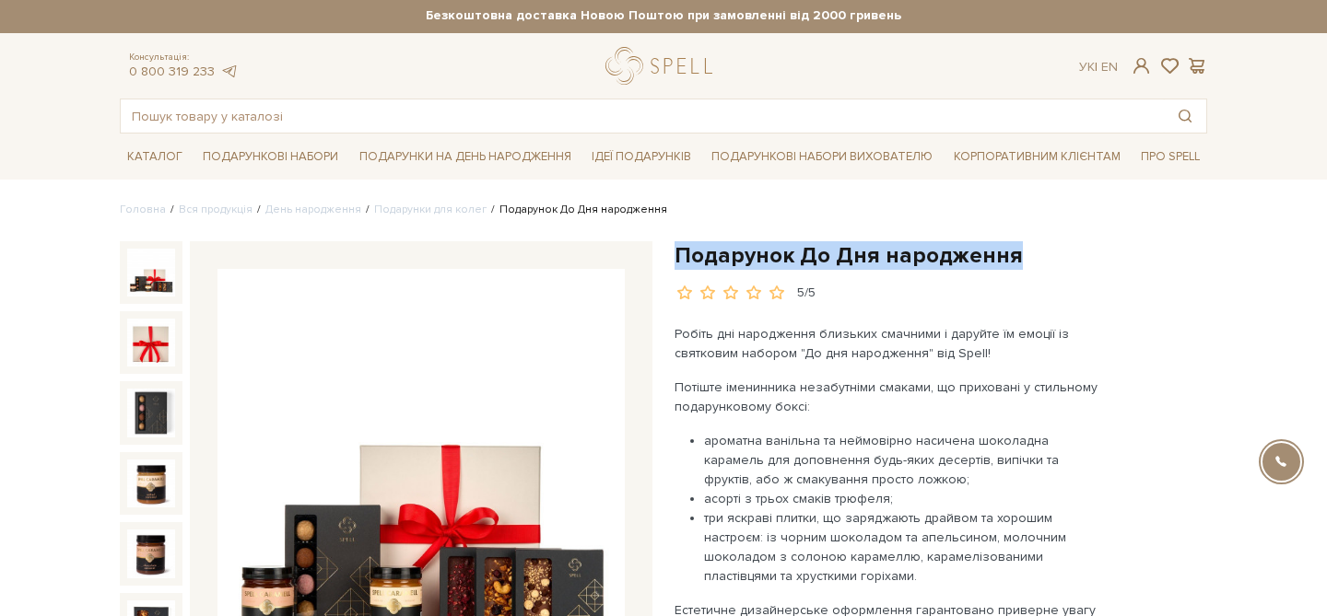
scroll to position [9, 0]
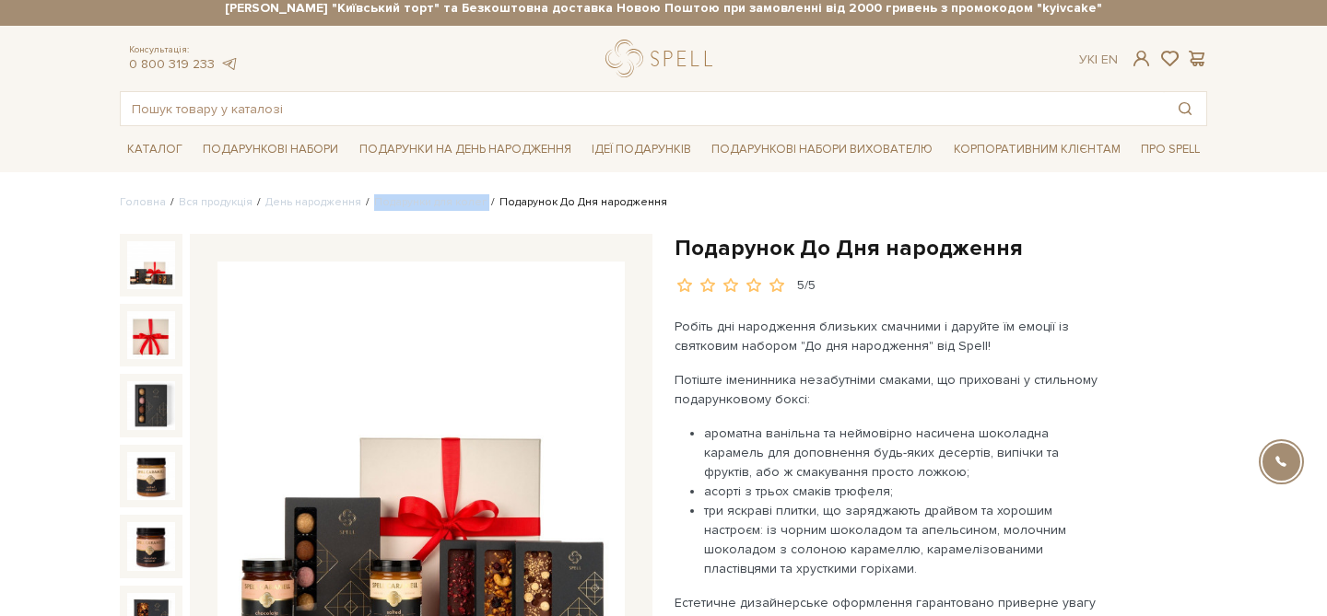
drag, startPoint x: 478, startPoint y: 202, endPoint x: 361, endPoint y: 196, distance: 117.1
click at [361, 197] on ul "Головна Вся продукція День народження [PERSON_NAME] для колег Подарунок До Дня …" at bounding box center [663, 202] width 1087 height 17
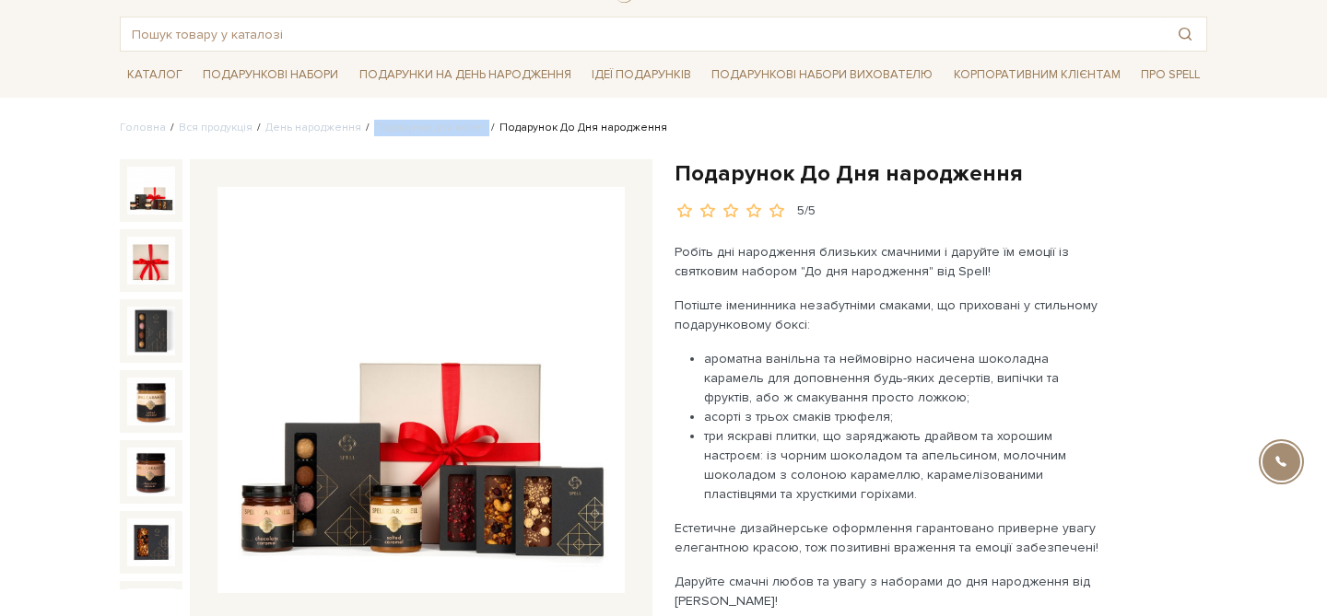
scroll to position [93, 0]
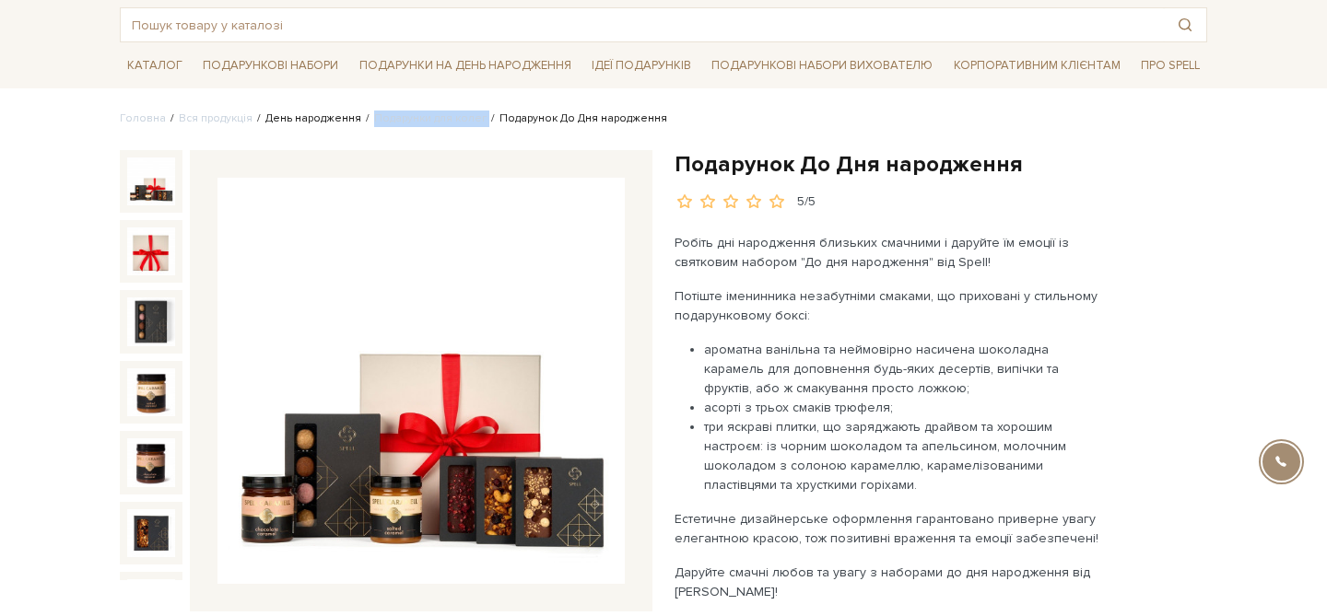
click at [324, 123] on link "День народження" at bounding box center [313, 118] width 96 height 14
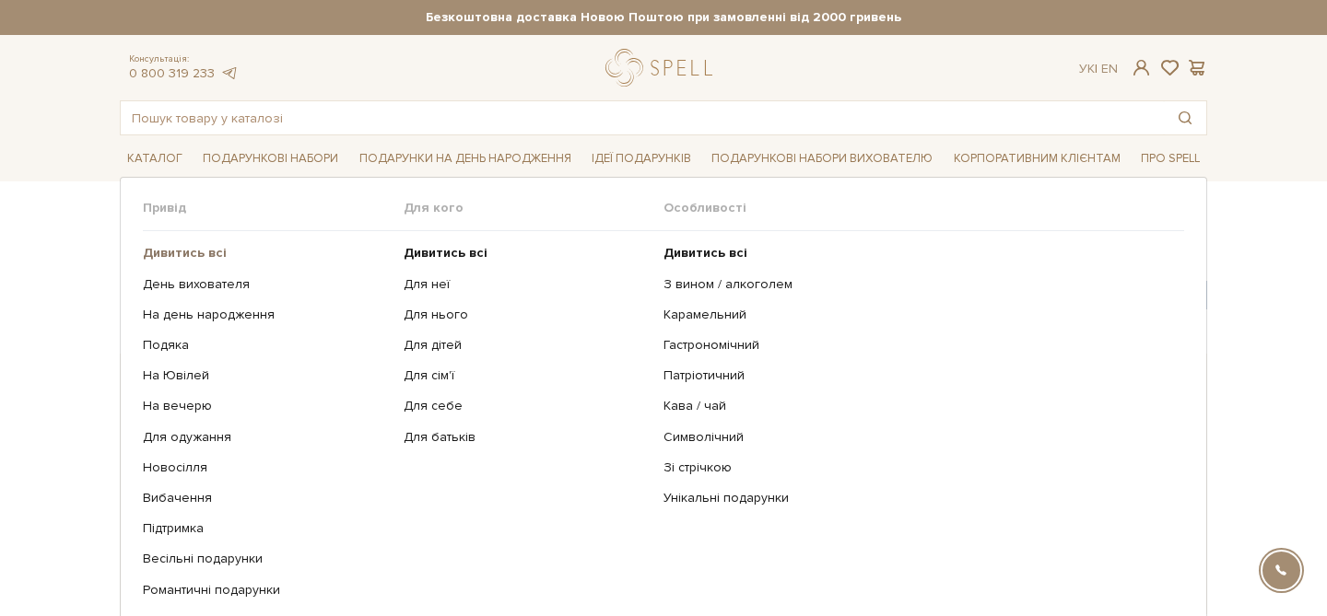
click at [207, 256] on b "Дивитись всі" at bounding box center [185, 253] width 84 height 16
click at [219, 313] on link "На день народження" at bounding box center [266, 315] width 247 height 17
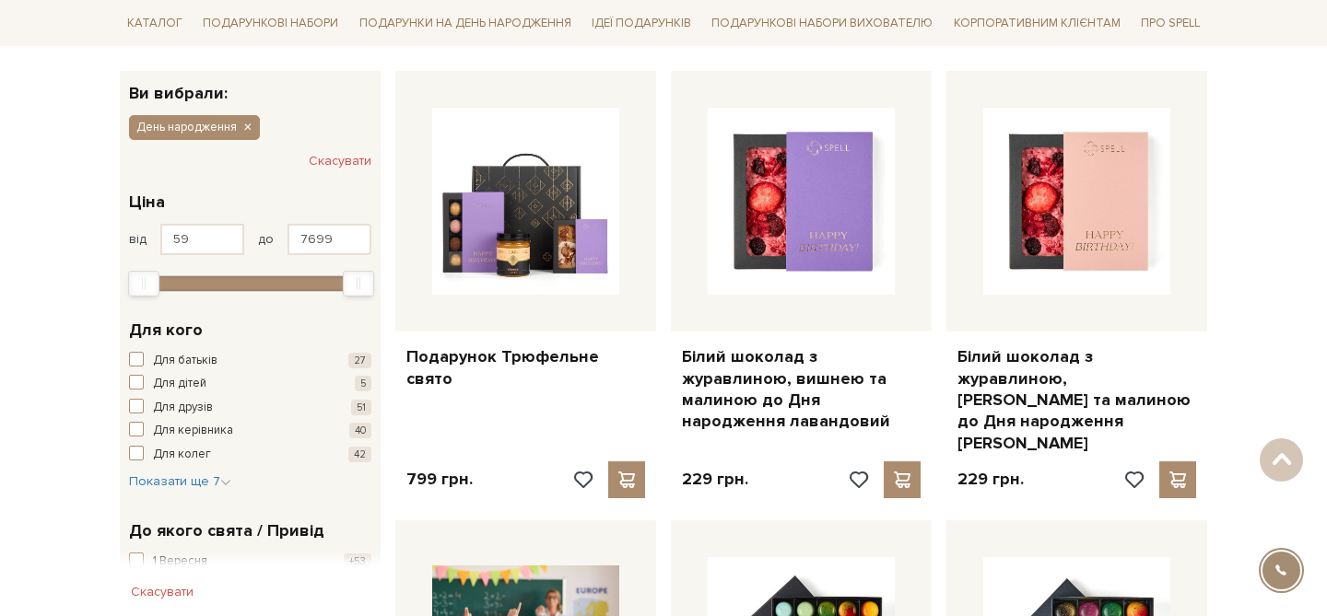
scroll to position [288, 0]
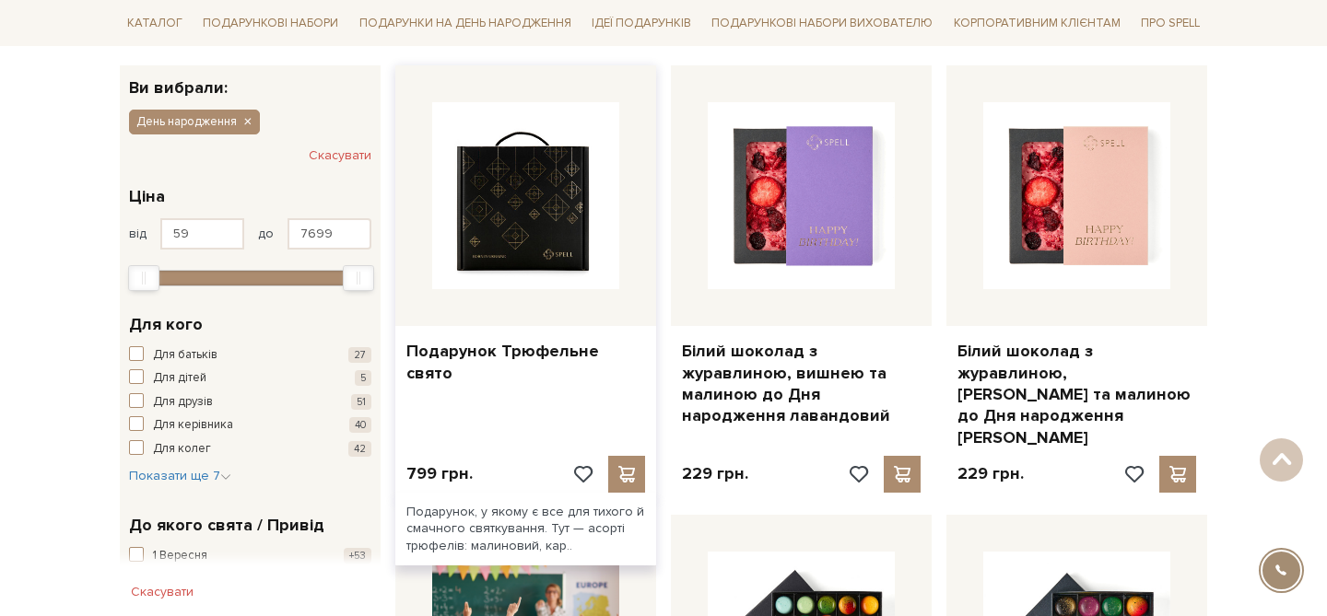
click at [530, 206] on img at bounding box center [525, 195] width 187 height 187
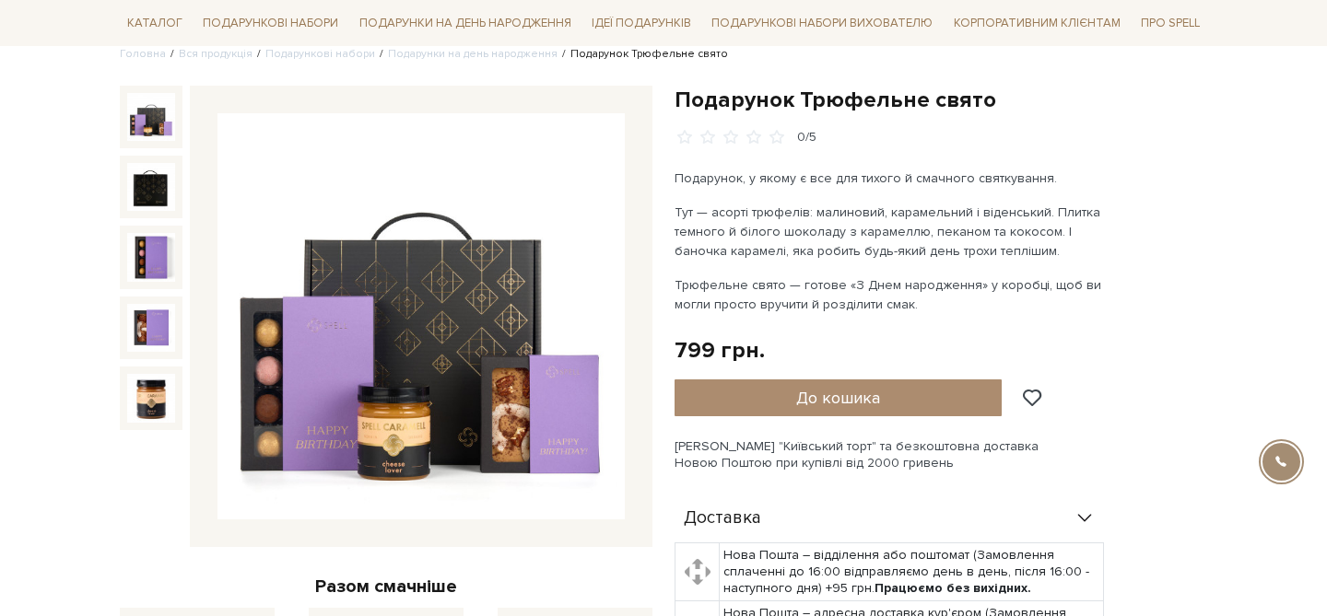
scroll to position [251, 0]
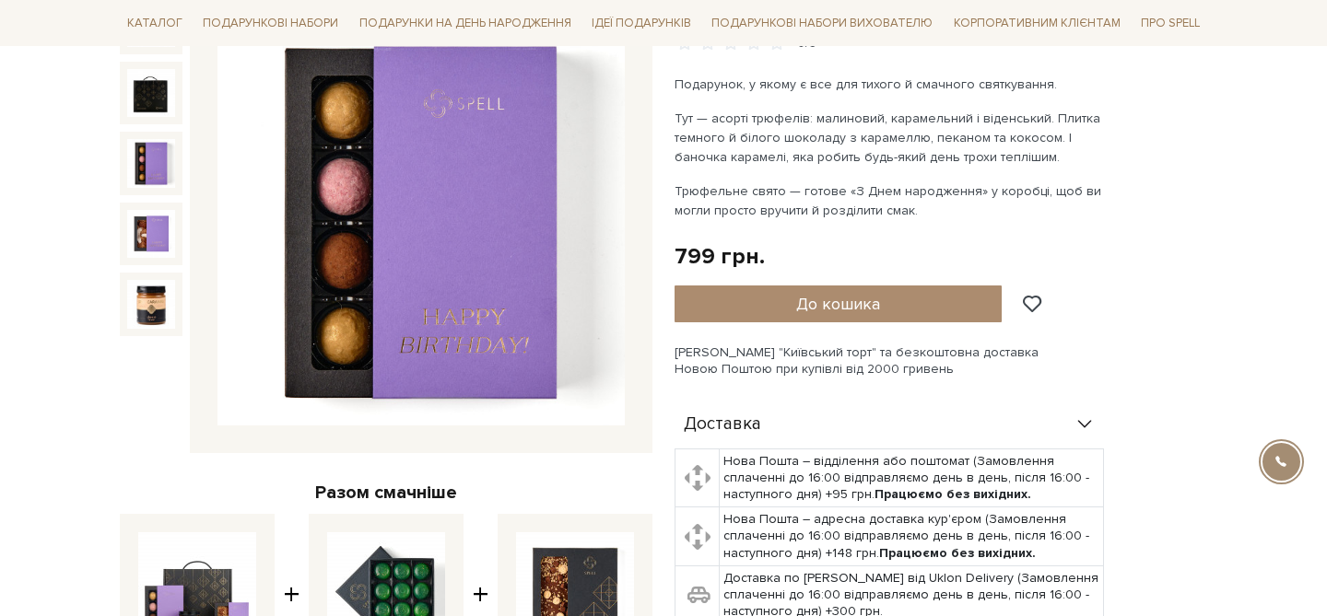
click at [148, 167] on img at bounding box center [151, 163] width 48 height 48
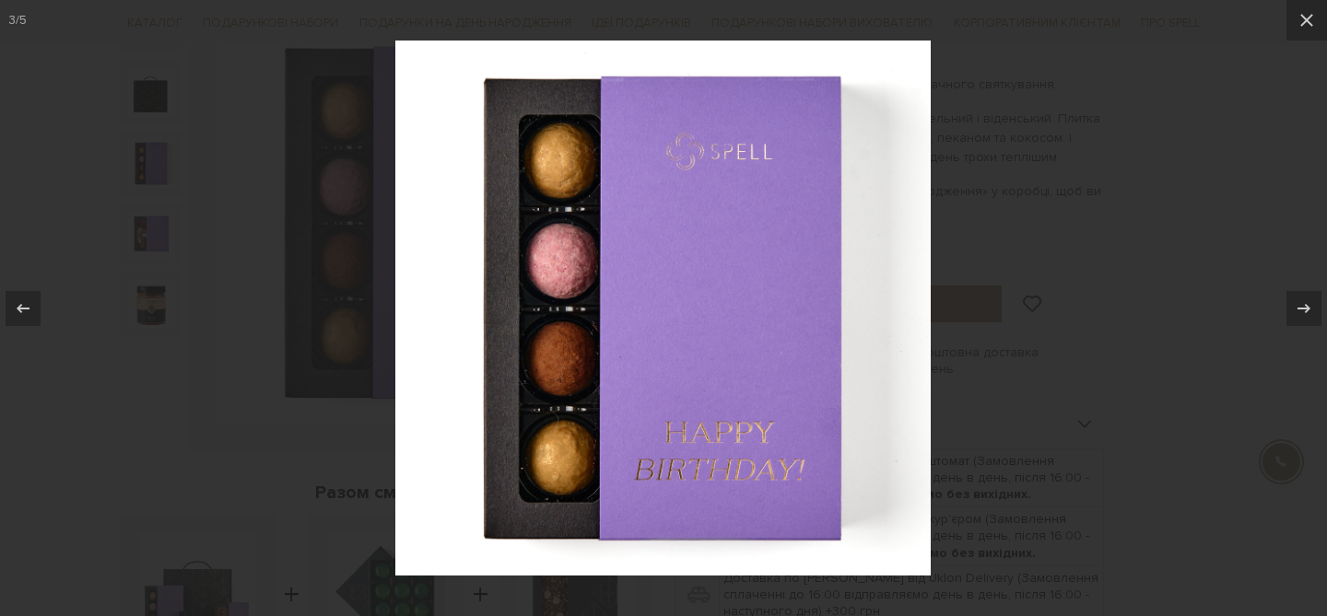
click at [248, 275] on div at bounding box center [663, 308] width 1327 height 616
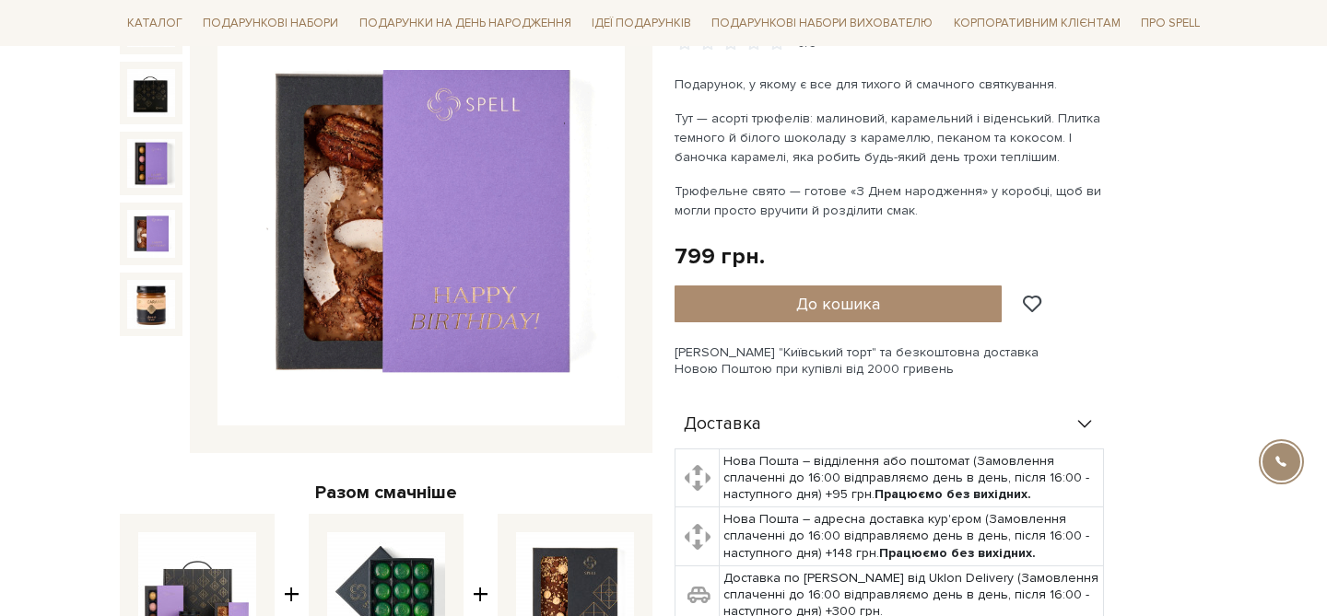
click at [142, 246] on img at bounding box center [151, 234] width 48 height 48
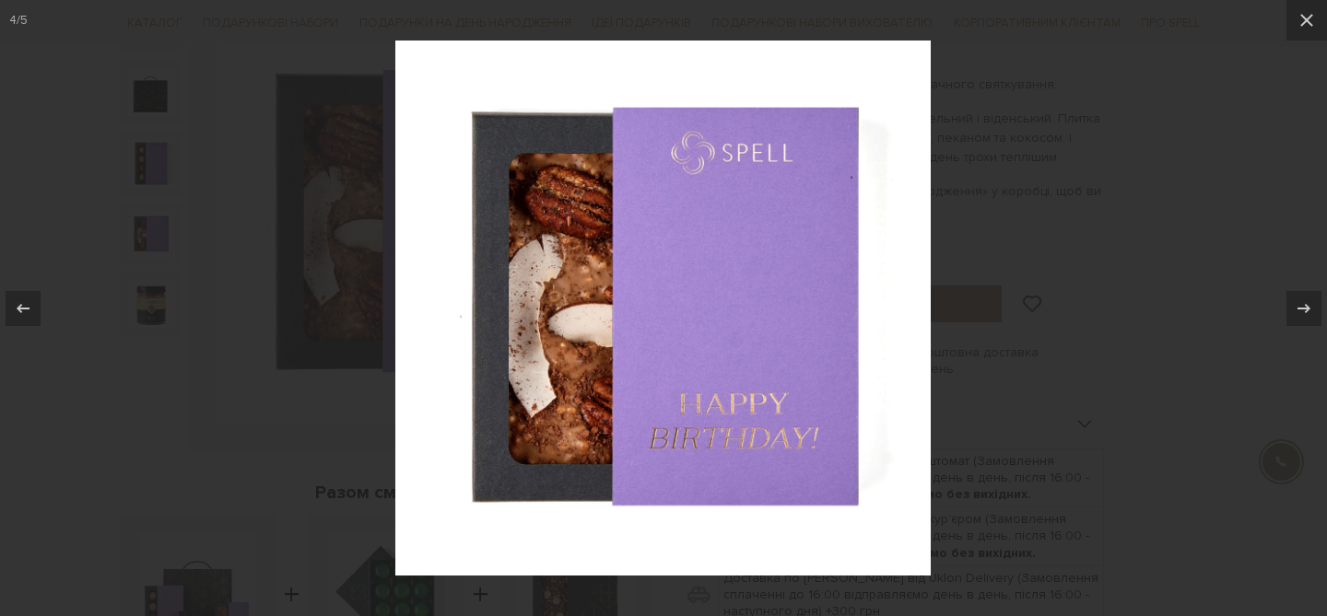
click at [201, 357] on div at bounding box center [663, 308] width 1327 height 616
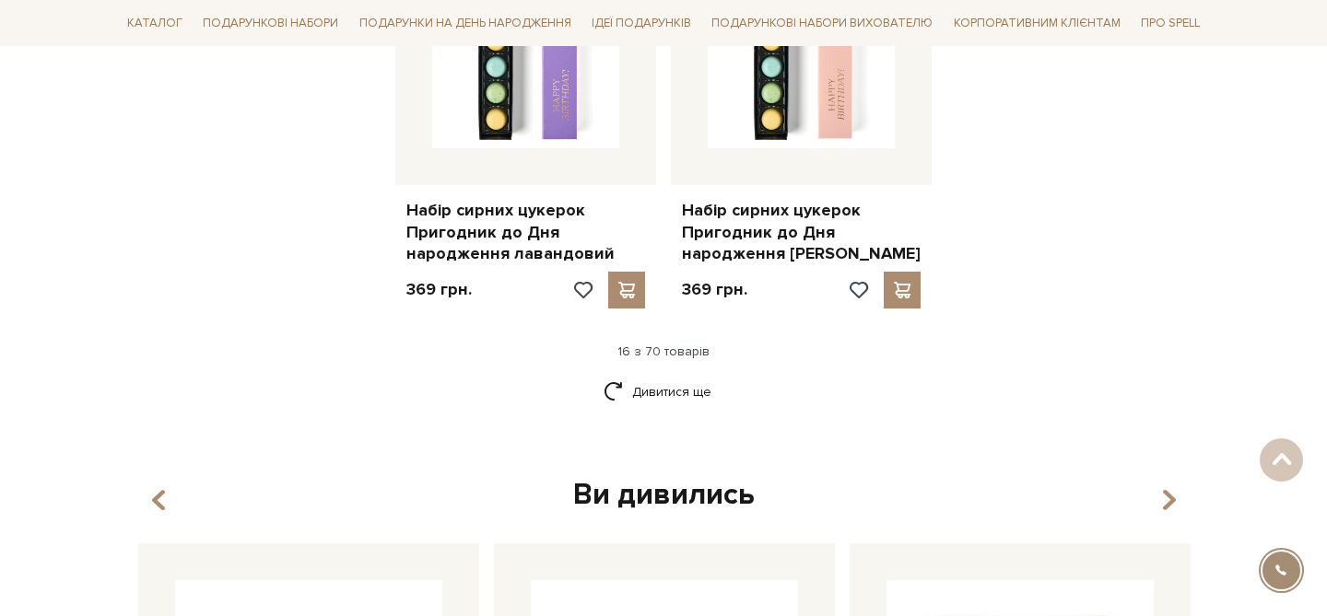
scroll to position [2534, 0]
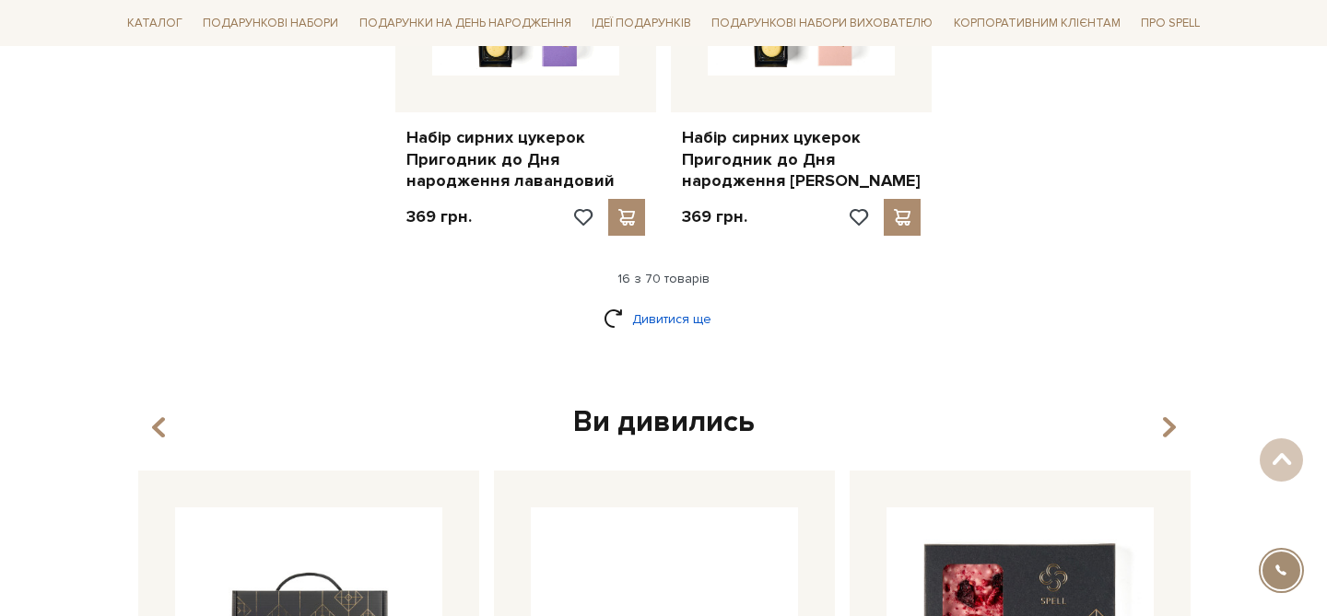
click at [671, 303] on link "Дивитися ще" at bounding box center [663, 319] width 120 height 32
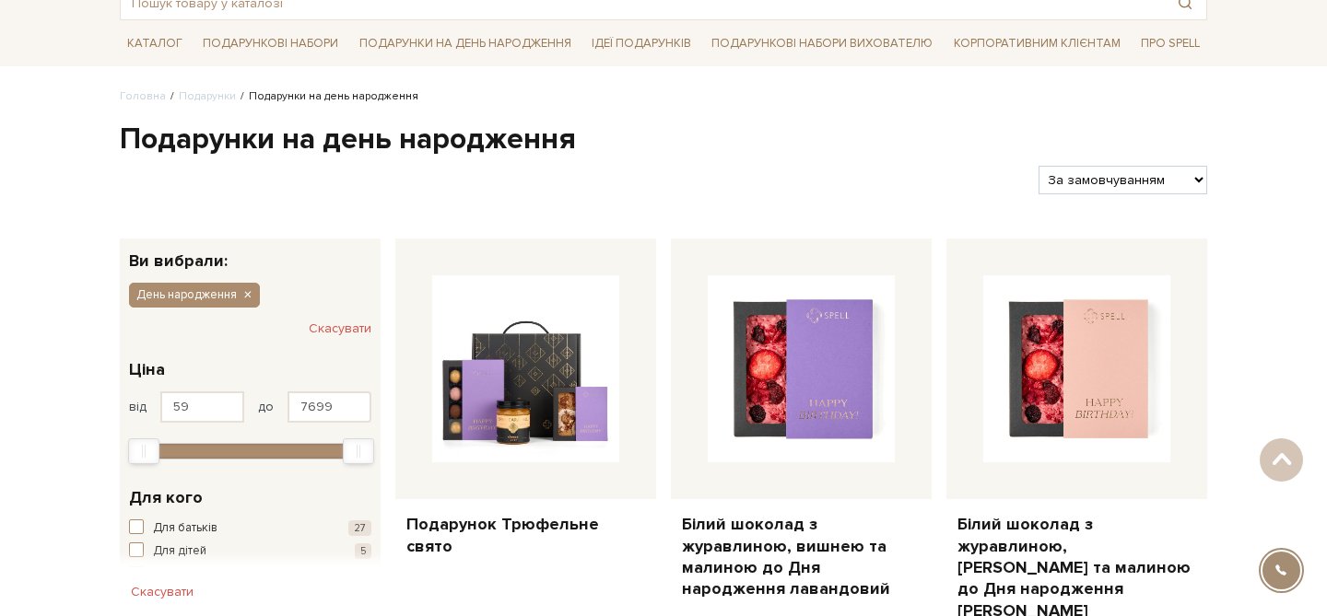
scroll to position [0, 0]
